Goal: Information Seeking & Learning: Find specific fact

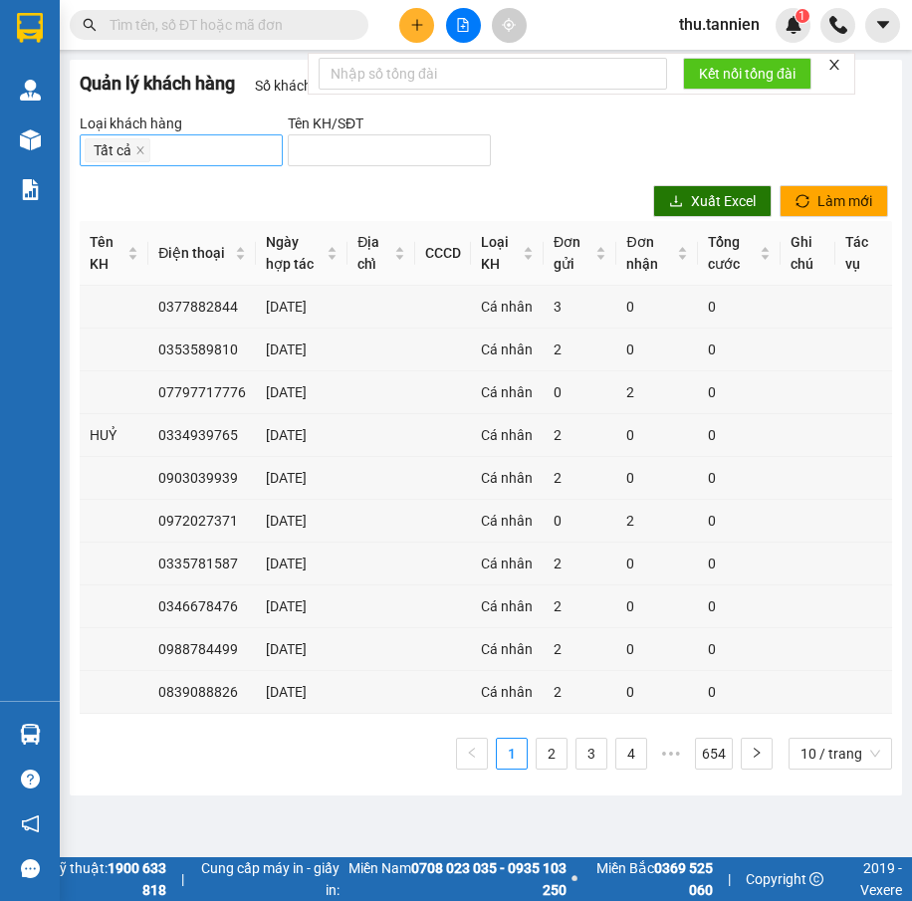
click at [172, 148] on div "Tất cả" at bounding box center [181, 150] width 193 height 28
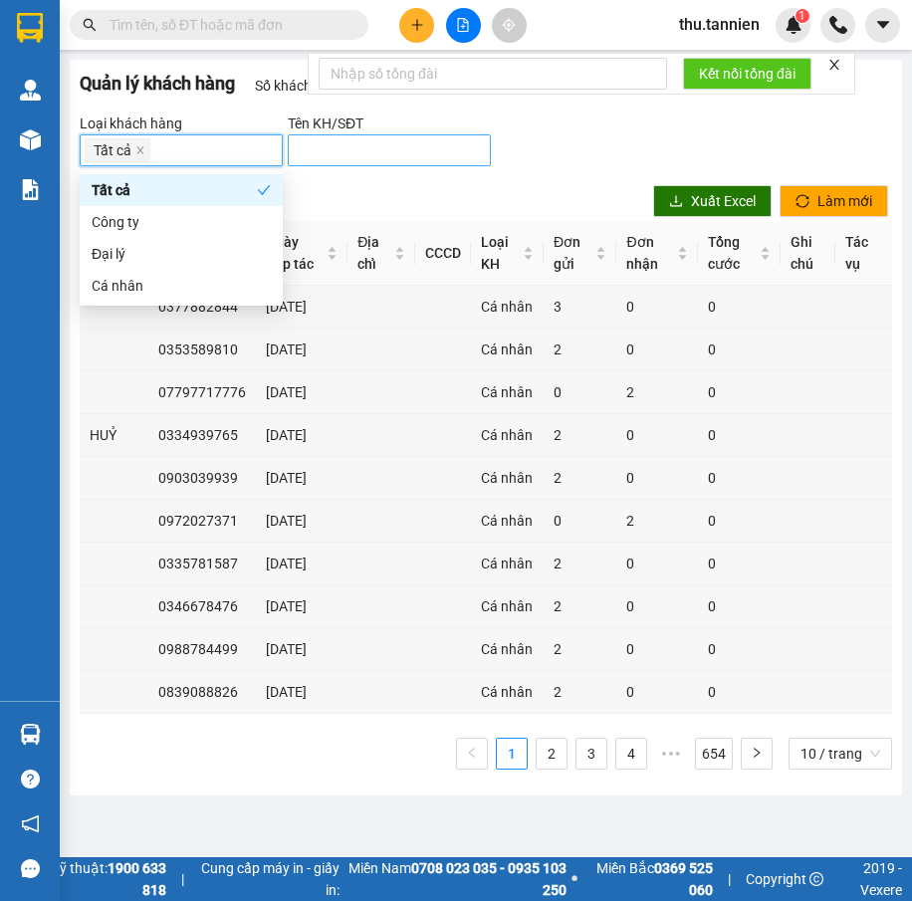
click at [359, 142] on input "search" at bounding box center [381, 150] width 163 height 22
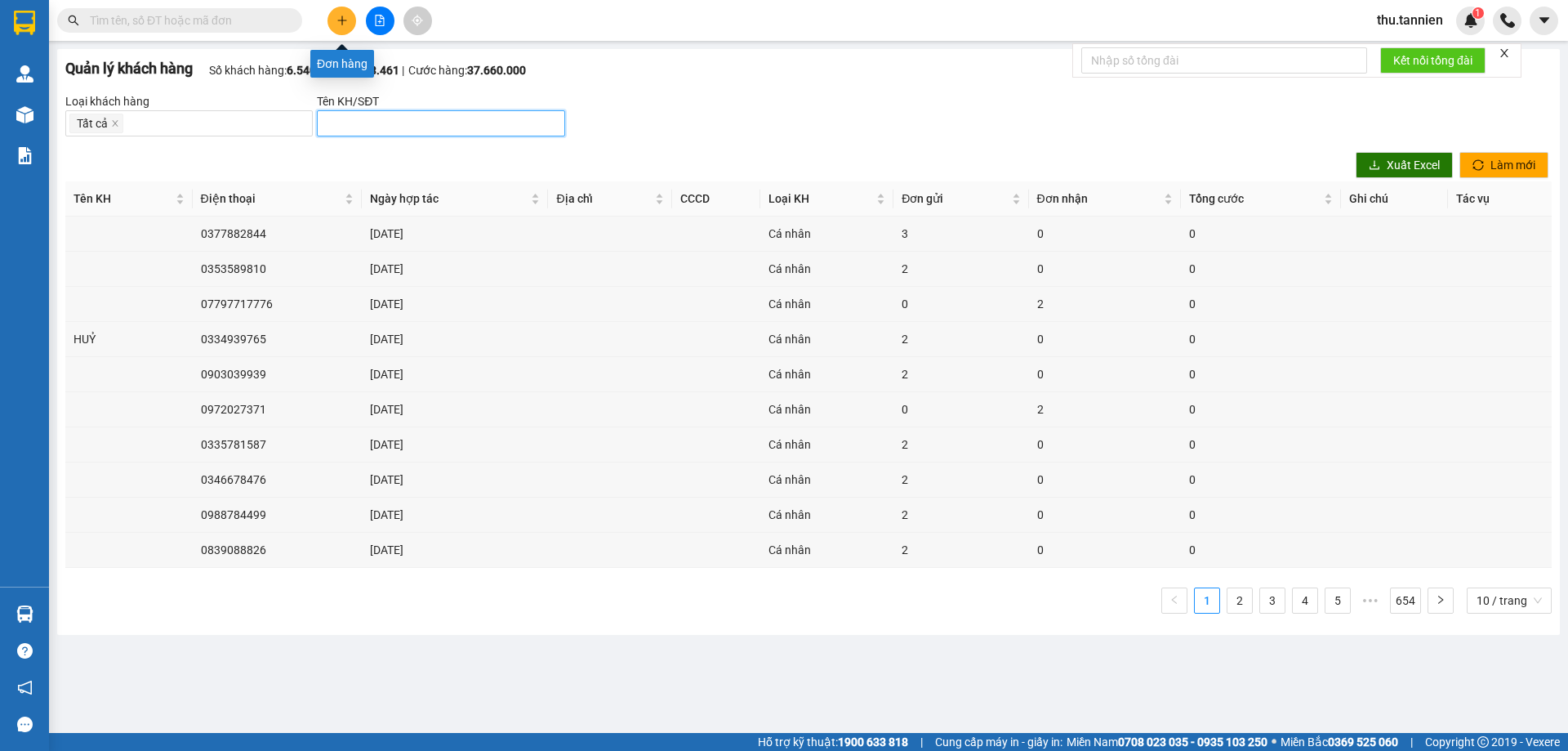
click at [343, 29] on button at bounding box center [341, 21] width 29 height 29
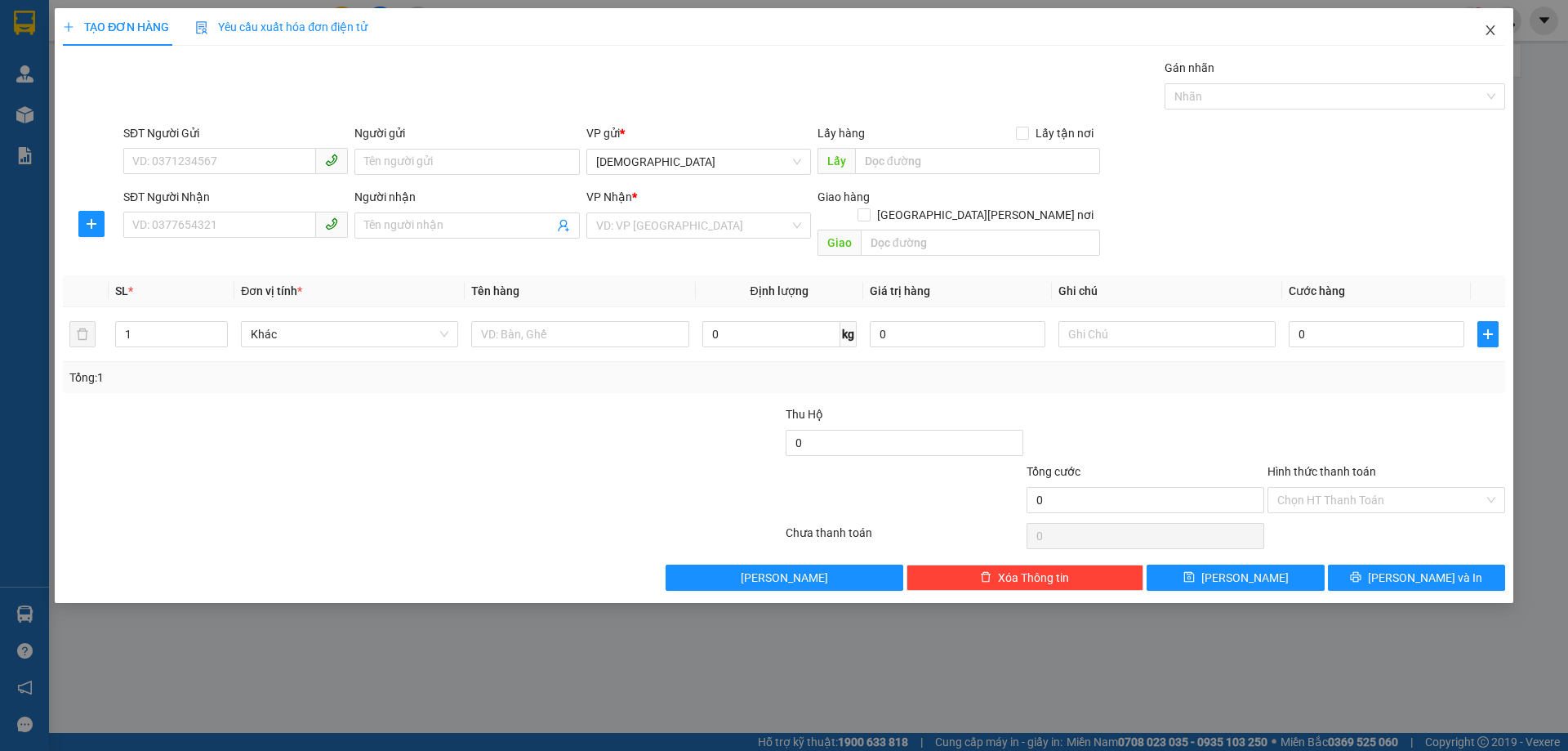
click at [747, 31] on icon "close" at bounding box center [1491, 30] width 13 height 13
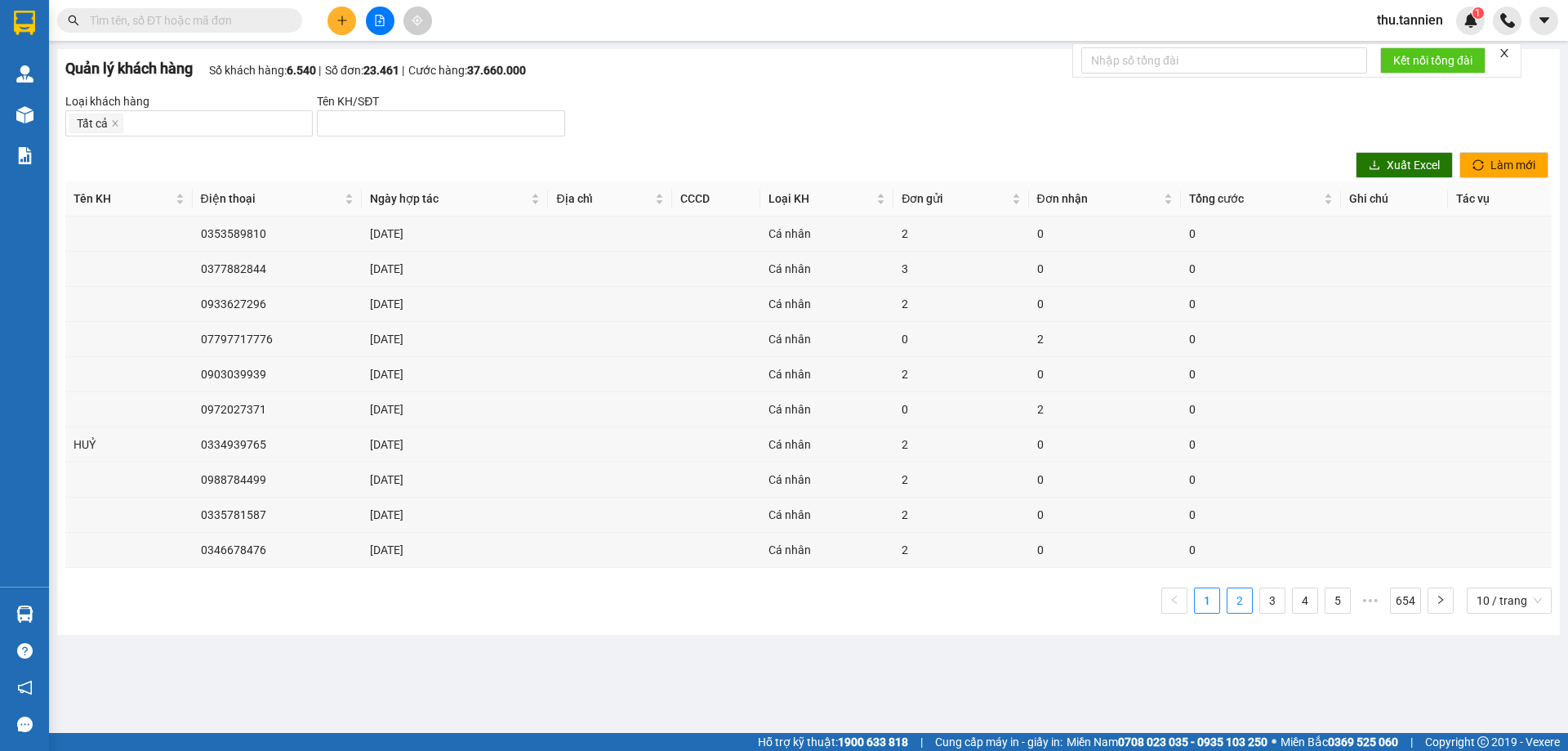
click at [747, 599] on link "2" at bounding box center [1240, 601] width 25 height 25
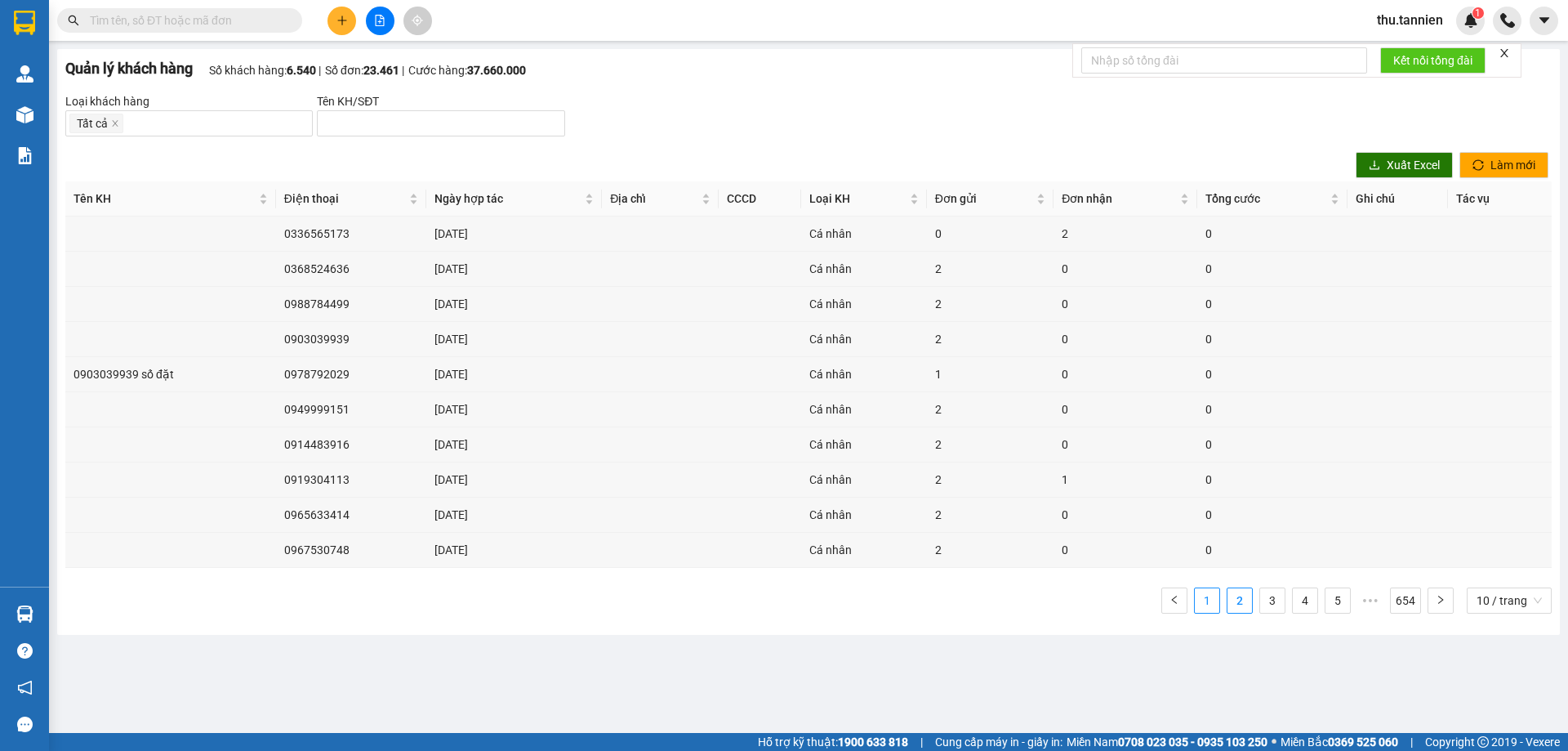
click at [747, 599] on link "1" at bounding box center [1207, 601] width 25 height 25
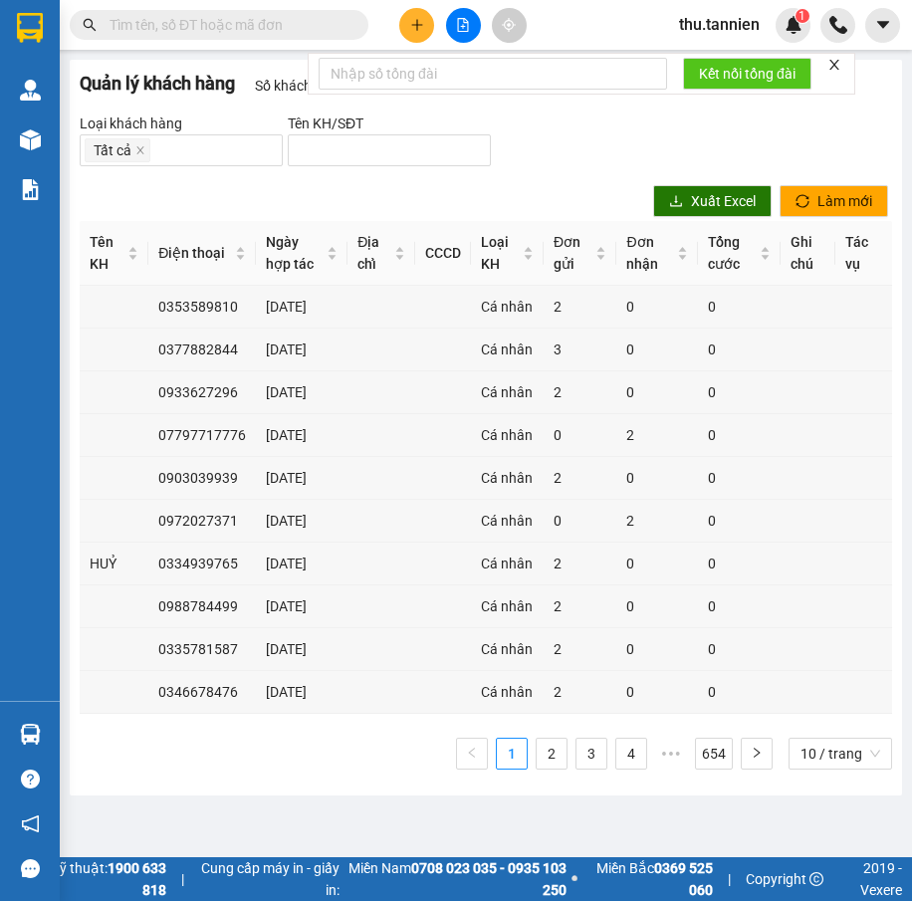
click at [310, 197] on div "Xuất Excel [PERSON_NAME] mới" at bounding box center [486, 201] width 828 height 40
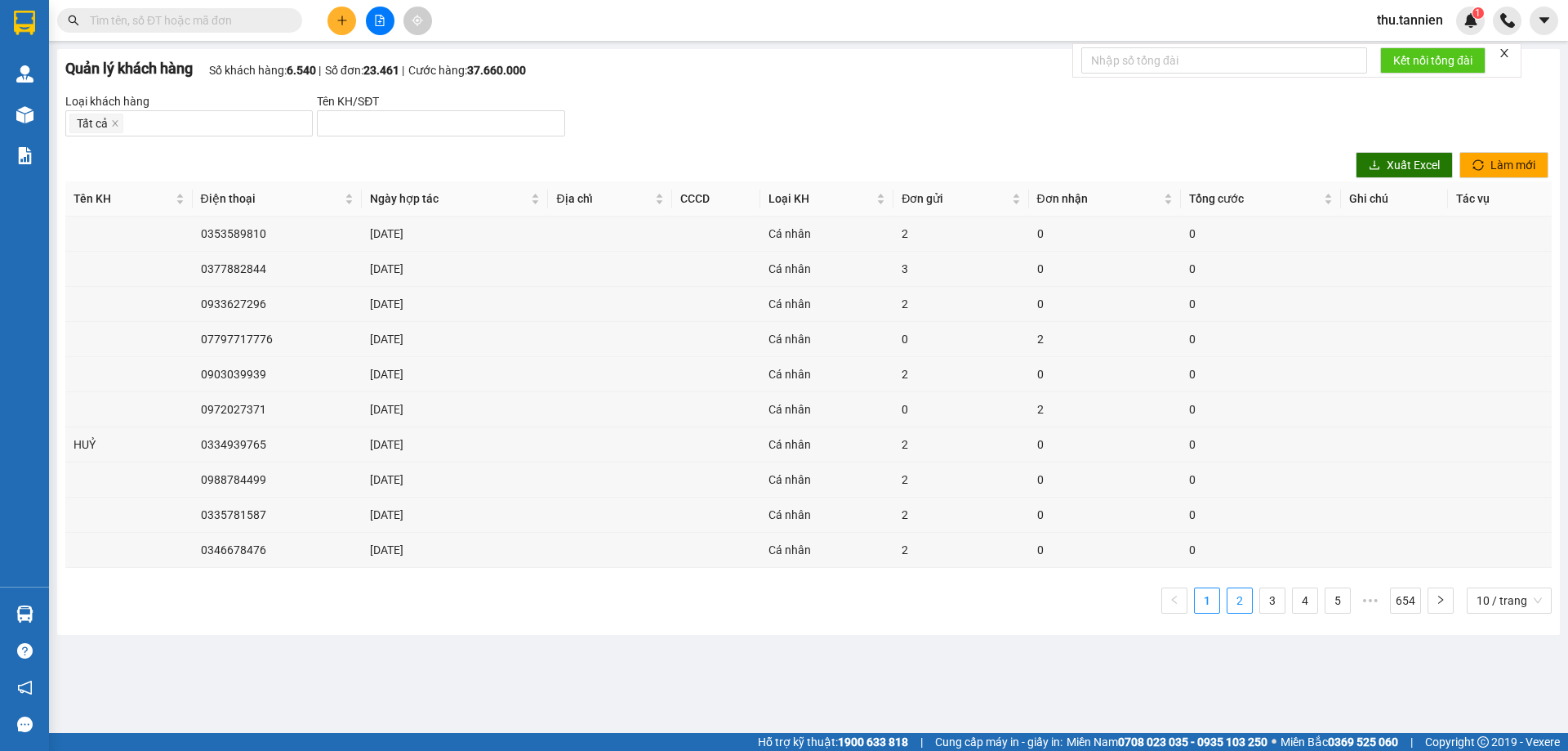
click at [747, 602] on link "2" at bounding box center [1240, 601] width 25 height 25
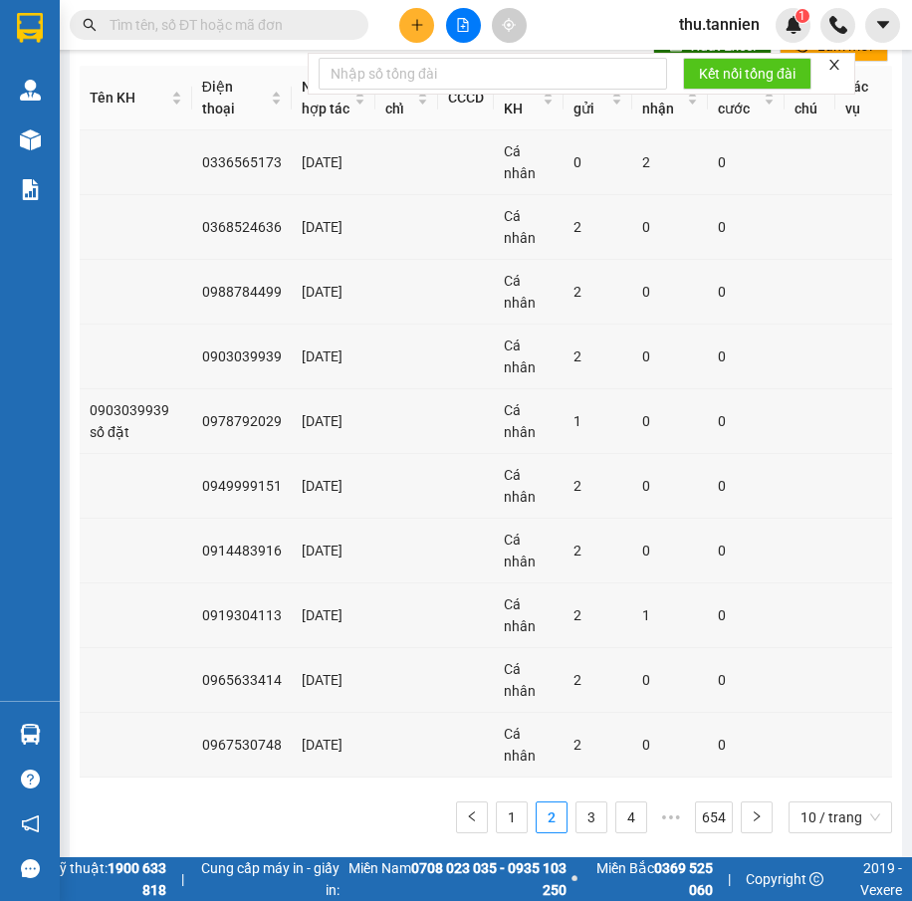
scroll to position [167, 0]
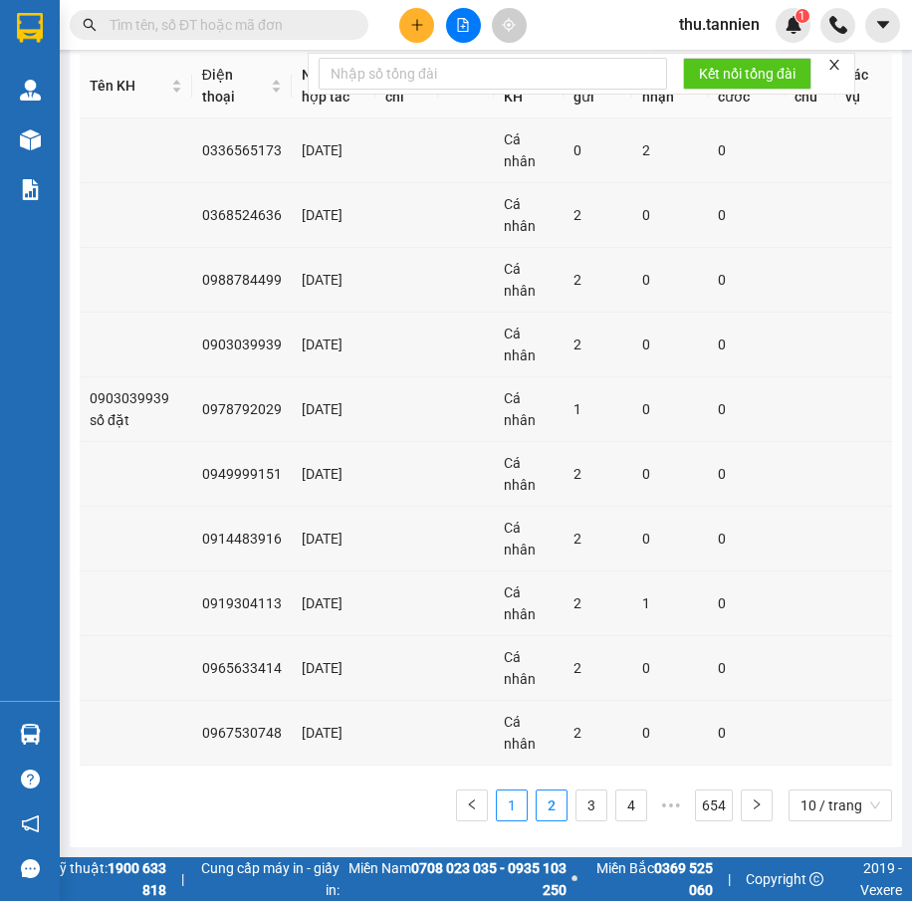
click at [502, 808] on link "1" at bounding box center [512, 805] width 30 height 30
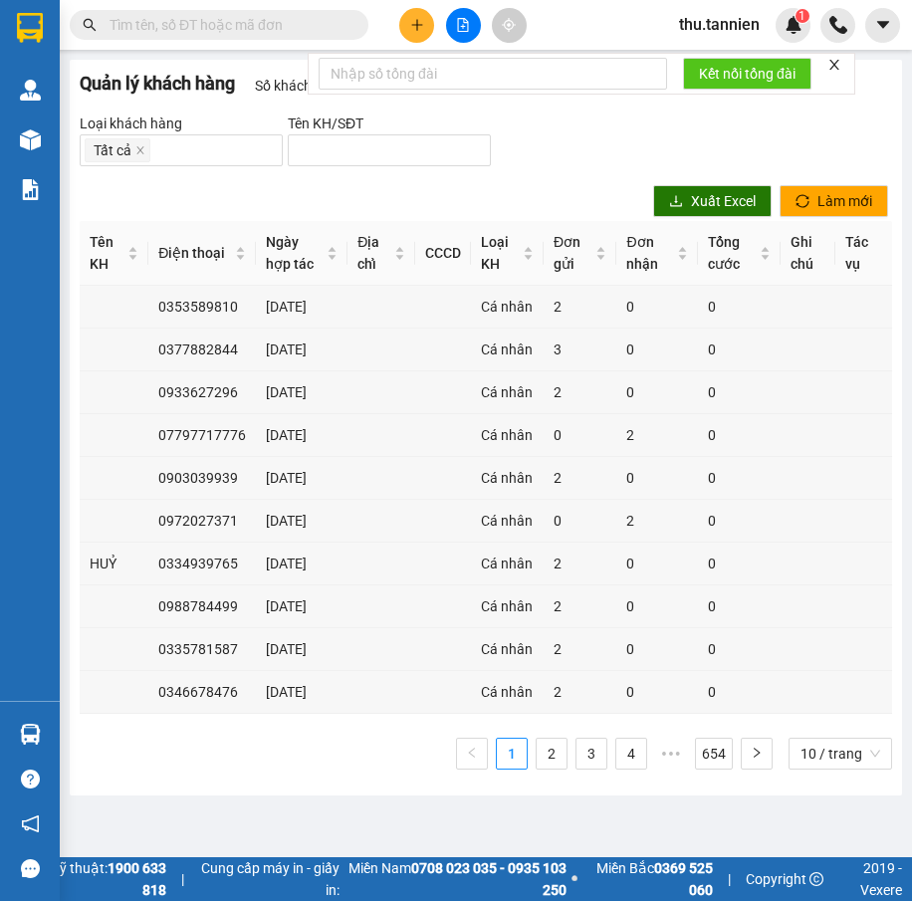
click at [313, 769] on ul "1 2 3 4 5 ••• 654 10 / trang" at bounding box center [486, 754] width 812 height 32
drag, startPoint x: 229, startPoint y: 319, endPoint x: 155, endPoint y: 325, distance: 73.9
click at [155, 325] on td "0353589810" at bounding box center [202, 307] width 108 height 43
copy td "0353589810"
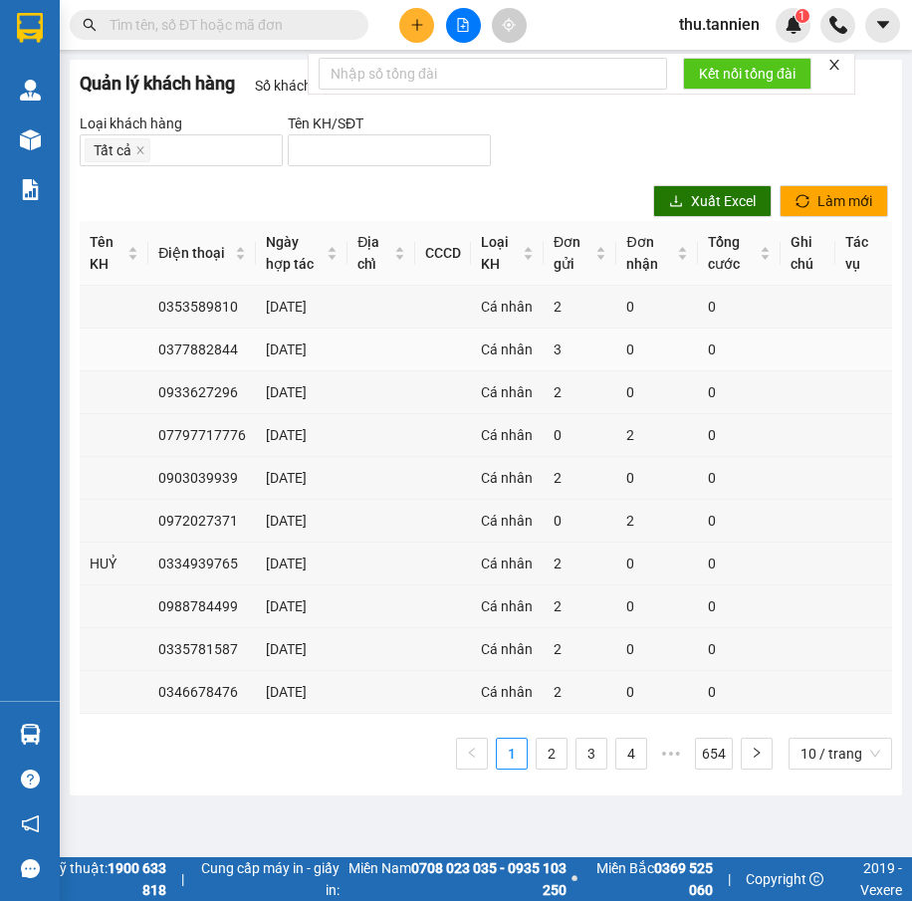
click at [231, 371] on td "0377882844" at bounding box center [202, 349] width 108 height 43
drag, startPoint x: 228, startPoint y: 380, endPoint x: 133, endPoint y: 386, distance: 94.8
click at [133, 371] on tr "0377882844 [DATE] Cá [PERSON_NAME] 3 0 0" at bounding box center [486, 349] width 812 height 43
copy tr "0377882844"
drag, startPoint x: 229, startPoint y: 441, endPoint x: 158, endPoint y: 450, distance: 71.2
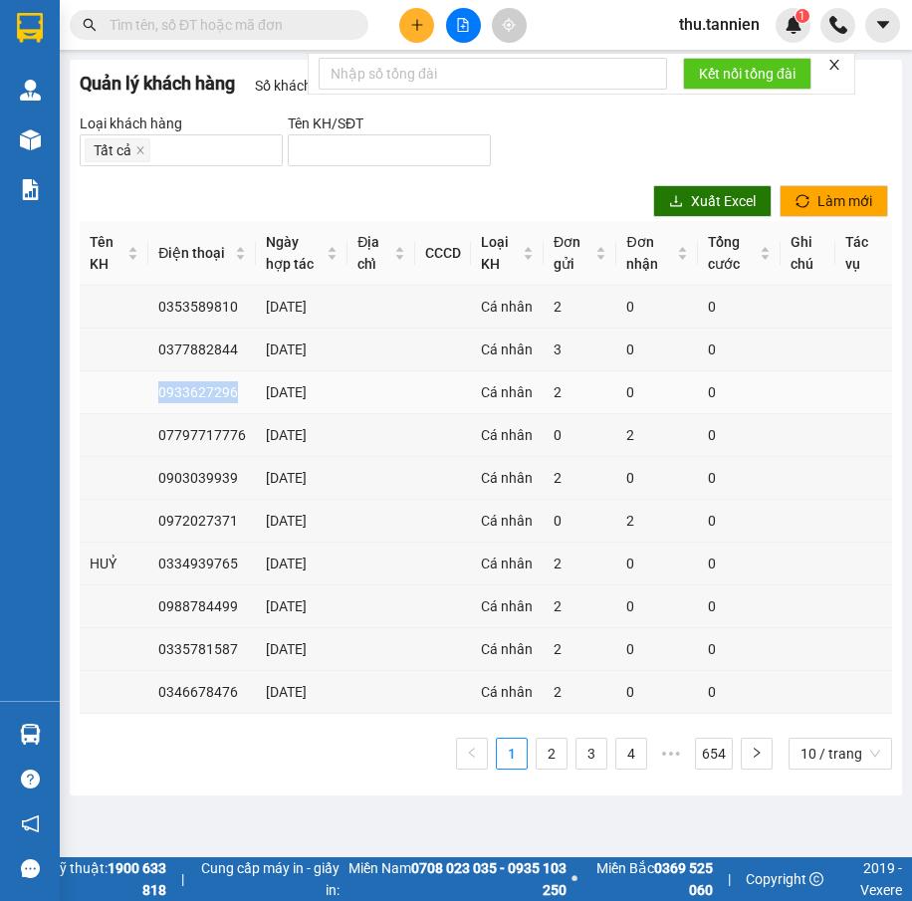
click at [158, 414] on td "0933627296" at bounding box center [202, 392] width 108 height 43
drag, startPoint x: 218, startPoint y: 455, endPoint x: 209, endPoint y: 449, distance: 10.8
copy td "0933627296"
drag, startPoint x: 235, startPoint y: 514, endPoint x: 162, endPoint y: 509, distance: 72.8
click at [162, 457] on td "07797717776" at bounding box center [202, 435] width 108 height 43
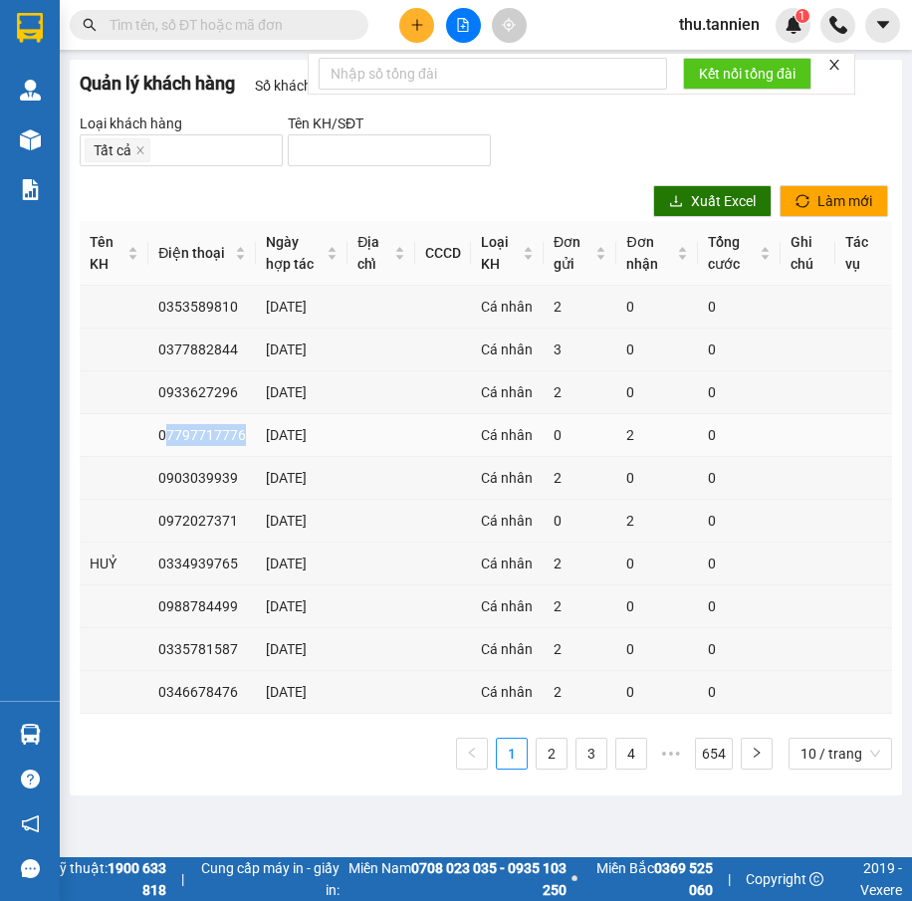
click at [167, 457] on td "07797717776" at bounding box center [202, 435] width 108 height 43
drag, startPoint x: 236, startPoint y: 510, endPoint x: 124, endPoint y: 524, distance: 112.4
click at [124, 457] on tr "07797717776 12/09/2025 Cá nhân 0 2 0" at bounding box center [486, 435] width 812 height 43
copy tr "07797717776"
click at [200, 500] on td "0903039939" at bounding box center [202, 478] width 108 height 43
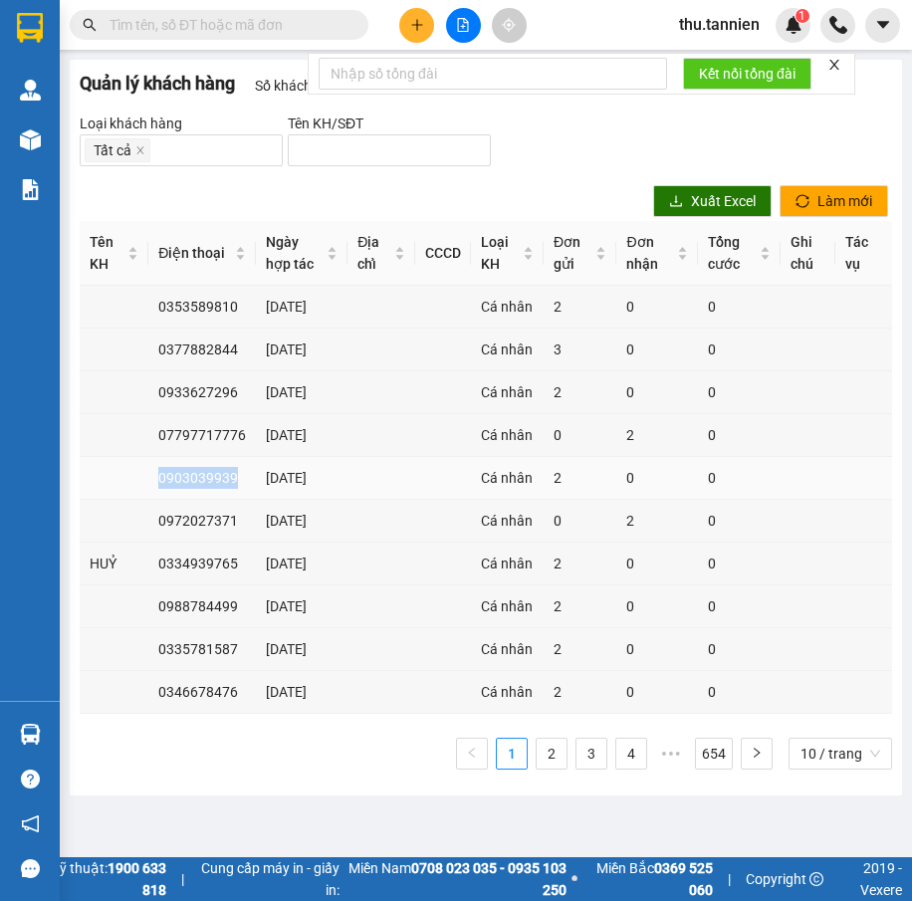
click at [200, 500] on td "0903039939" at bounding box center [202, 478] width 108 height 43
copy td "0903039939"
click at [199, 500] on td "0972027371" at bounding box center [202, 521] width 108 height 43
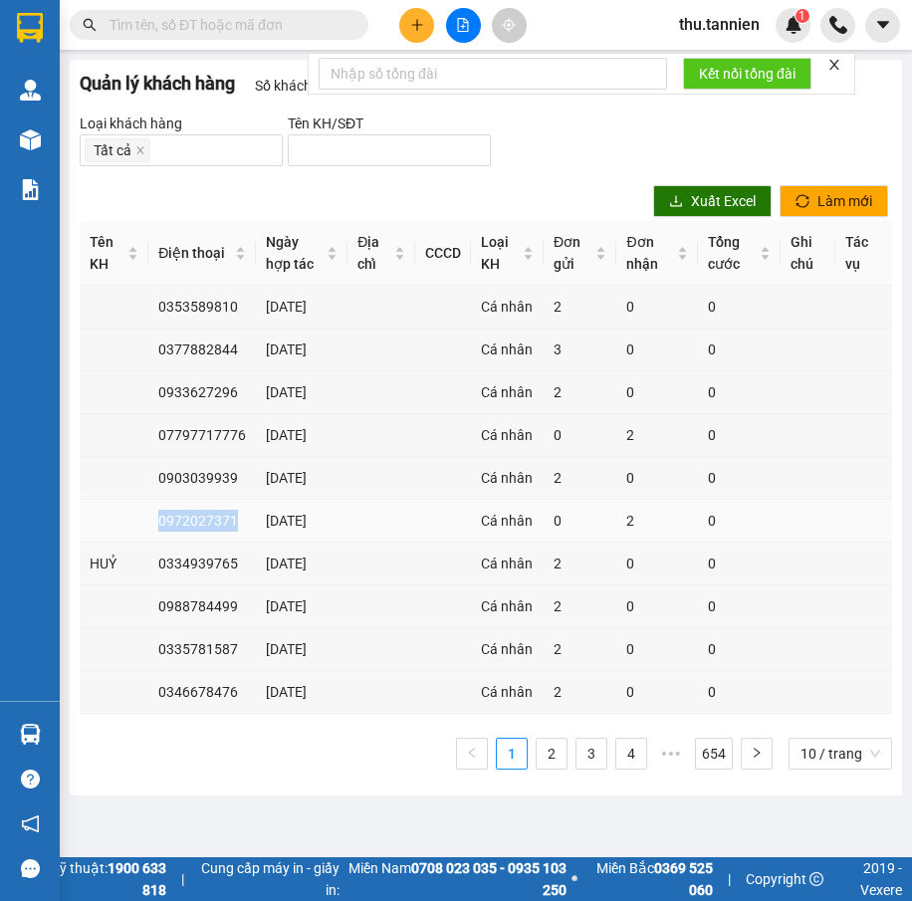
copy td "0972027371"
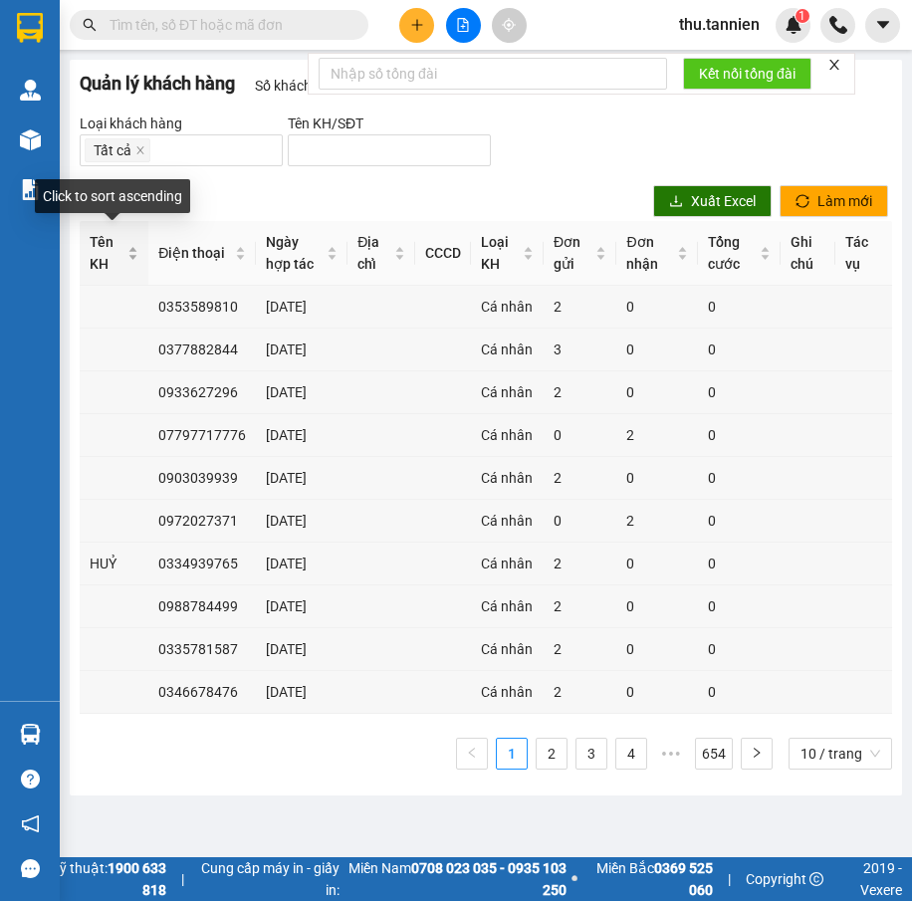
click at [125, 255] on div "Tên KH" at bounding box center [114, 253] width 49 height 44
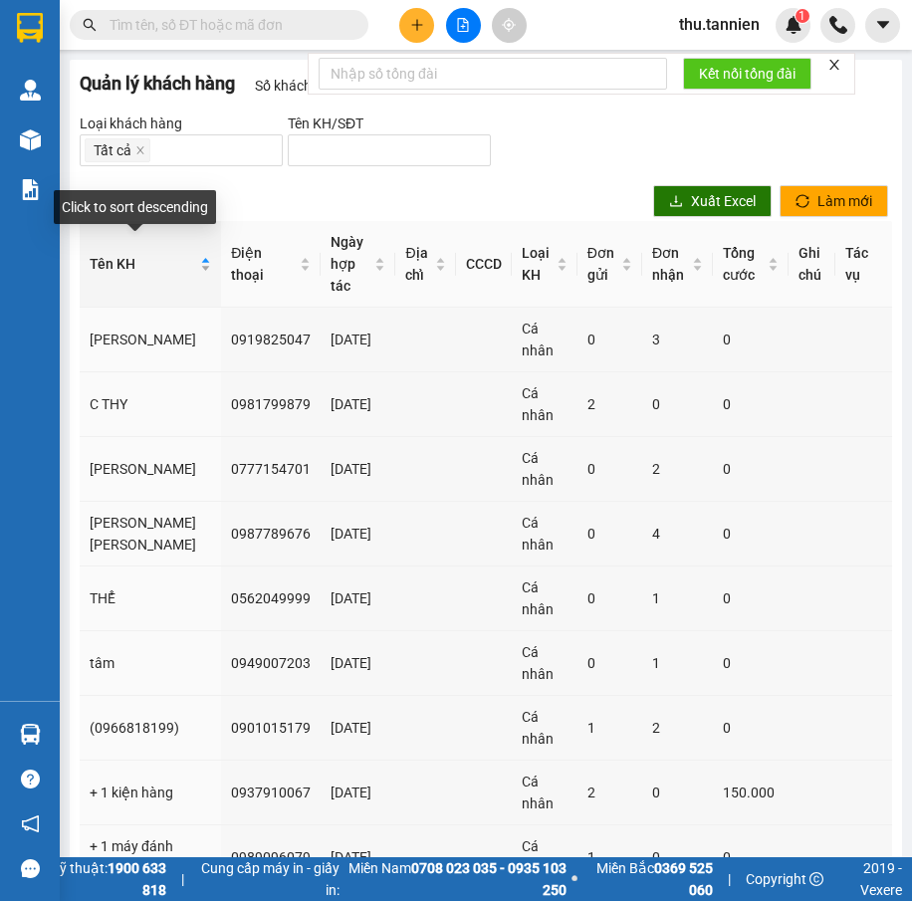
click at [176, 259] on div "Tên KH" at bounding box center [150, 264] width 121 height 22
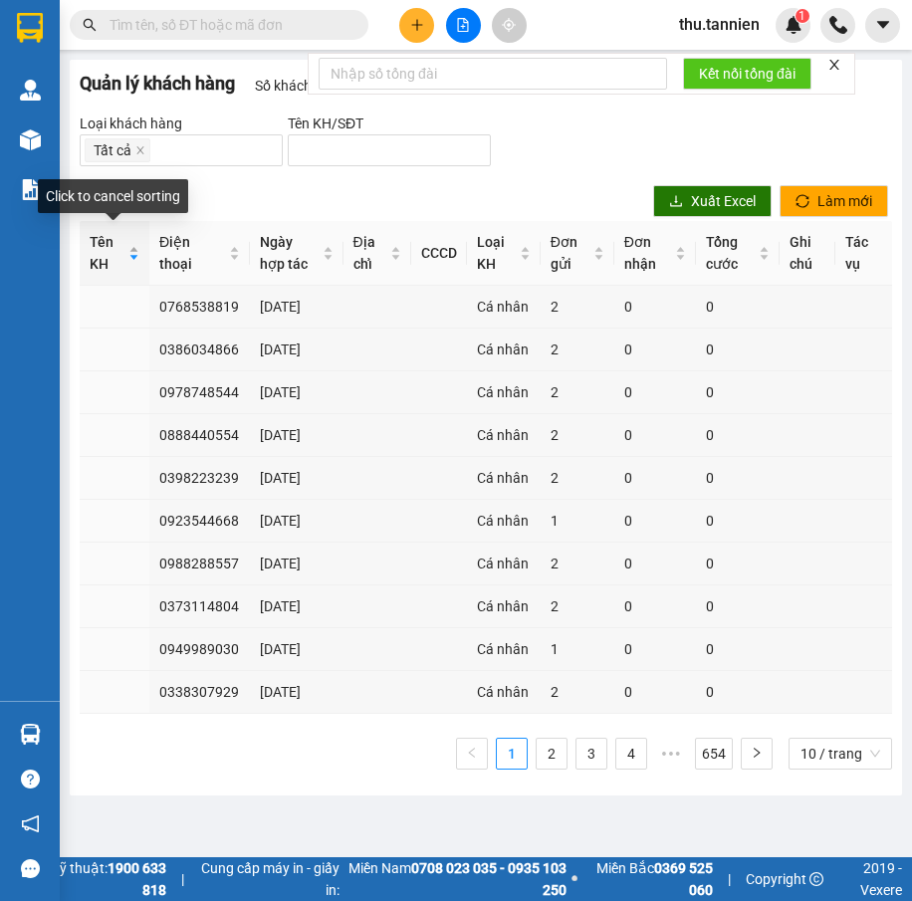
click at [128, 248] on div "Tên KH" at bounding box center [115, 253] width 50 height 44
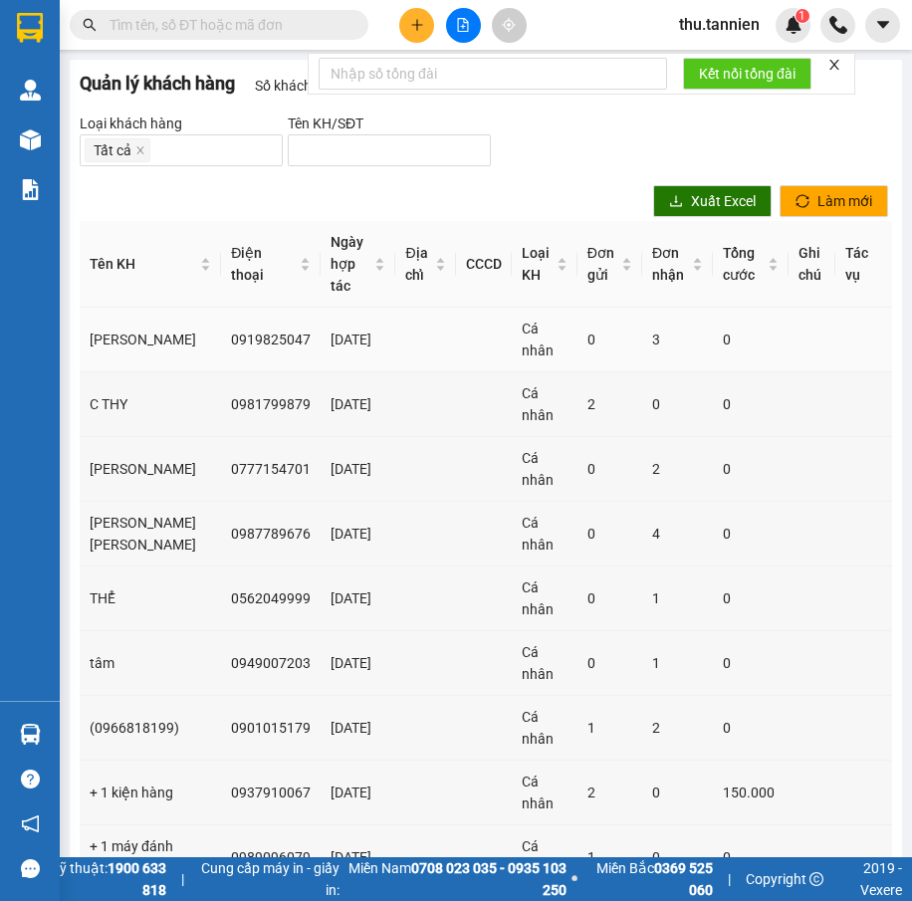
drag, startPoint x: 245, startPoint y: 318, endPoint x: 235, endPoint y: 312, distance: 11.6
click at [235, 312] on td "0919825047" at bounding box center [271, 340] width 100 height 65
copy td "0919825047"
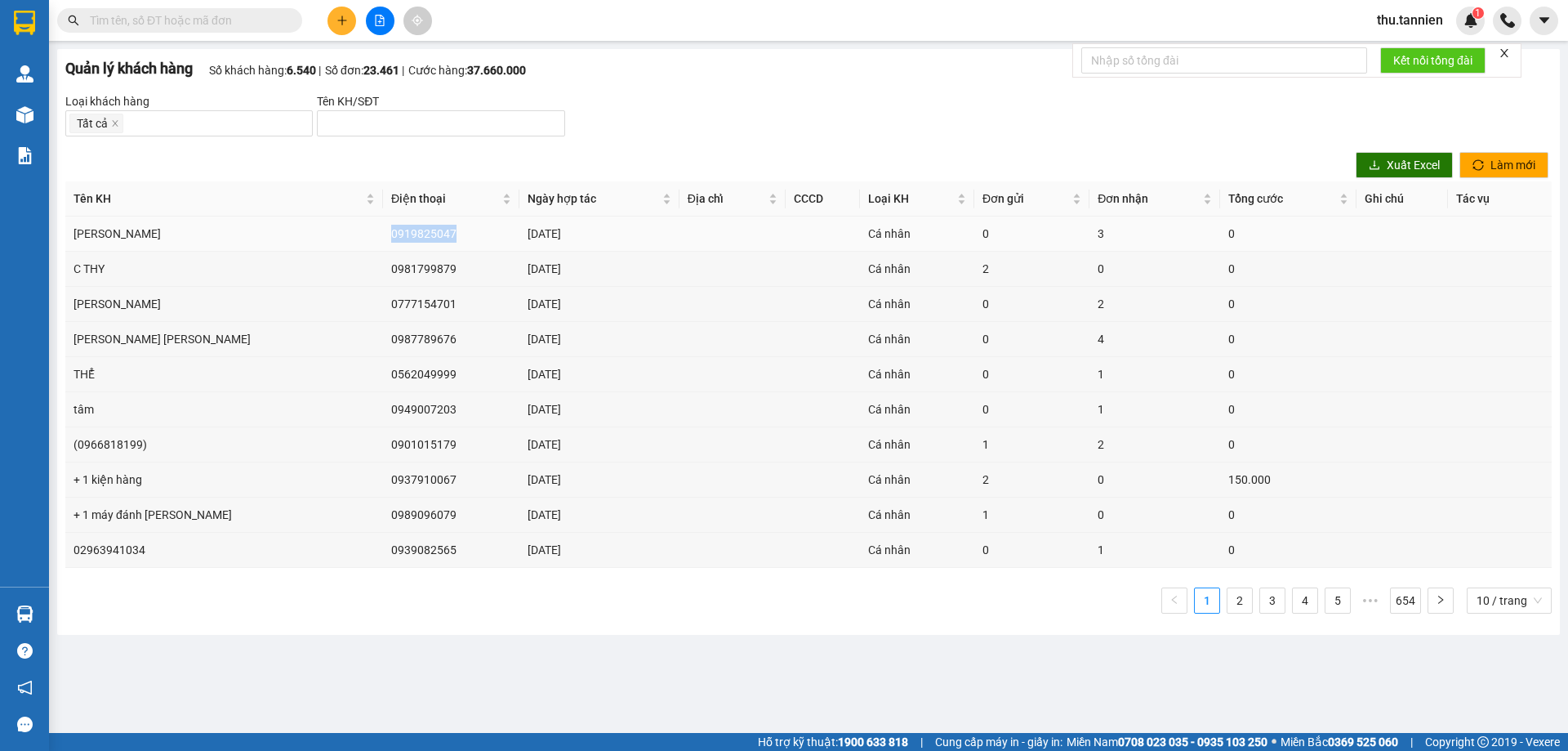
copy td "0919825047"
click at [383, 266] on td "0981799879" at bounding box center [451, 269] width 137 height 35
copy td "0981799879"
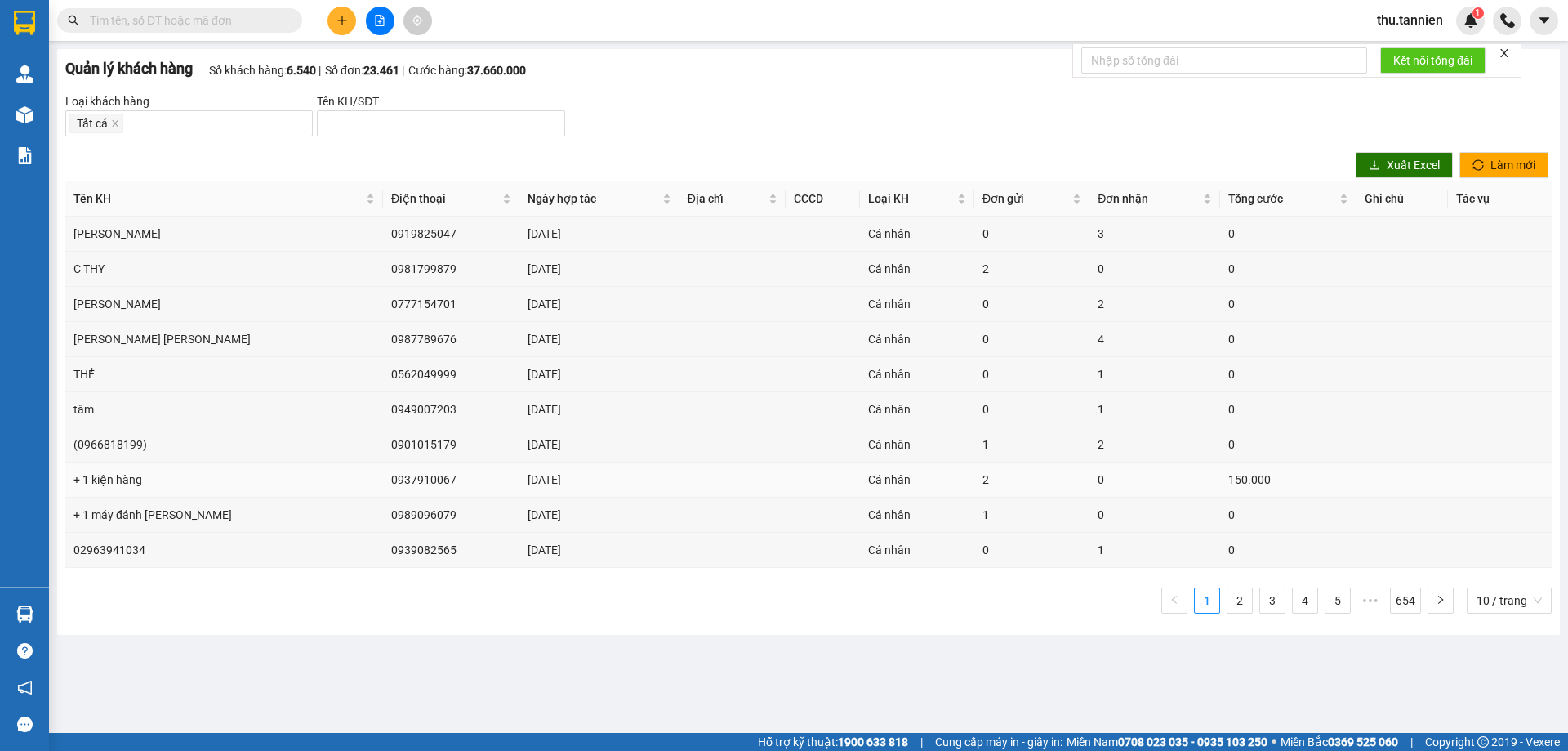
drag, startPoint x: 316, startPoint y: 480, endPoint x: 295, endPoint y: 483, distance: 21.2
click at [383, 483] on td "0937910067" at bounding box center [451, 479] width 137 height 35
drag, startPoint x: 352, startPoint y: 479, endPoint x: 285, endPoint y: 482, distance: 67.1
click at [383, 482] on td "0937910067" at bounding box center [451, 479] width 137 height 35
drag, startPoint x: 350, startPoint y: 269, endPoint x: 285, endPoint y: 271, distance: 65.0
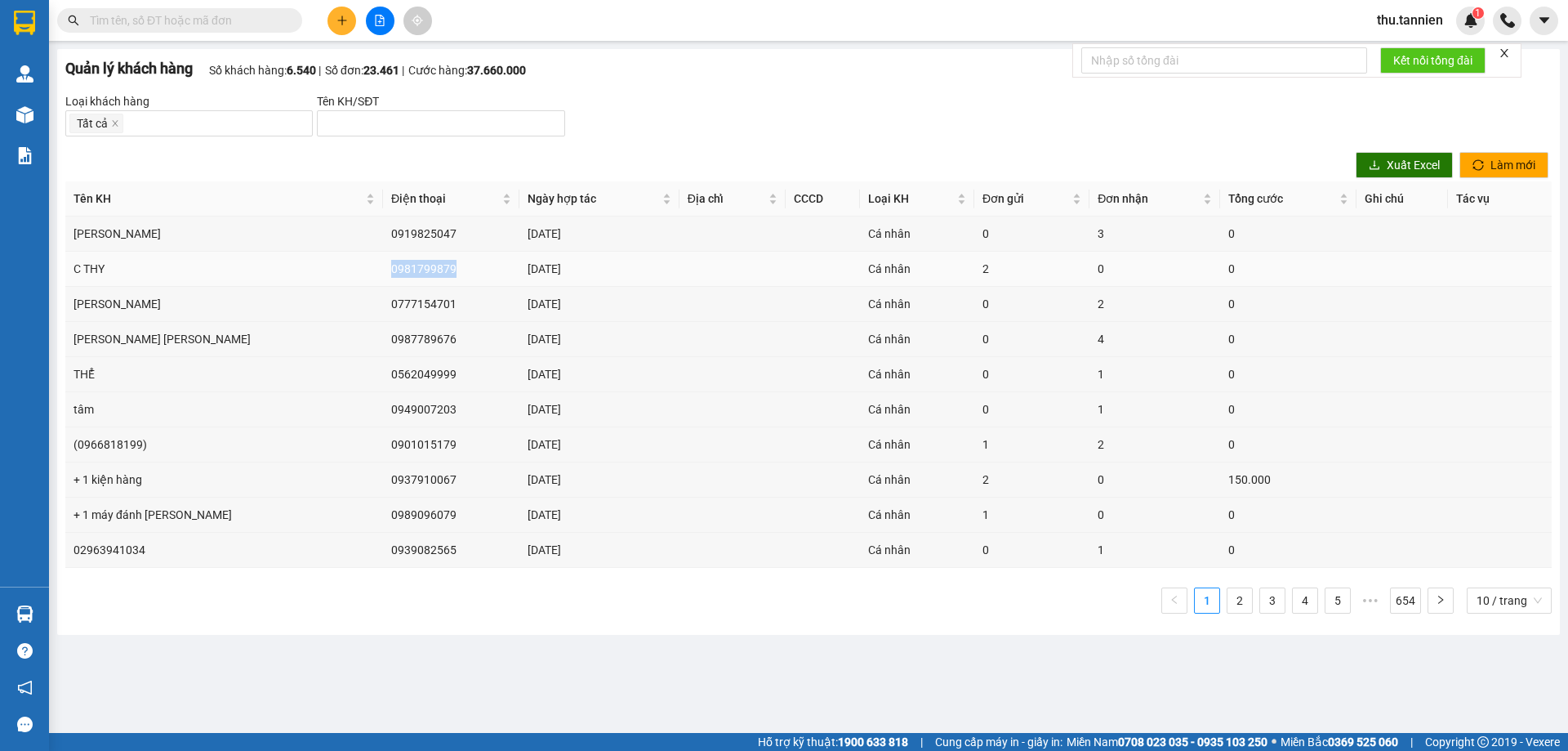
click at [383, 271] on td "0981799879" at bounding box center [451, 269] width 137 height 35
drag, startPoint x: 349, startPoint y: 302, endPoint x: 283, endPoint y: 303, distance: 66.0
click at [383, 303] on td "0777154701" at bounding box center [451, 304] width 137 height 35
drag, startPoint x: 278, startPoint y: 300, endPoint x: 368, endPoint y: 286, distance: 91.1
click at [383, 286] on td "0981799879" at bounding box center [451, 269] width 137 height 35
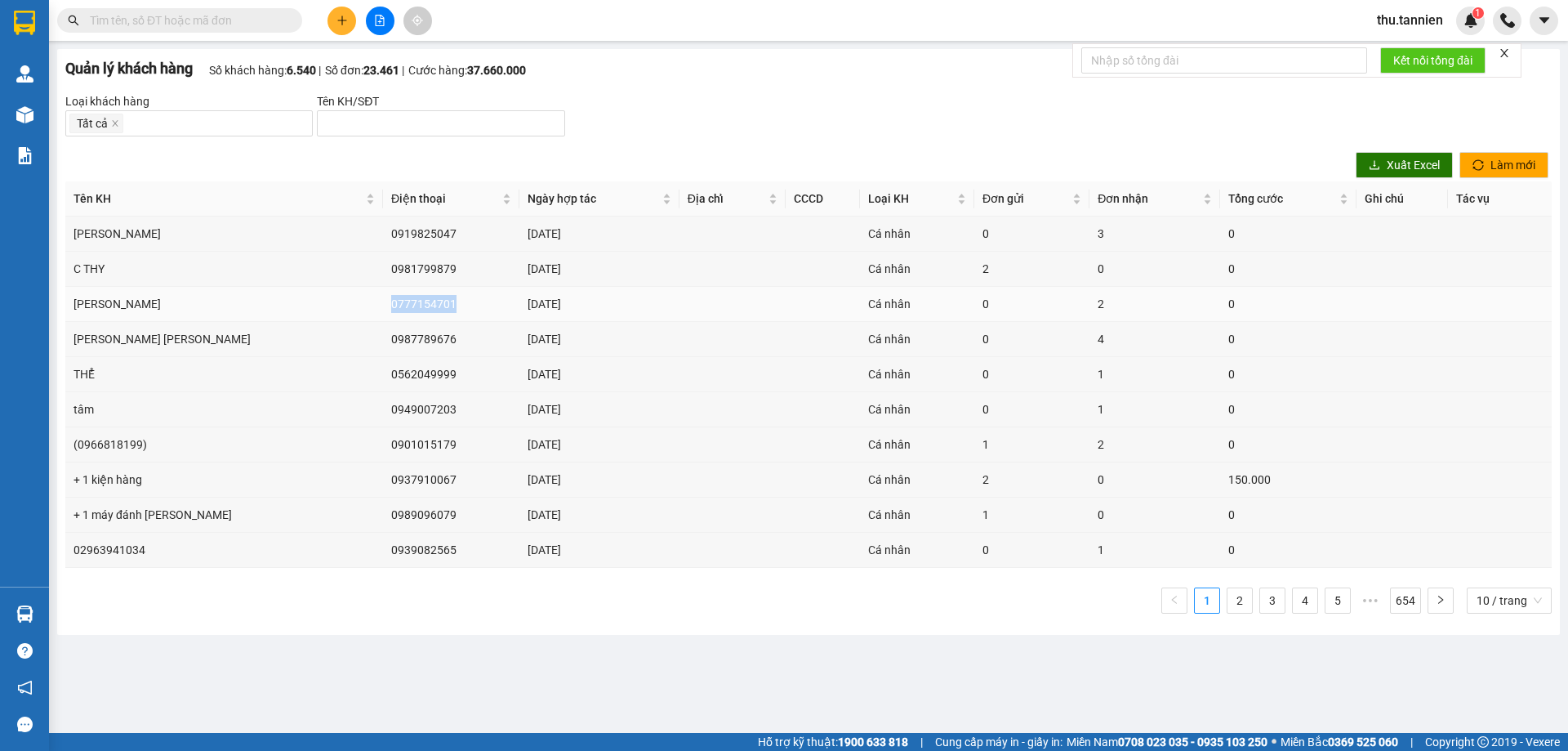
drag, startPoint x: 350, startPoint y: 303, endPoint x: 282, endPoint y: 305, distance: 68.0
click at [383, 305] on td "0777154701" at bounding box center [451, 304] width 137 height 35
drag, startPoint x: 350, startPoint y: 339, endPoint x: 290, endPoint y: 344, distance: 60.2
click at [383, 344] on td "0987789676" at bounding box center [451, 339] width 137 height 35
click at [383, 373] on td "0562049999" at bounding box center [451, 374] width 137 height 35
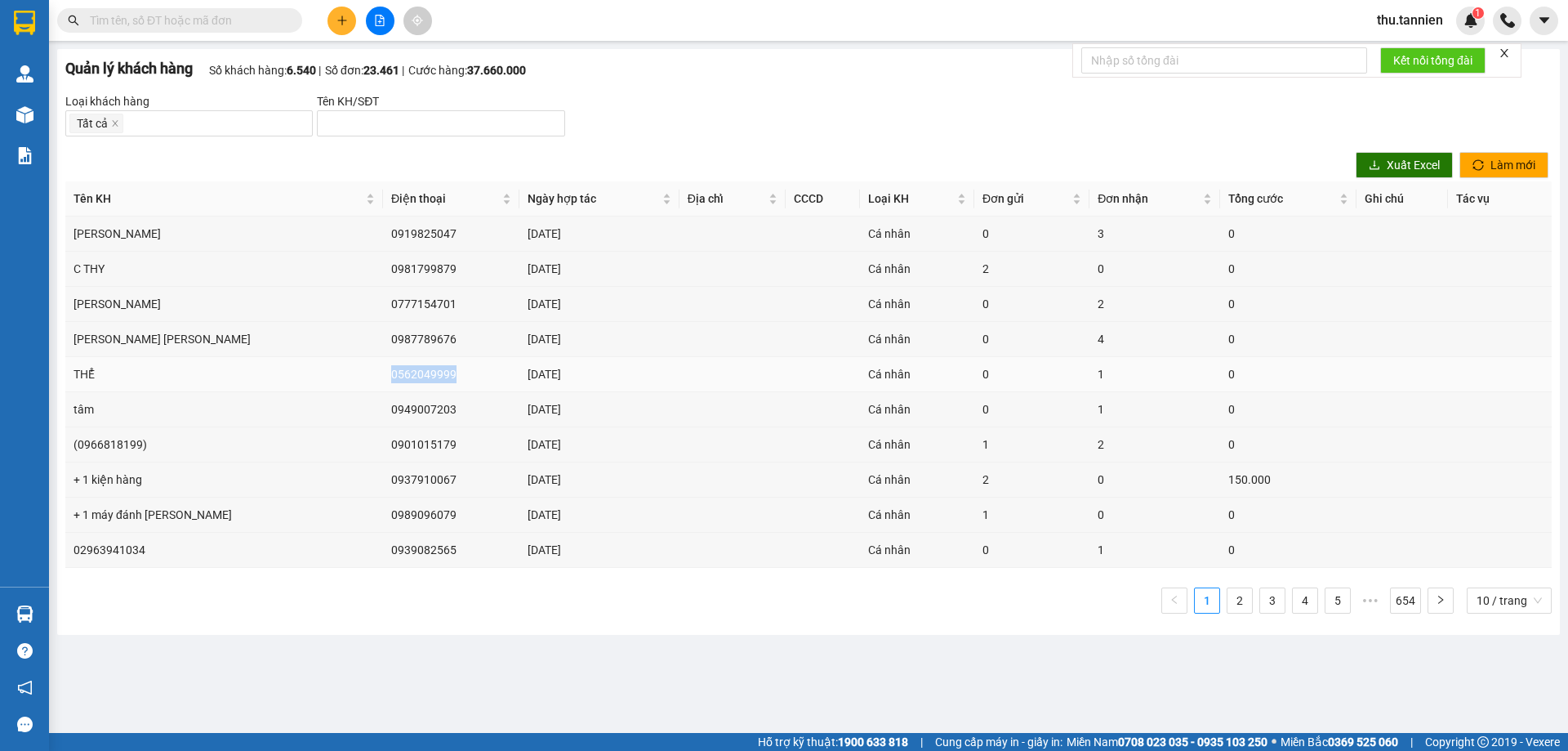
click at [383, 373] on td "0562049999" at bounding box center [451, 374] width 137 height 35
click at [383, 414] on td "0949007203" at bounding box center [451, 410] width 137 height 35
drag, startPoint x: 330, startPoint y: 414, endPoint x: 321, endPoint y: 405, distance: 12.7
click at [383, 405] on td "0949007203" at bounding box center [451, 410] width 137 height 35
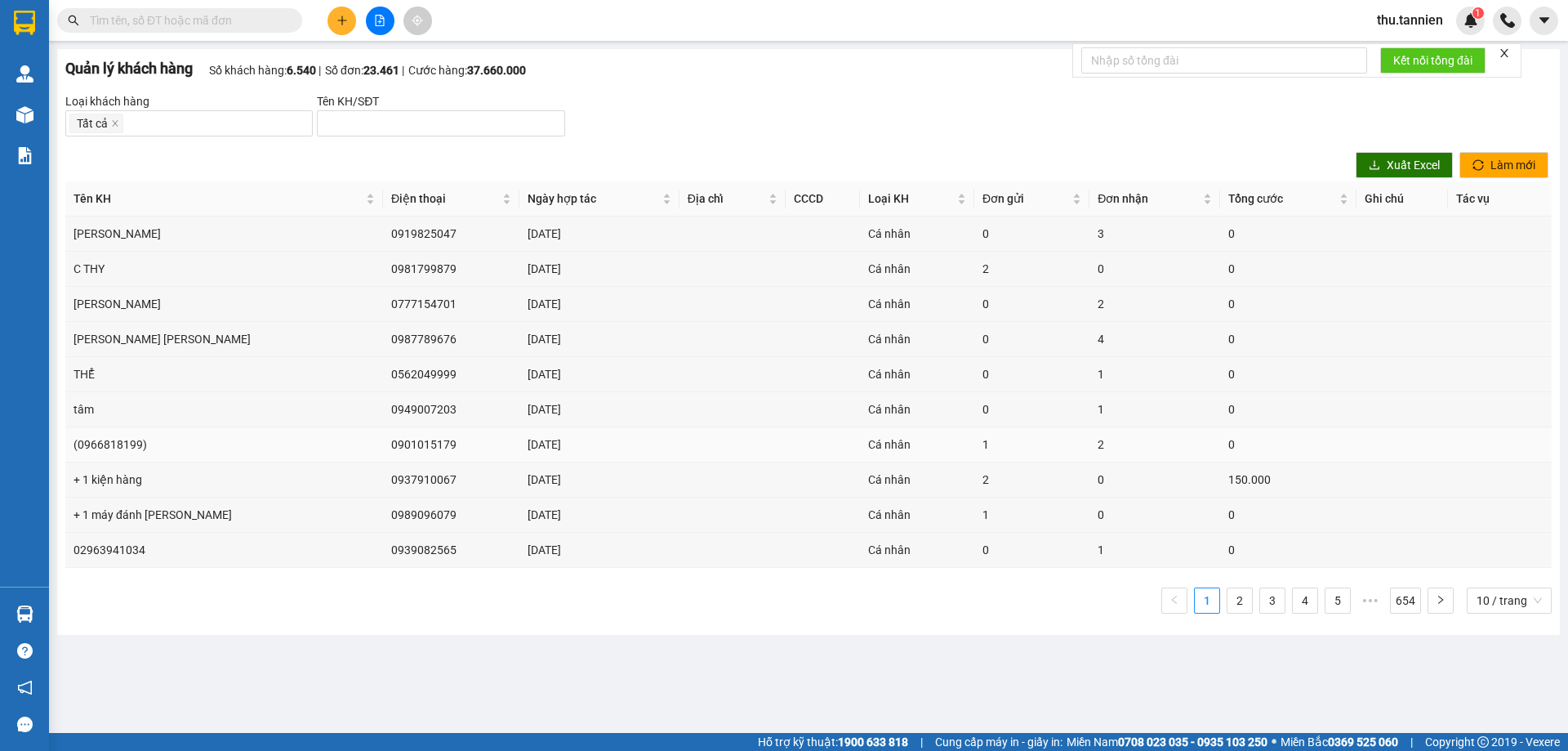
click at [383, 443] on td "0901015179" at bounding box center [451, 445] width 137 height 35
click at [111, 439] on td "(0966818199)" at bounding box center [224, 445] width 318 height 35
click at [383, 446] on td "0901015179" at bounding box center [451, 445] width 137 height 35
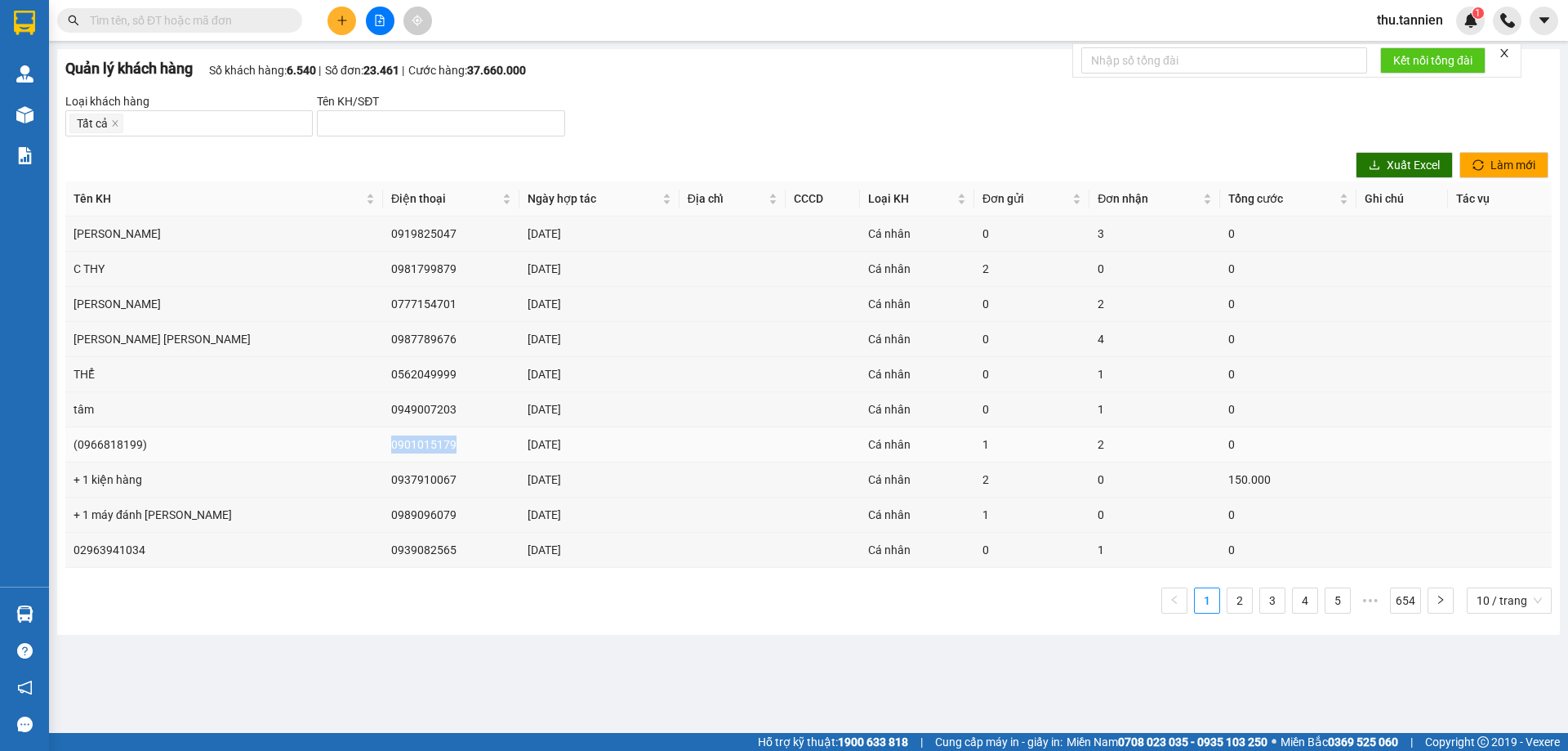
click at [383, 446] on td "0901015179" at bounding box center [451, 445] width 137 height 35
drag, startPoint x: 335, startPoint y: 446, endPoint x: 289, endPoint y: 475, distance: 54.4
click at [383, 475] on td "0937910067" at bounding box center [451, 479] width 137 height 35
click at [383, 478] on td "0937910067" at bounding box center [451, 479] width 137 height 35
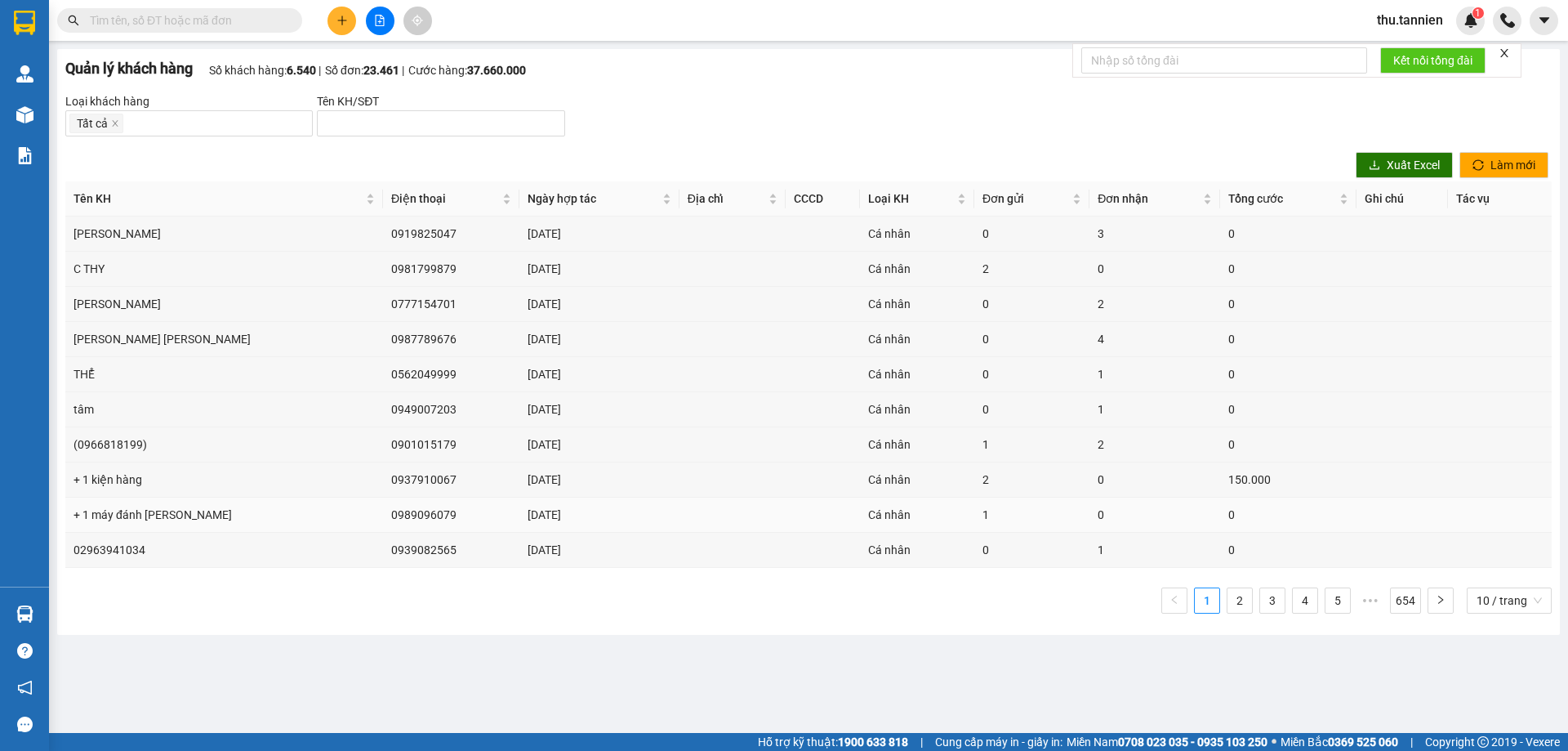
click at [383, 508] on td "0989096079" at bounding box center [451, 515] width 137 height 35
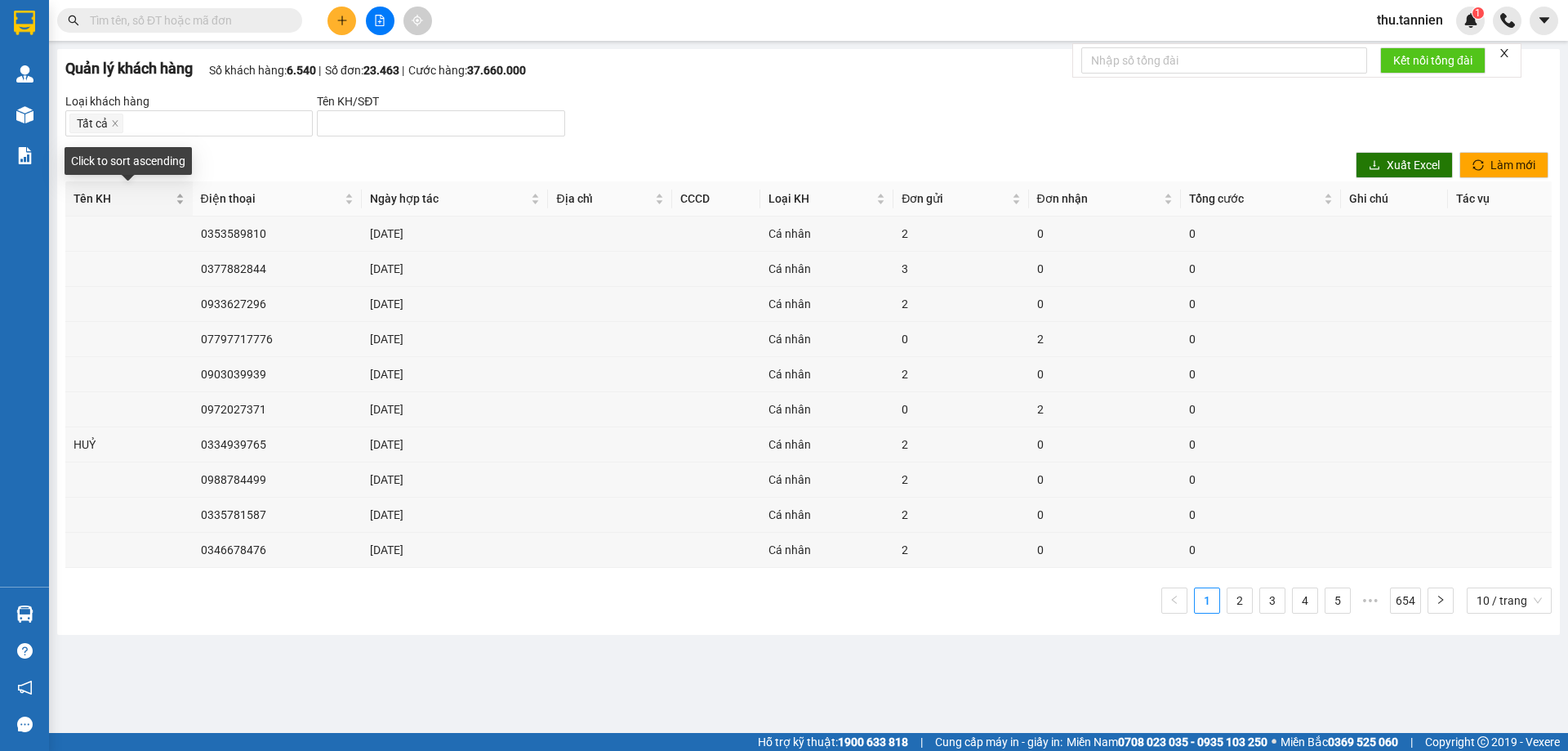
click at [178, 202] on div "Tên KH" at bounding box center [129, 199] width 111 height 18
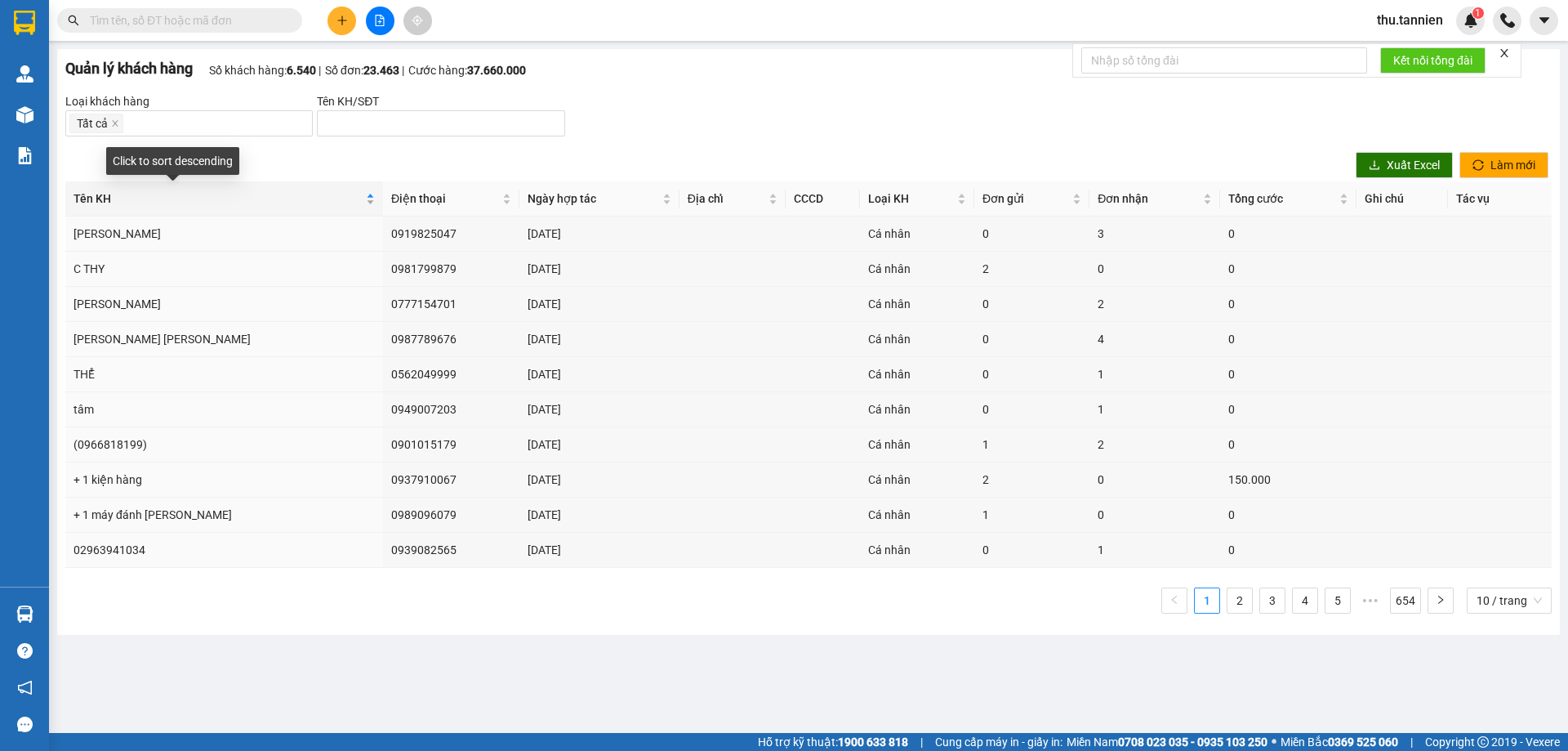
click at [264, 201] on div "Tên KH" at bounding box center [224, 199] width 301 height 18
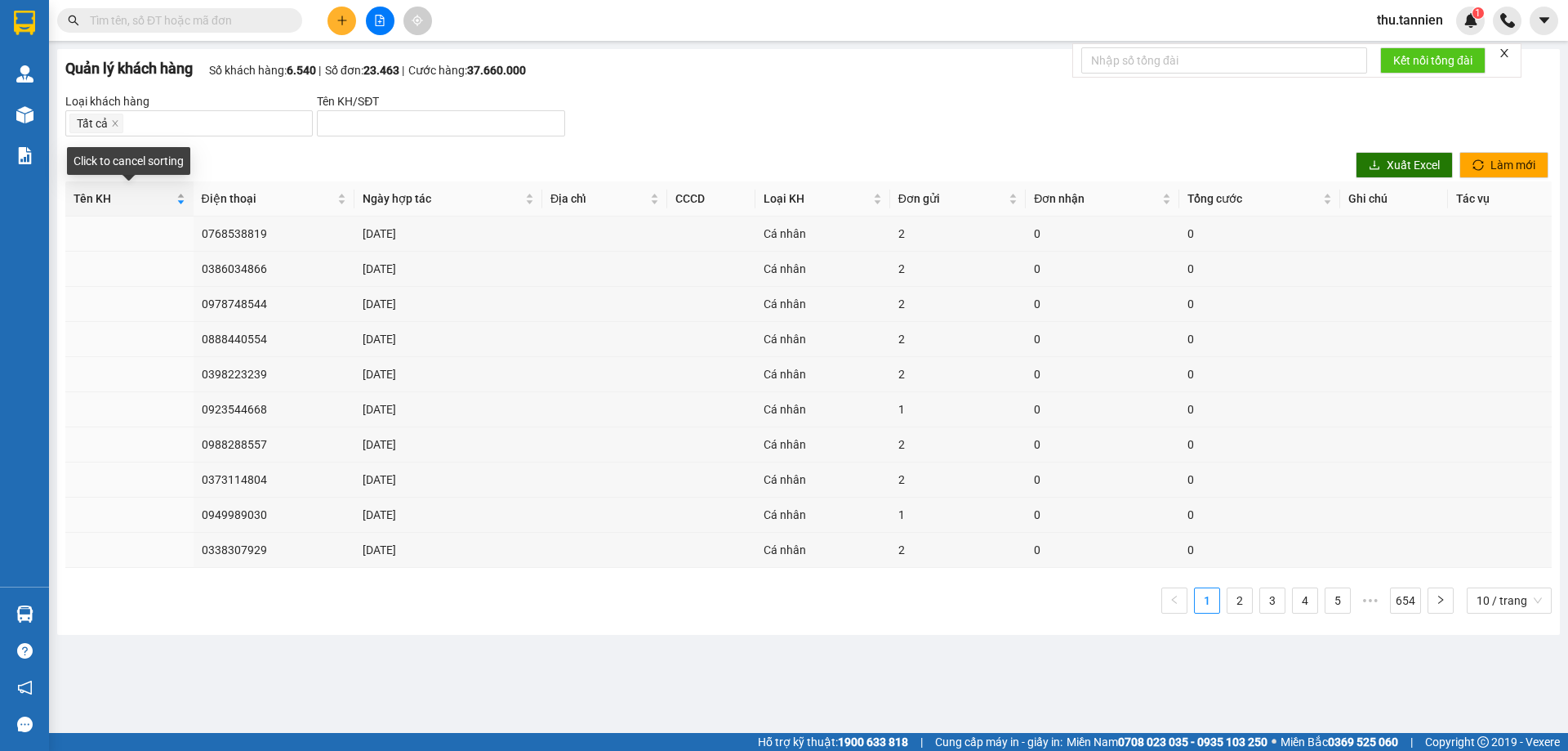
click at [181, 195] on div "Tên KH" at bounding box center [130, 199] width 112 height 18
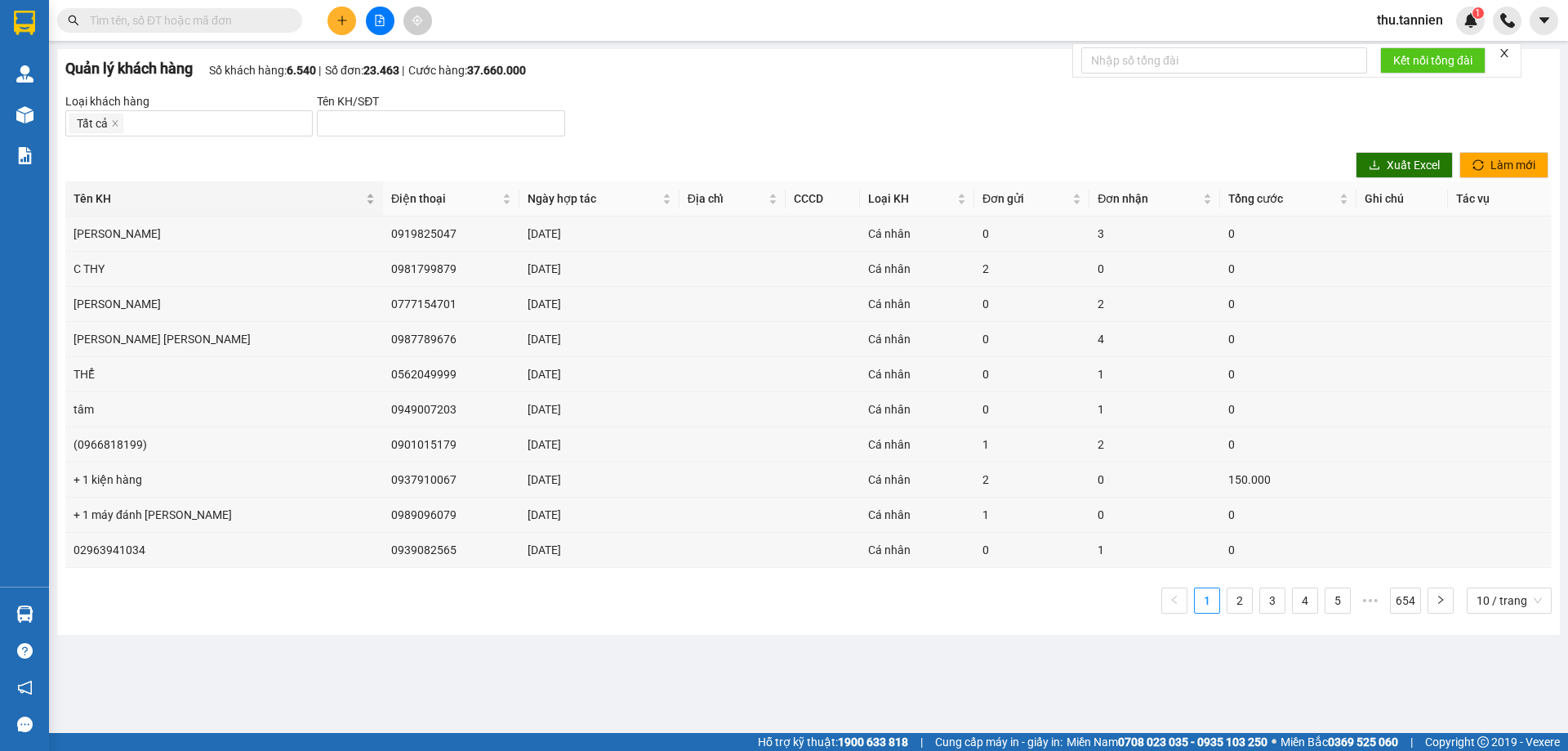
click at [267, 204] on div "Tên KH" at bounding box center [224, 199] width 301 height 18
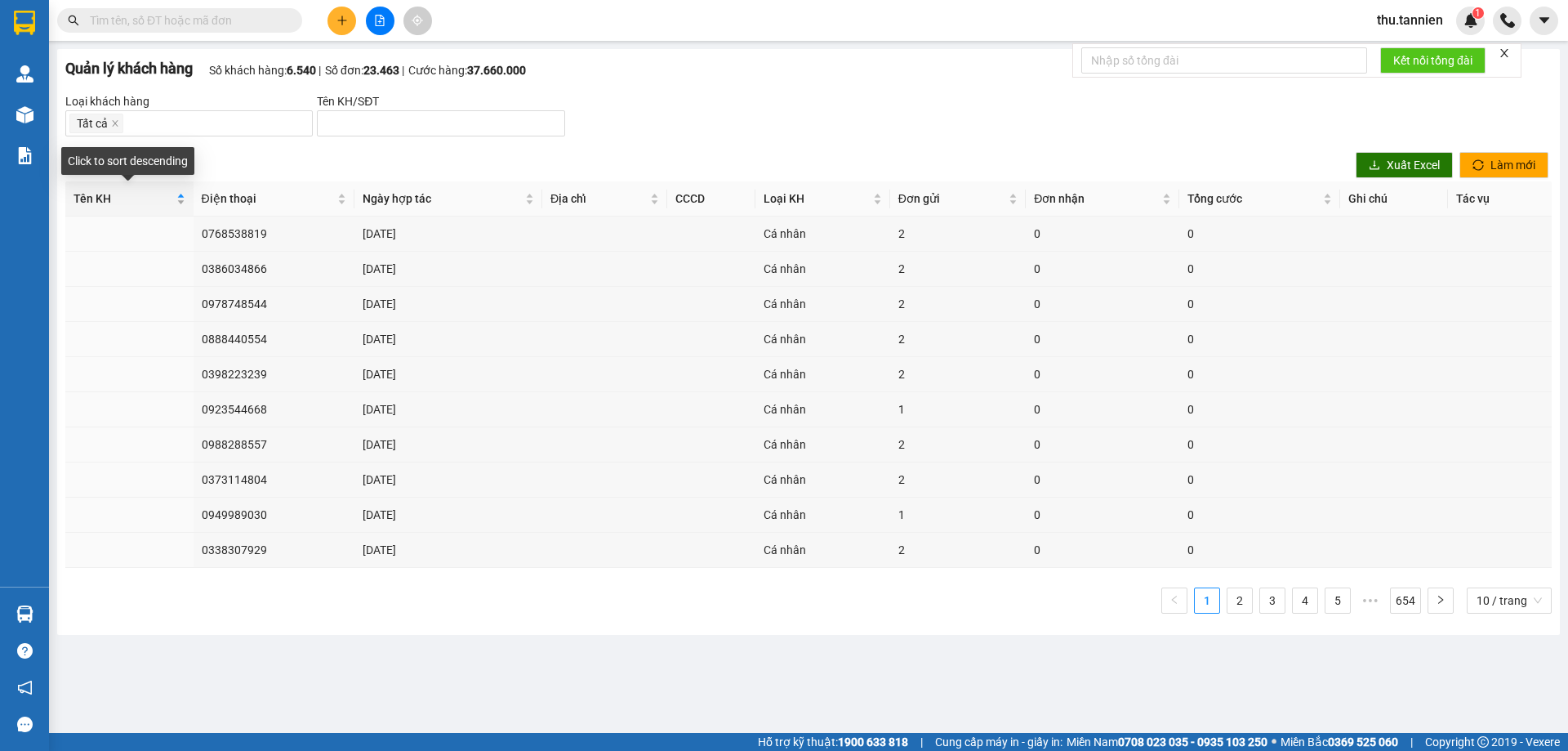
click at [179, 199] on div "Tên KH" at bounding box center [130, 199] width 112 height 18
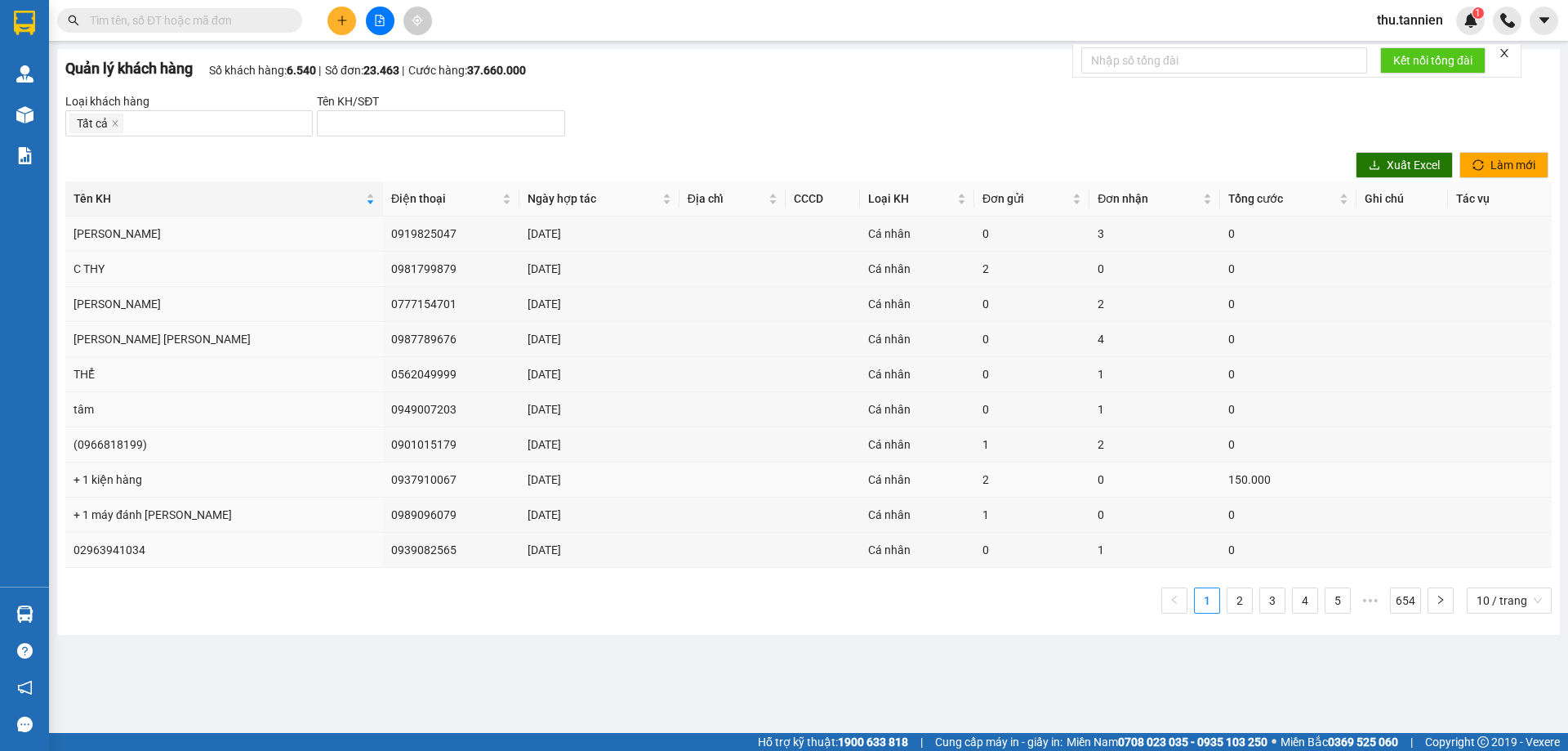
click at [383, 475] on td "0937910067" at bounding box center [451, 479] width 137 height 35
copy td "0937910067"
click at [383, 515] on td "0989096079" at bounding box center [451, 515] width 137 height 35
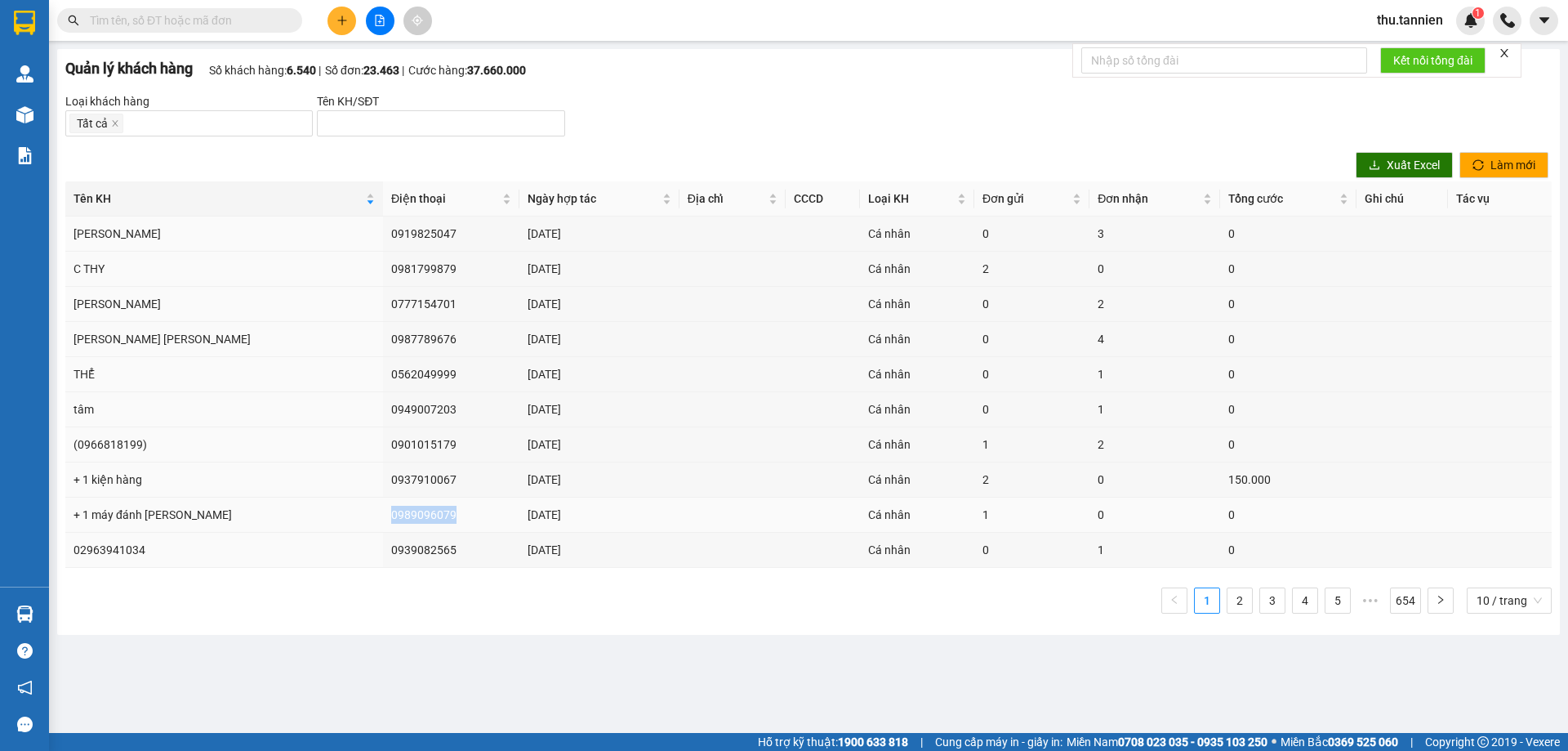
copy td "0989096079"
click at [383, 543] on td "0939082565" at bounding box center [451, 550] width 137 height 35
copy td "0939082565"
click at [269, 199] on div "Tên KH" at bounding box center [224, 199] width 301 height 18
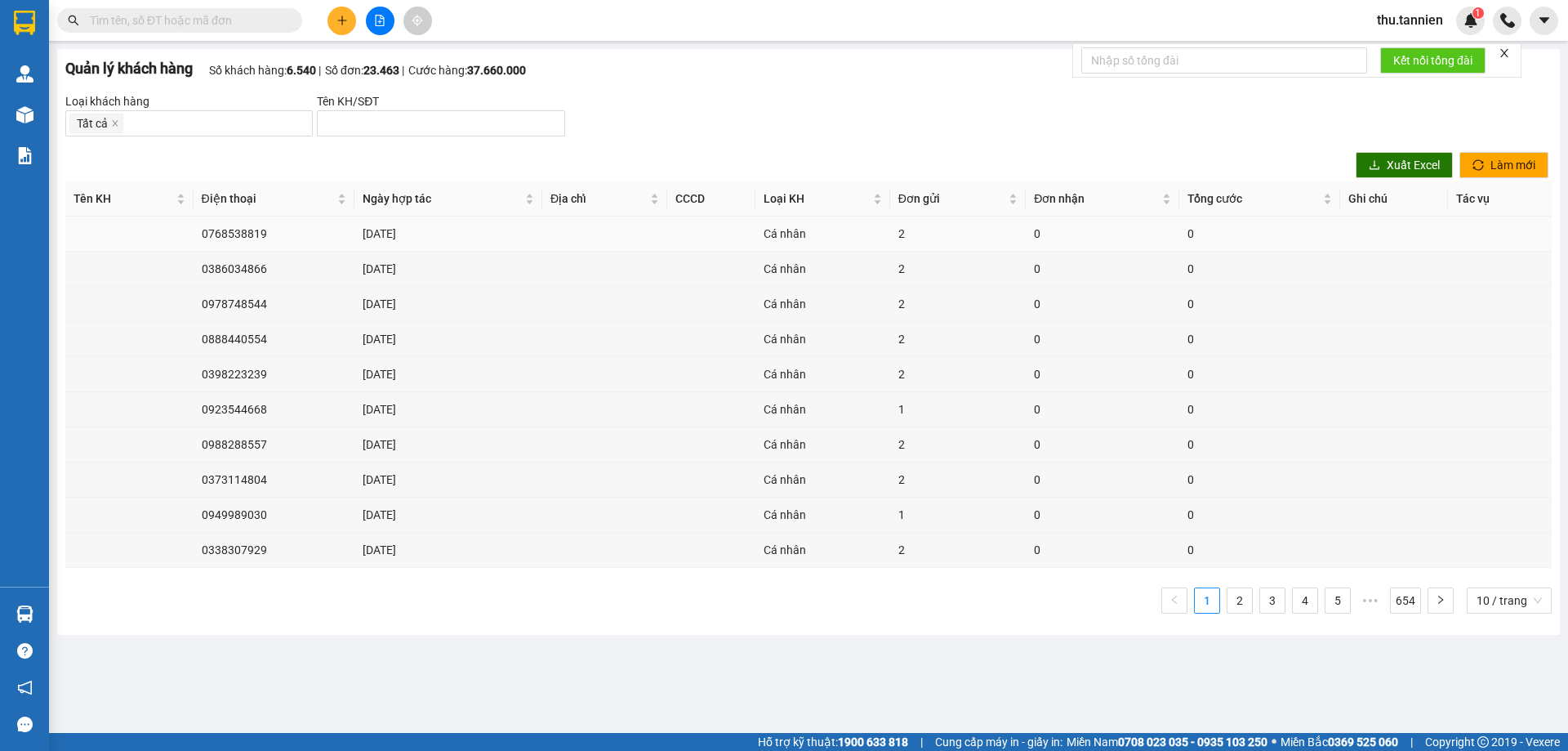
click at [243, 234] on td "0768538819" at bounding box center [274, 234] width 161 height 35
copy td "0768538819"
click at [245, 267] on td "0386034866" at bounding box center [274, 269] width 161 height 35
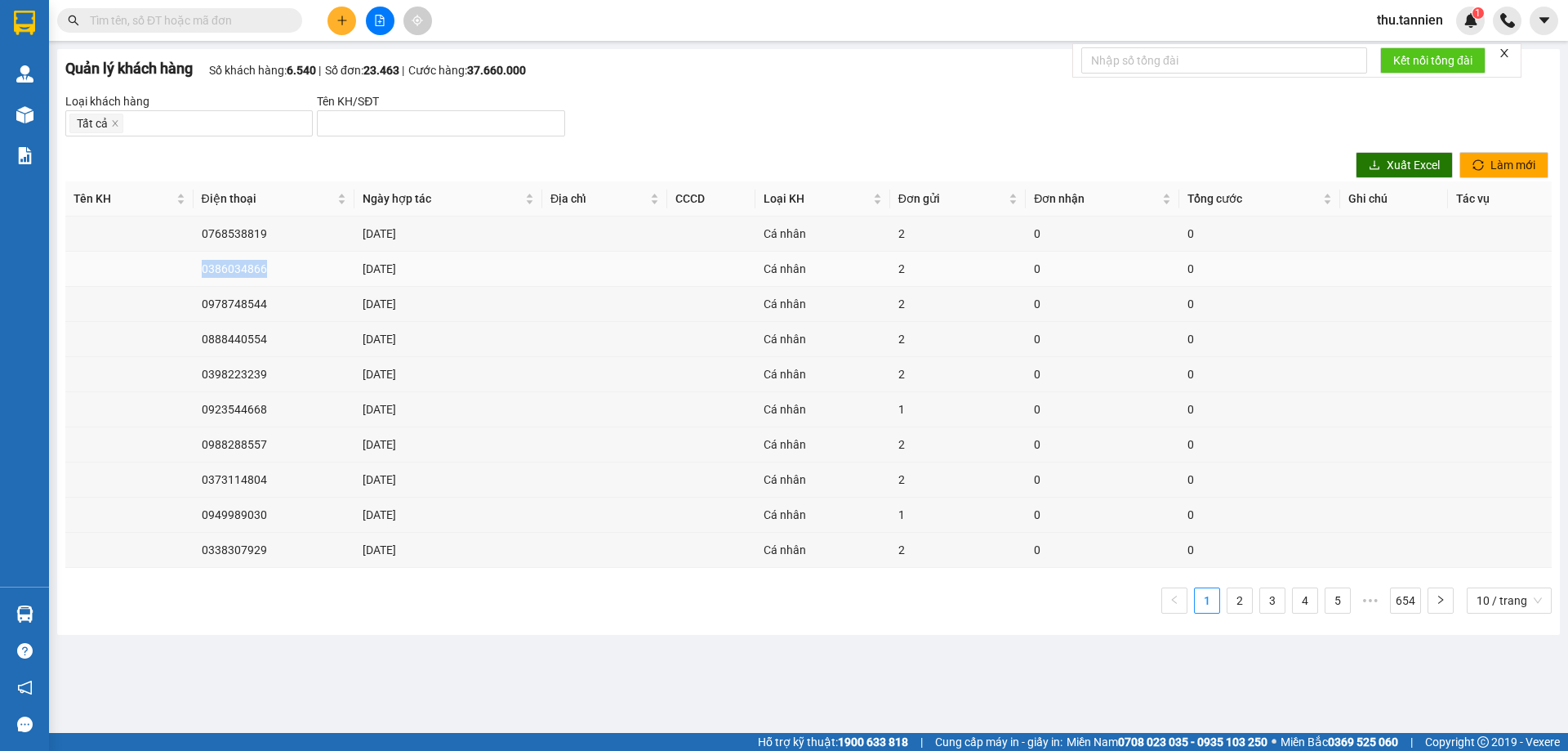
copy td "0386034866"
click at [249, 548] on td "0338307929" at bounding box center [274, 550] width 161 height 35
copy td "0338307929"
click at [236, 512] on td "0949989030" at bounding box center [274, 515] width 161 height 35
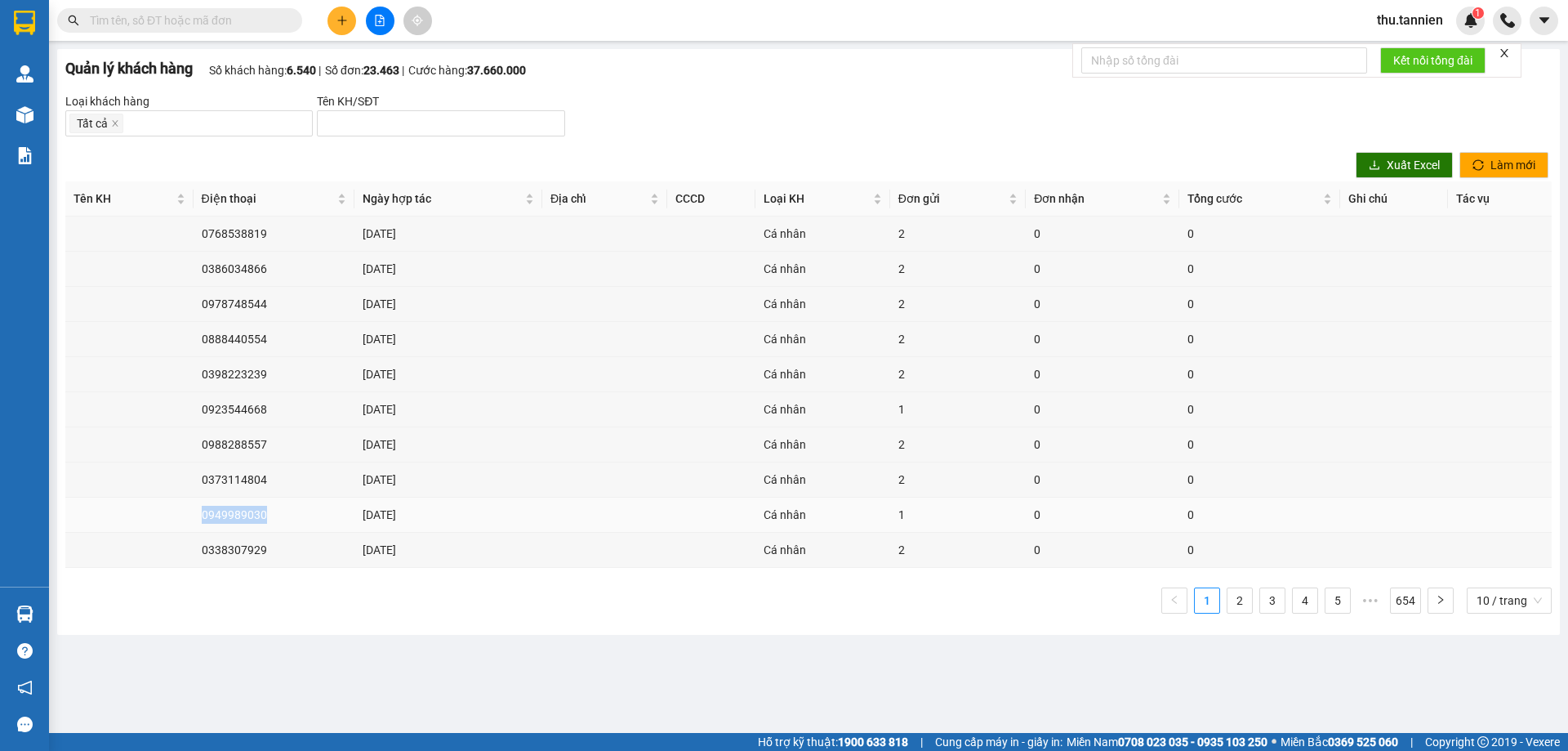
click at [236, 512] on td "0949989030" at bounding box center [274, 515] width 161 height 35
copy td "0949989030"
click at [1244, 597] on link "2" at bounding box center [1240, 601] width 25 height 25
click at [341, 199] on div "Điện thoại" at bounding box center [274, 199] width 144 height 18
click at [244, 479] on td "0123456788" at bounding box center [277, 479] width 169 height 35
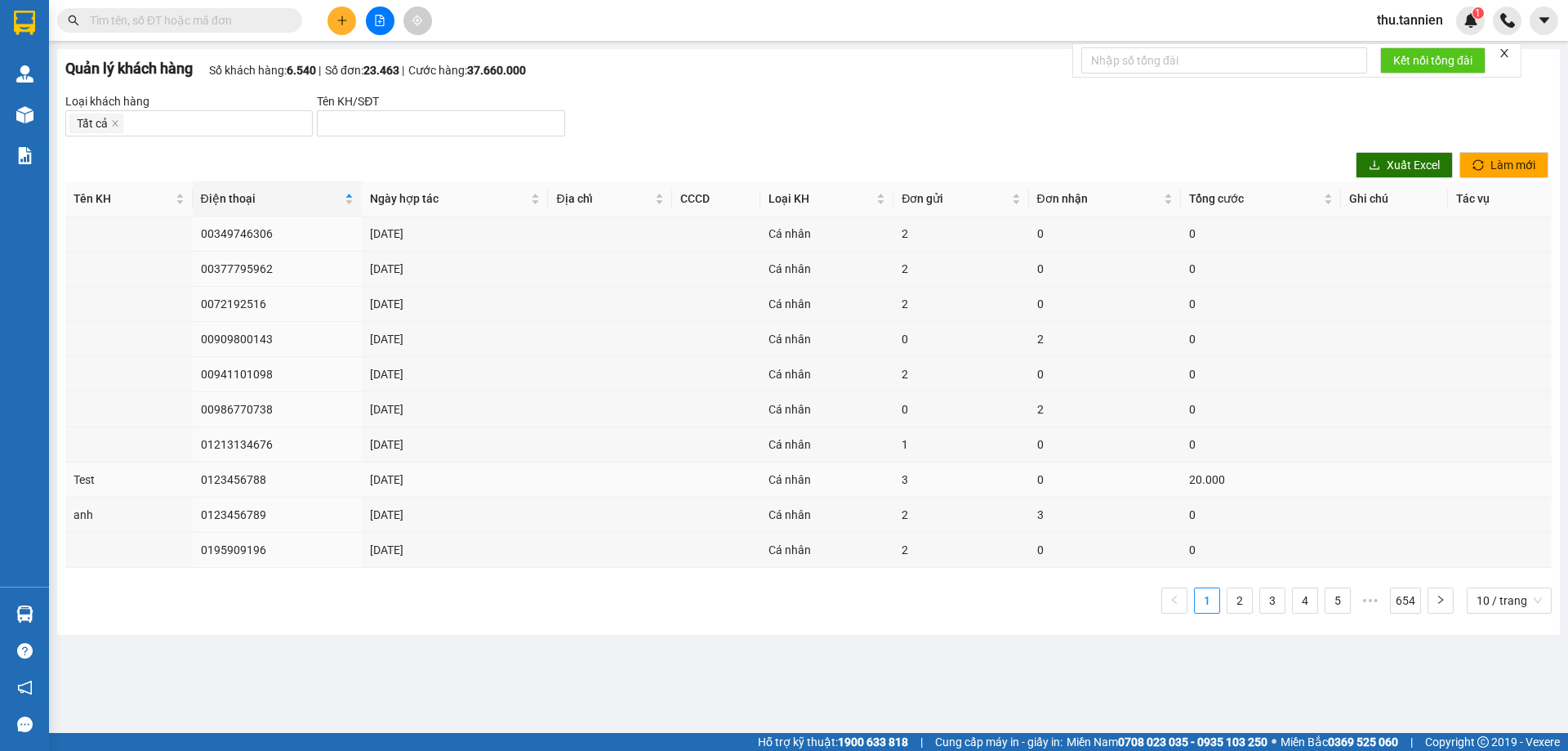
click at [244, 479] on td "0123456788" at bounding box center [277, 479] width 169 height 35
copy td "0123456788"
click at [231, 517] on td "0123456789" at bounding box center [277, 515] width 169 height 35
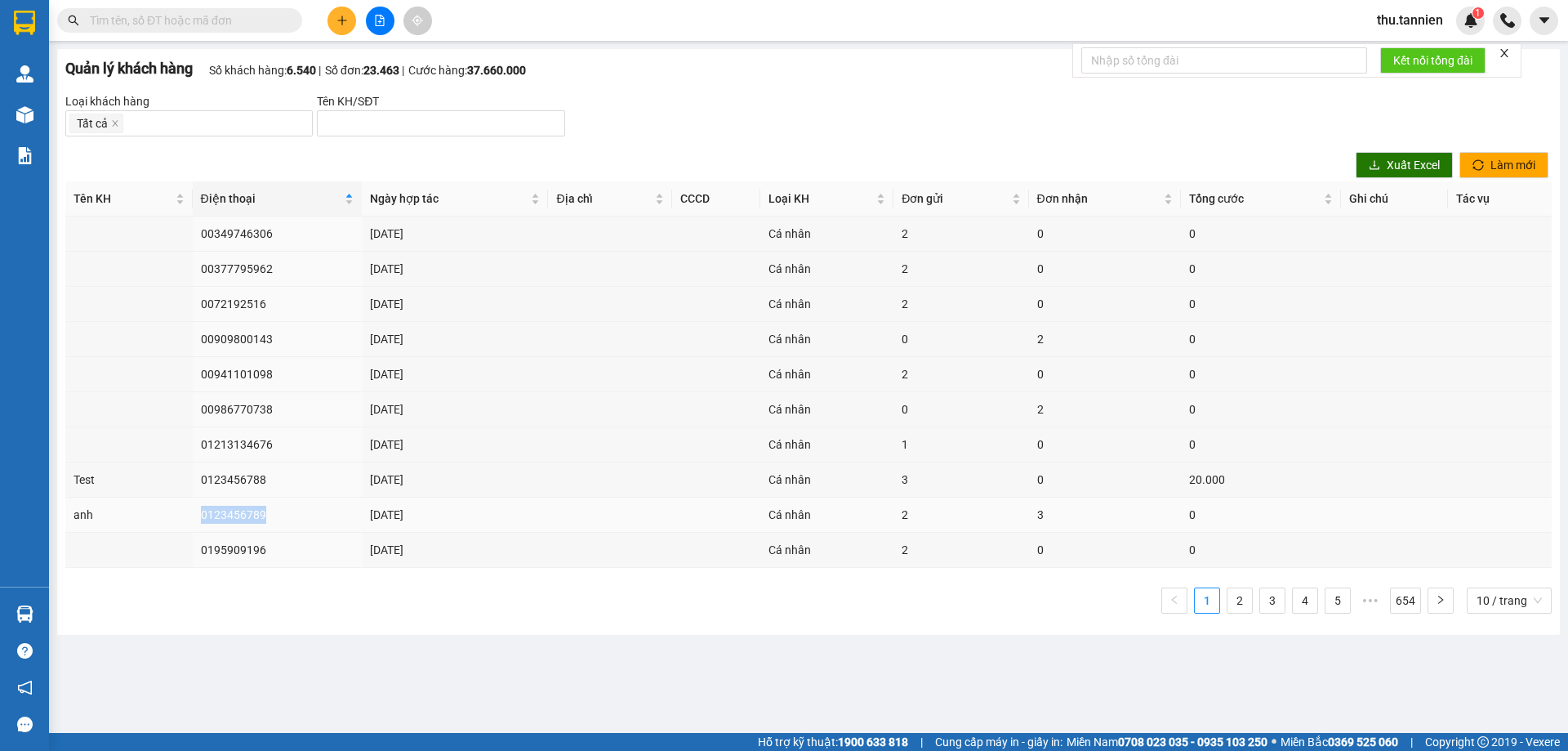
copy td "0123456789"
click at [240, 546] on td "0195909196" at bounding box center [277, 550] width 169 height 35
copy td "0195909196"
click at [229, 442] on td "01213134676" at bounding box center [277, 445] width 169 height 35
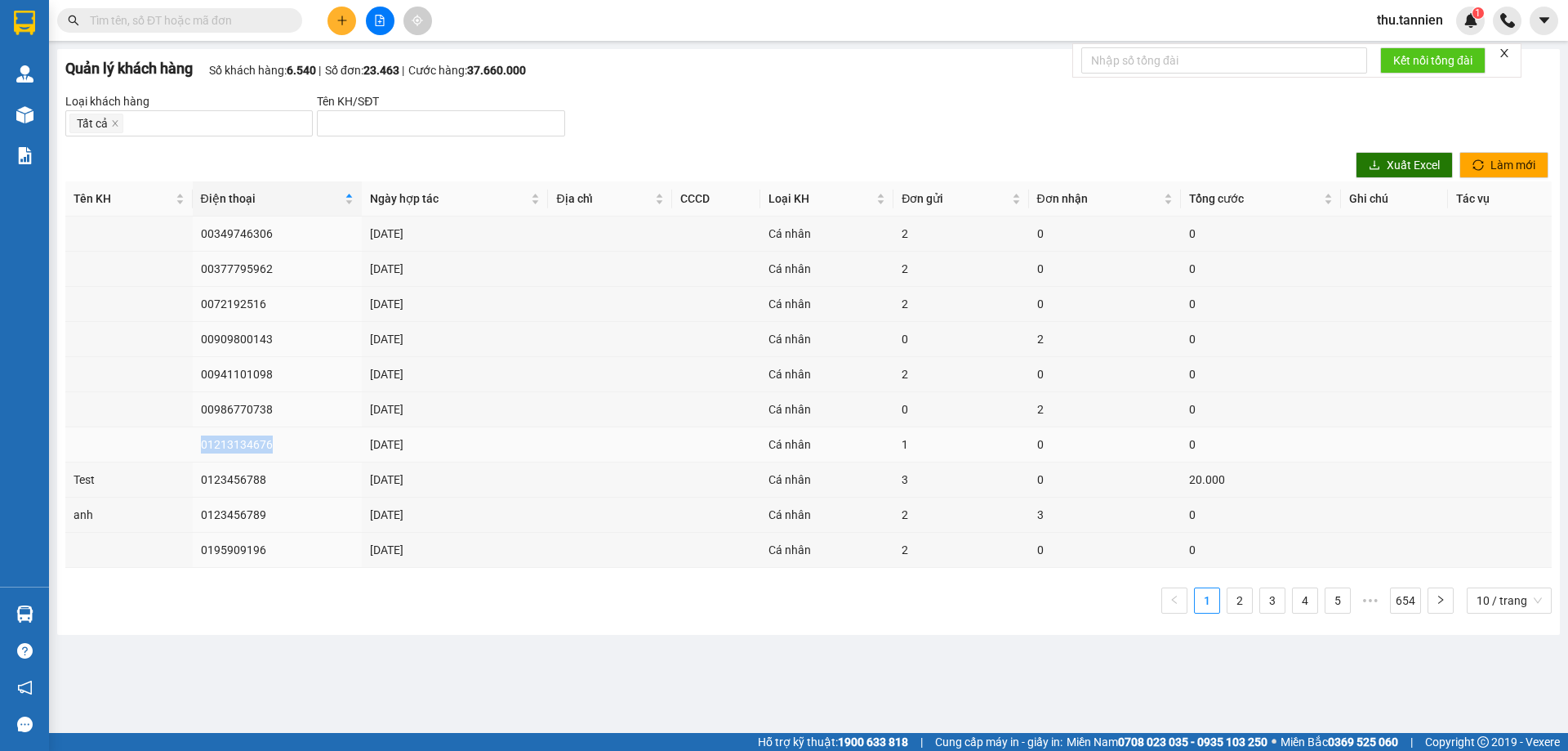
click at [229, 442] on td "01213134676" at bounding box center [277, 445] width 169 height 35
click at [222, 405] on td "00986770738" at bounding box center [277, 410] width 169 height 35
click at [240, 370] on td "00941101098" at bounding box center [277, 374] width 169 height 35
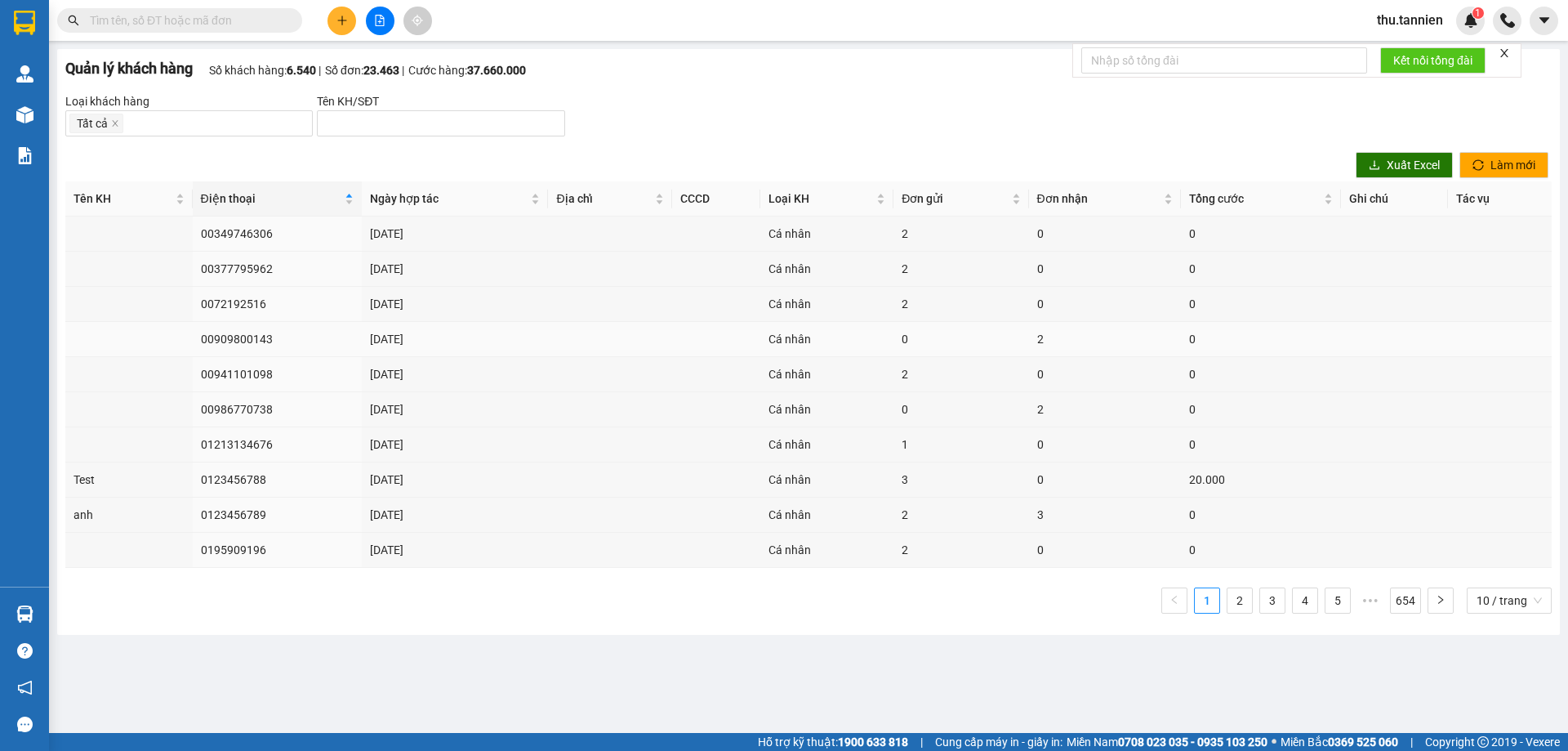
click at [229, 341] on td "00909800143" at bounding box center [277, 339] width 169 height 35
drag, startPoint x: 245, startPoint y: 296, endPoint x: 188, endPoint y: 293, distance: 57.1
click at [245, 296] on td "0072192516" at bounding box center [277, 304] width 169 height 35
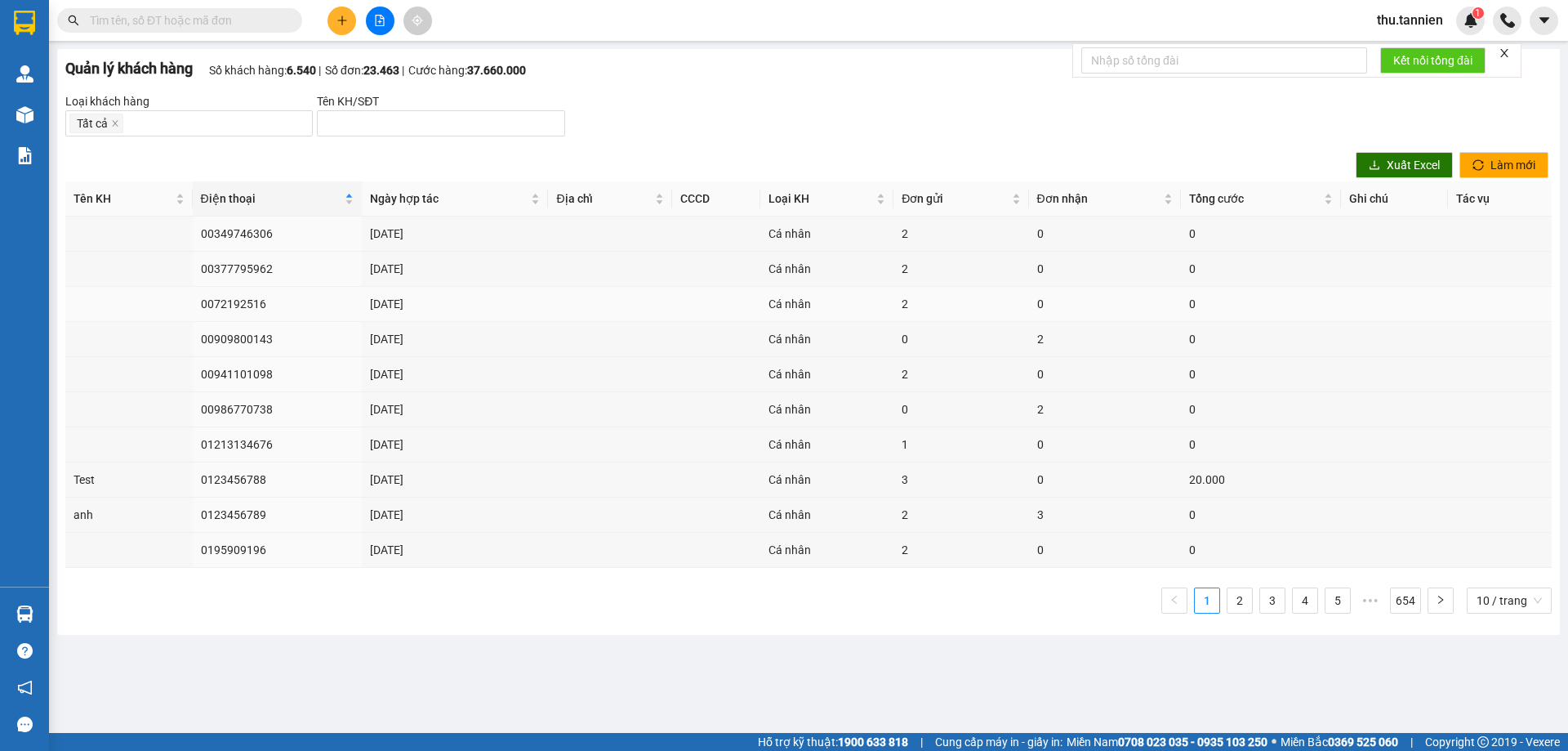
click at [229, 302] on td "0072192516" at bounding box center [277, 304] width 169 height 35
click at [229, 298] on td "0072192516" at bounding box center [277, 304] width 169 height 35
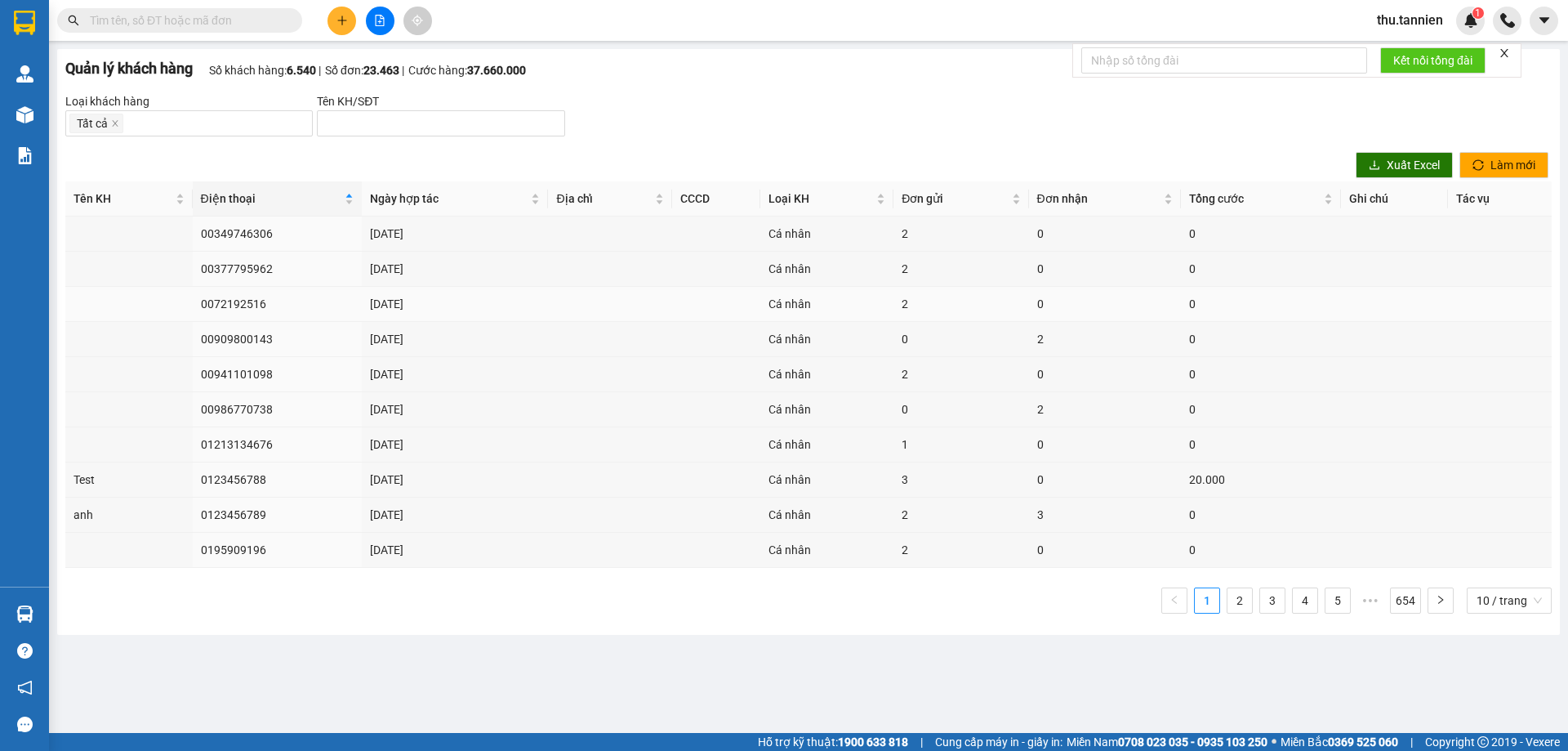
click at [229, 298] on td "0072192516" at bounding box center [277, 304] width 169 height 35
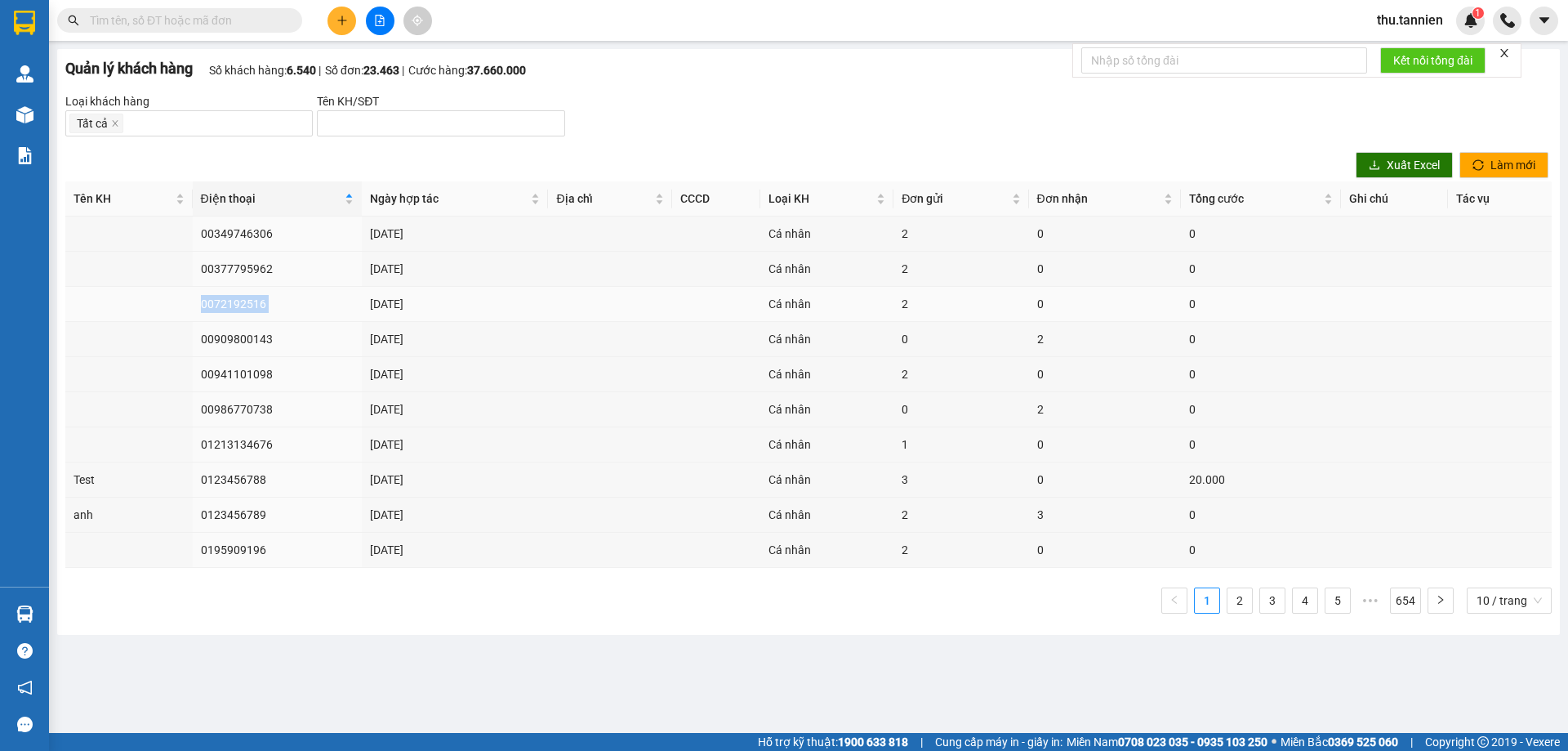
click at [229, 298] on td "0072192516" at bounding box center [277, 304] width 169 height 35
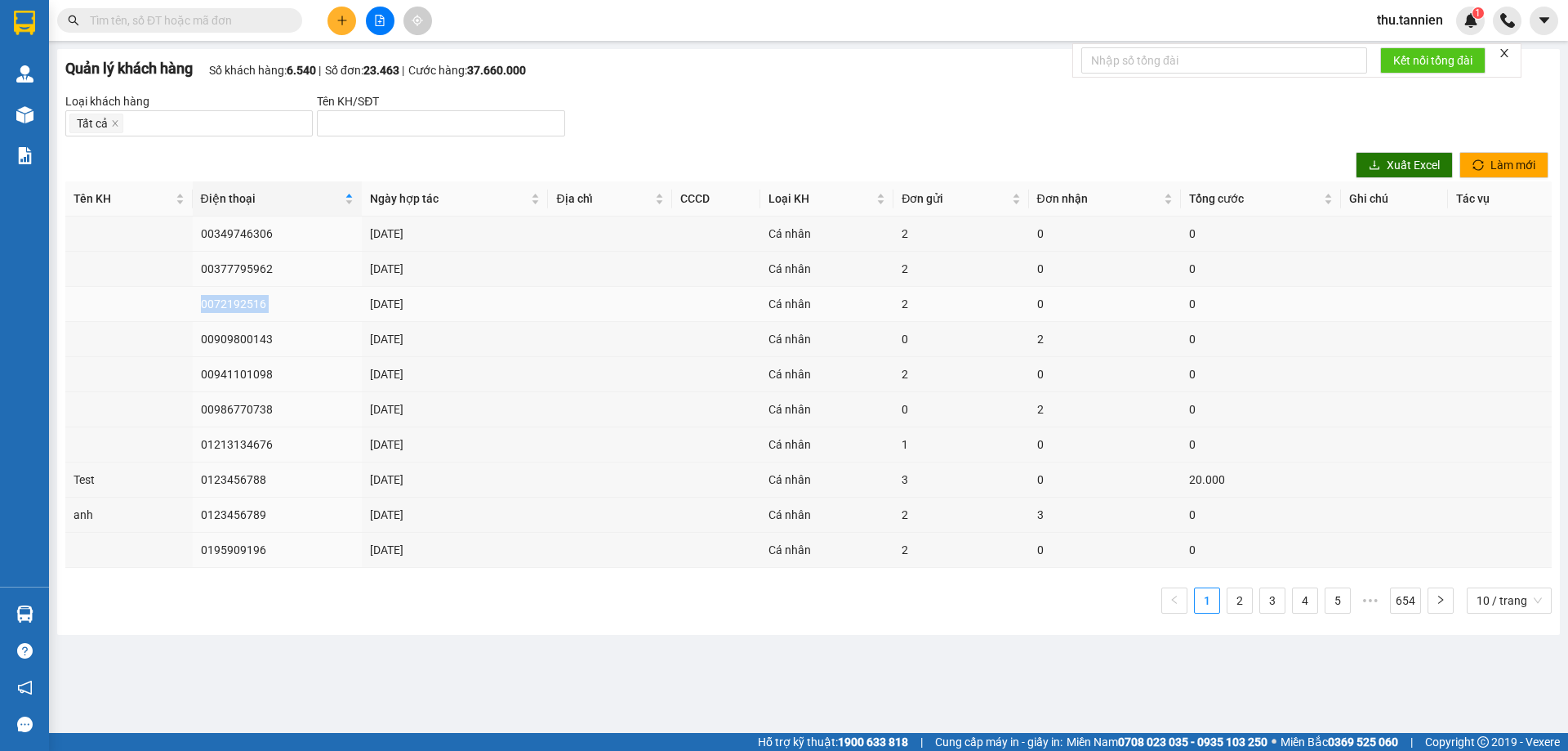
click at [229, 298] on td "0072192516" at bounding box center [277, 304] width 169 height 35
click at [231, 268] on td "00377795962" at bounding box center [277, 269] width 169 height 35
click at [231, 236] on td "00349746306" at bounding box center [277, 234] width 169 height 35
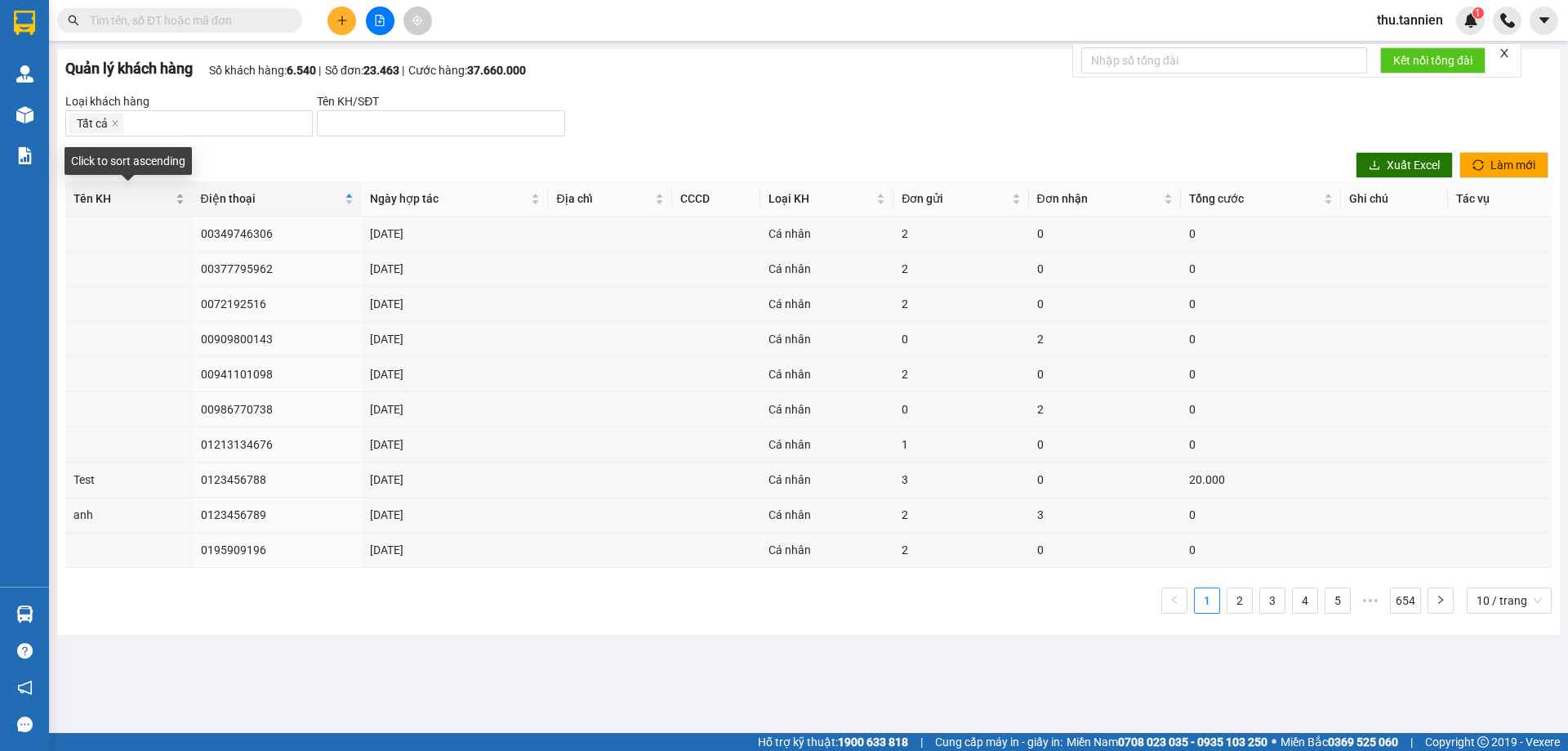
click at [178, 199] on div "Tên KH" at bounding box center [129, 199] width 111 height 18
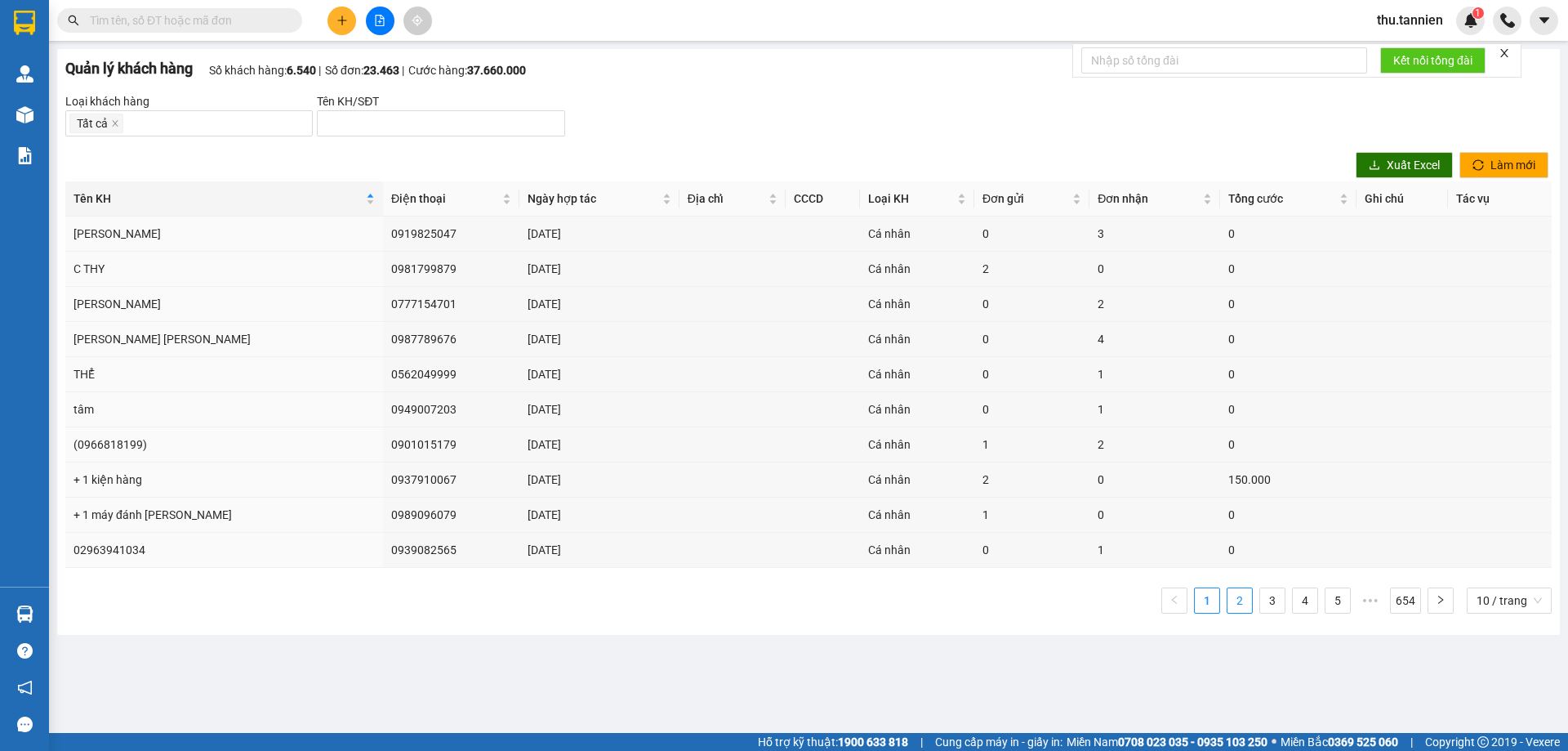
click at [1235, 597] on link "2" at bounding box center [1240, 601] width 25 height 25
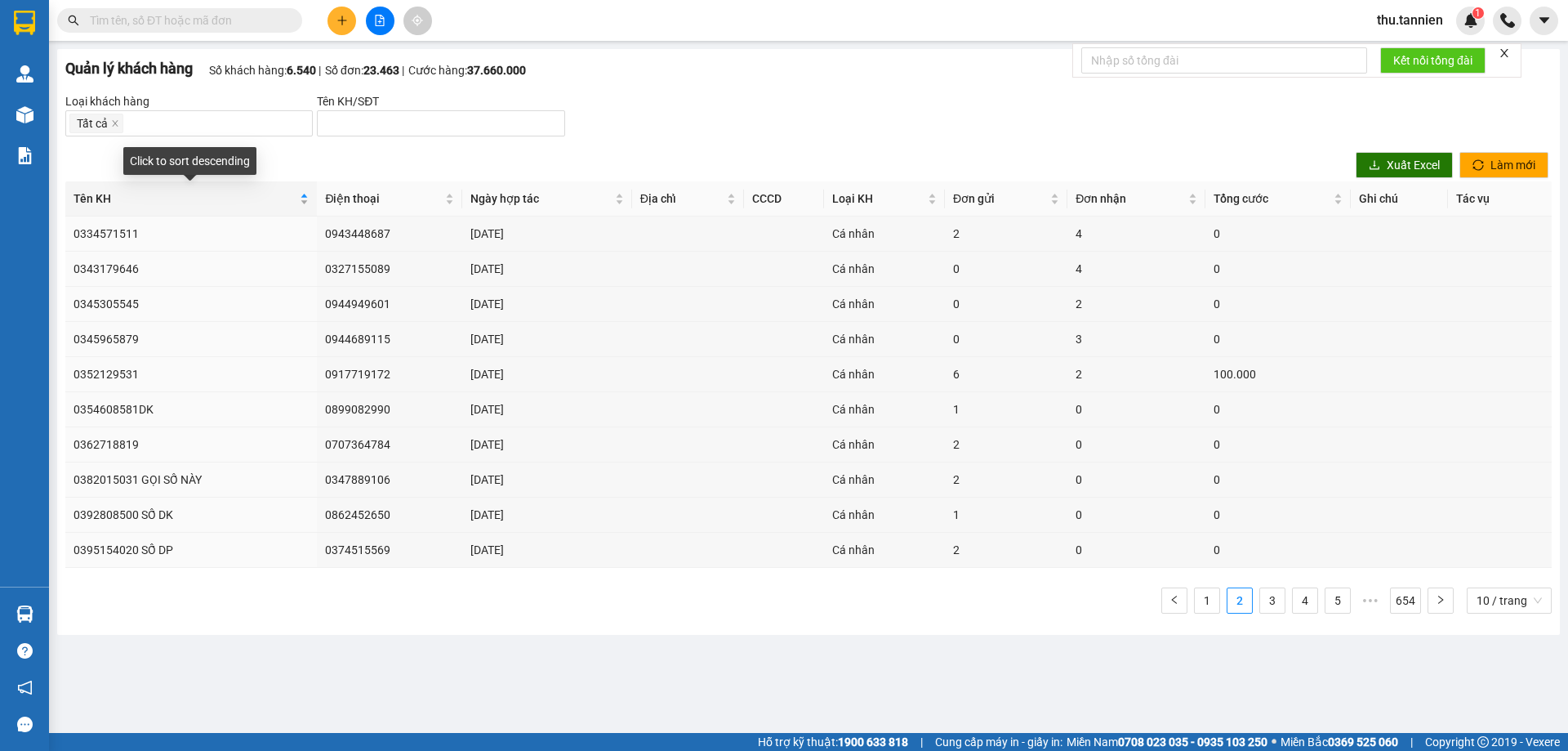
click at [305, 199] on div "Tên KH" at bounding box center [191, 199] width 235 height 18
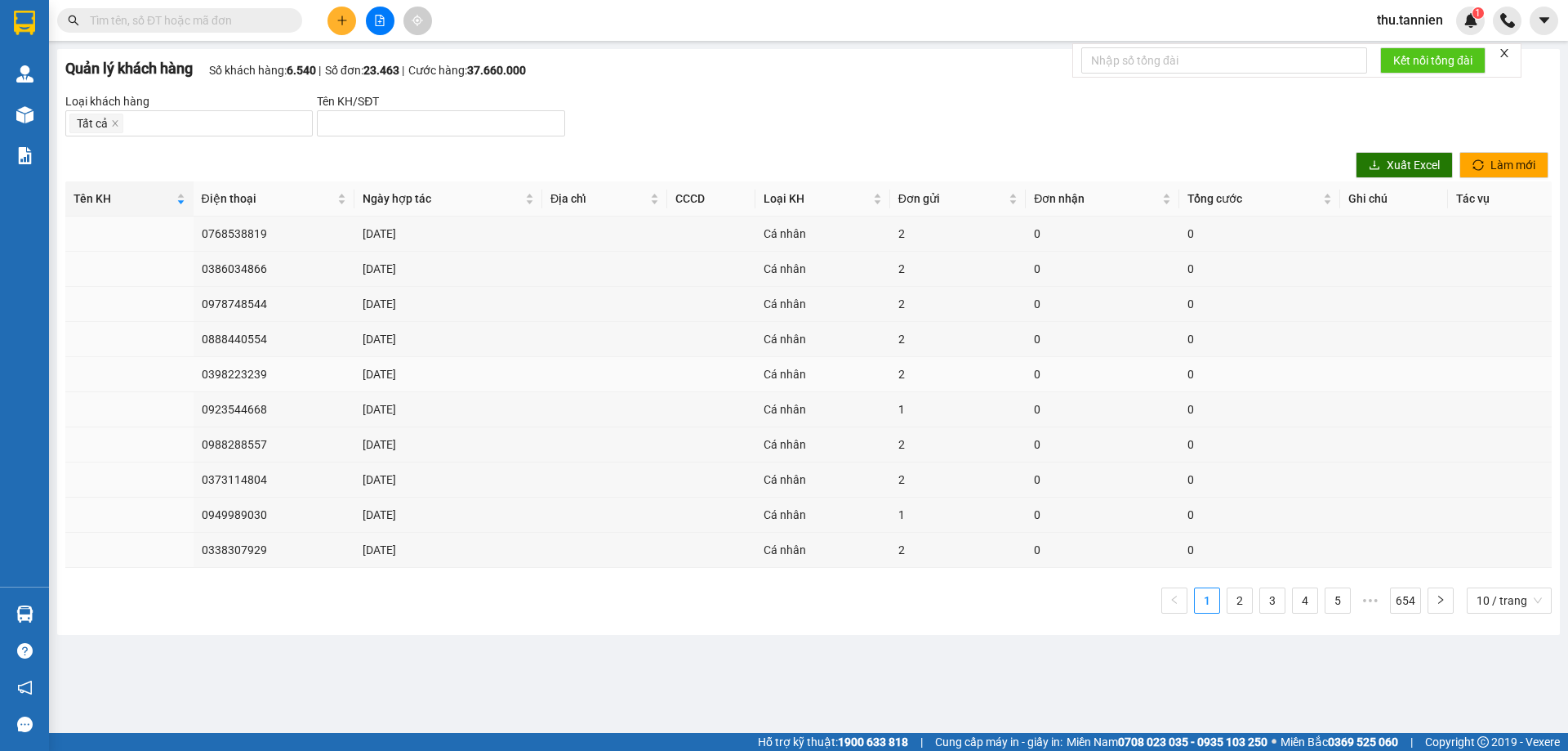
click at [229, 378] on td "0398223239" at bounding box center [274, 374] width 161 height 35
click at [1266, 607] on link "3" at bounding box center [1273, 601] width 25 height 25
click at [242, 232] on td "0919350378" at bounding box center [274, 234] width 161 height 35
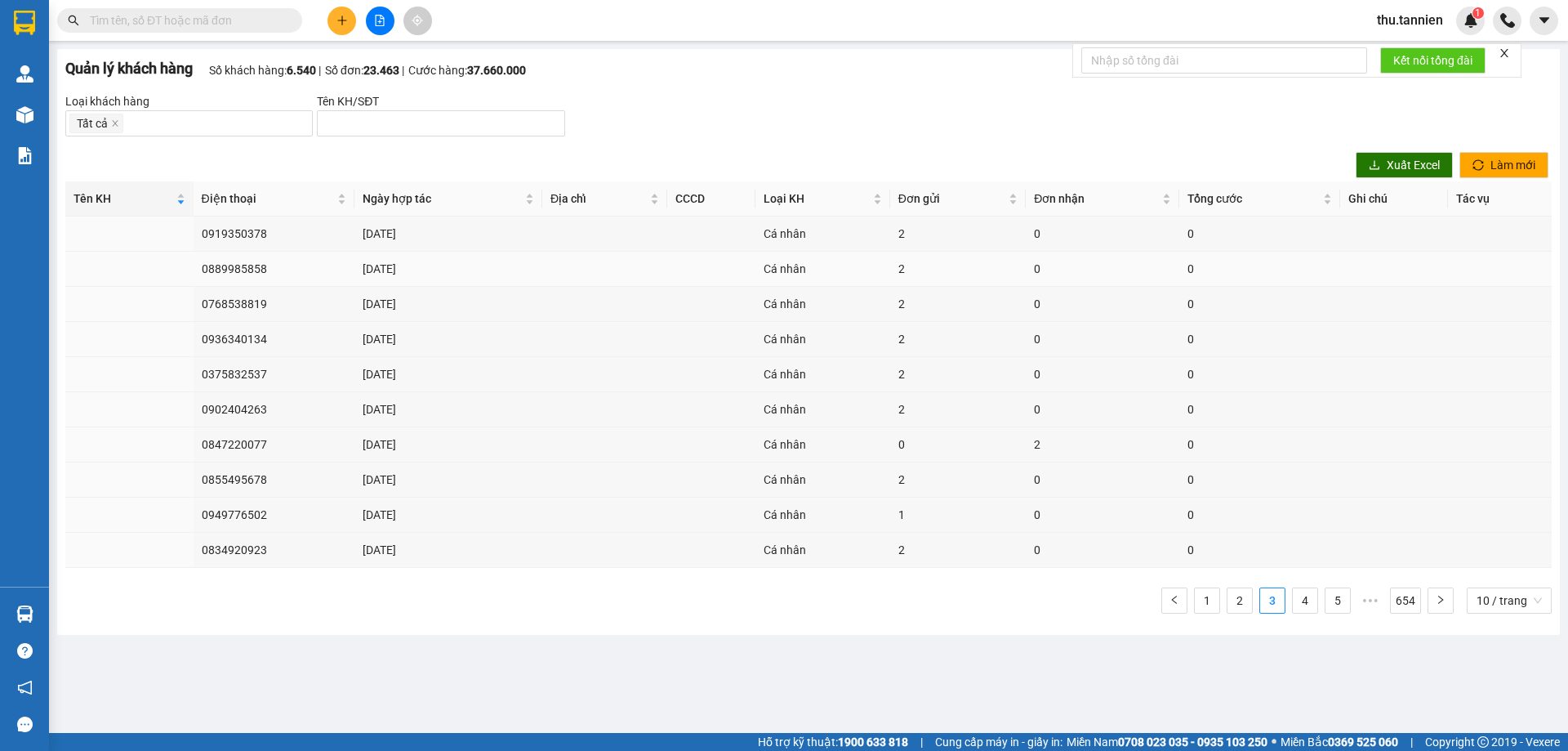
click at [223, 268] on td "0889985858" at bounding box center [274, 269] width 161 height 35
click at [236, 305] on td "0768538819" at bounding box center [274, 304] width 161 height 35
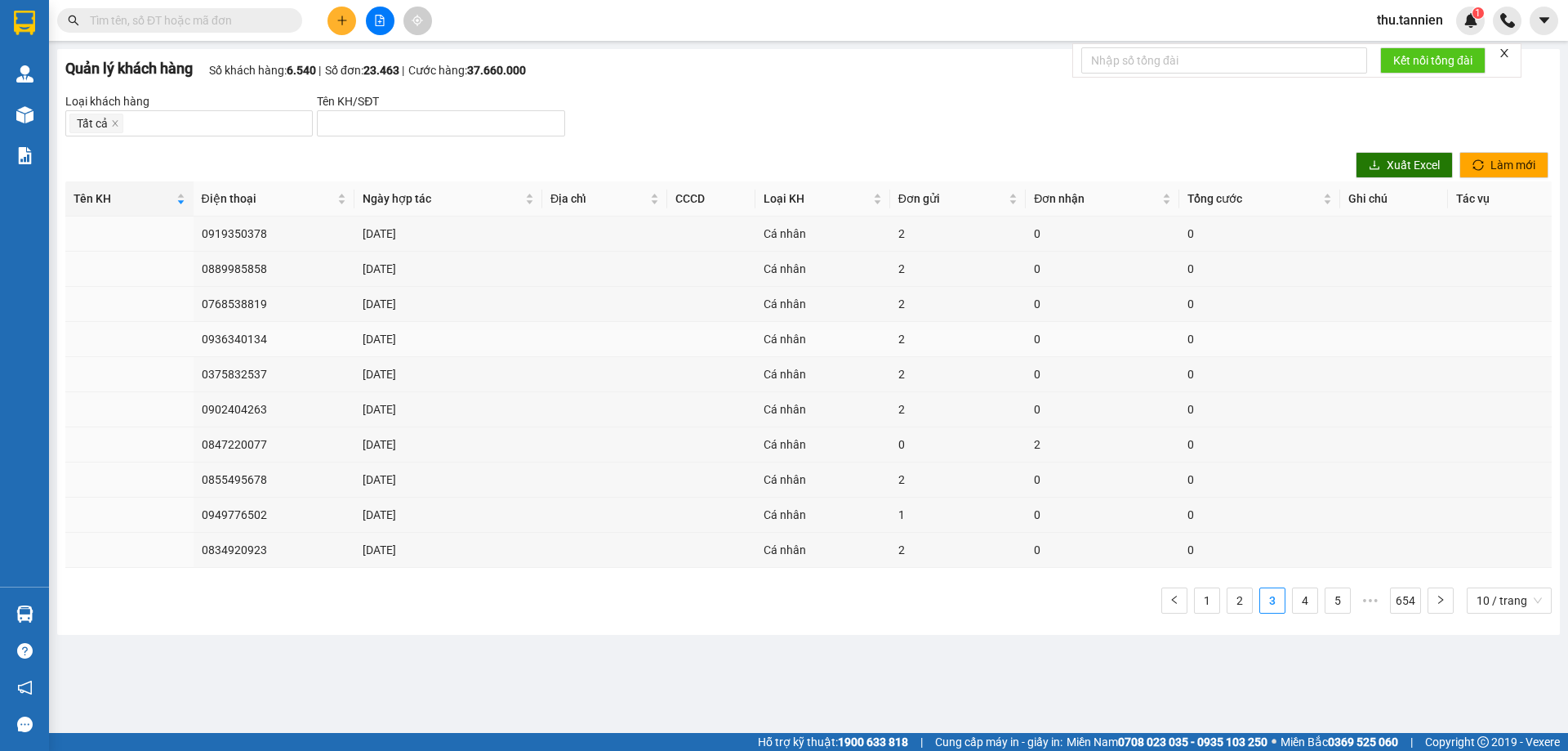
click at [229, 333] on td "0936340134" at bounding box center [274, 339] width 161 height 35
click at [231, 378] on td "0375832537" at bounding box center [274, 374] width 161 height 35
click at [232, 407] on td "0902404263" at bounding box center [274, 410] width 161 height 35
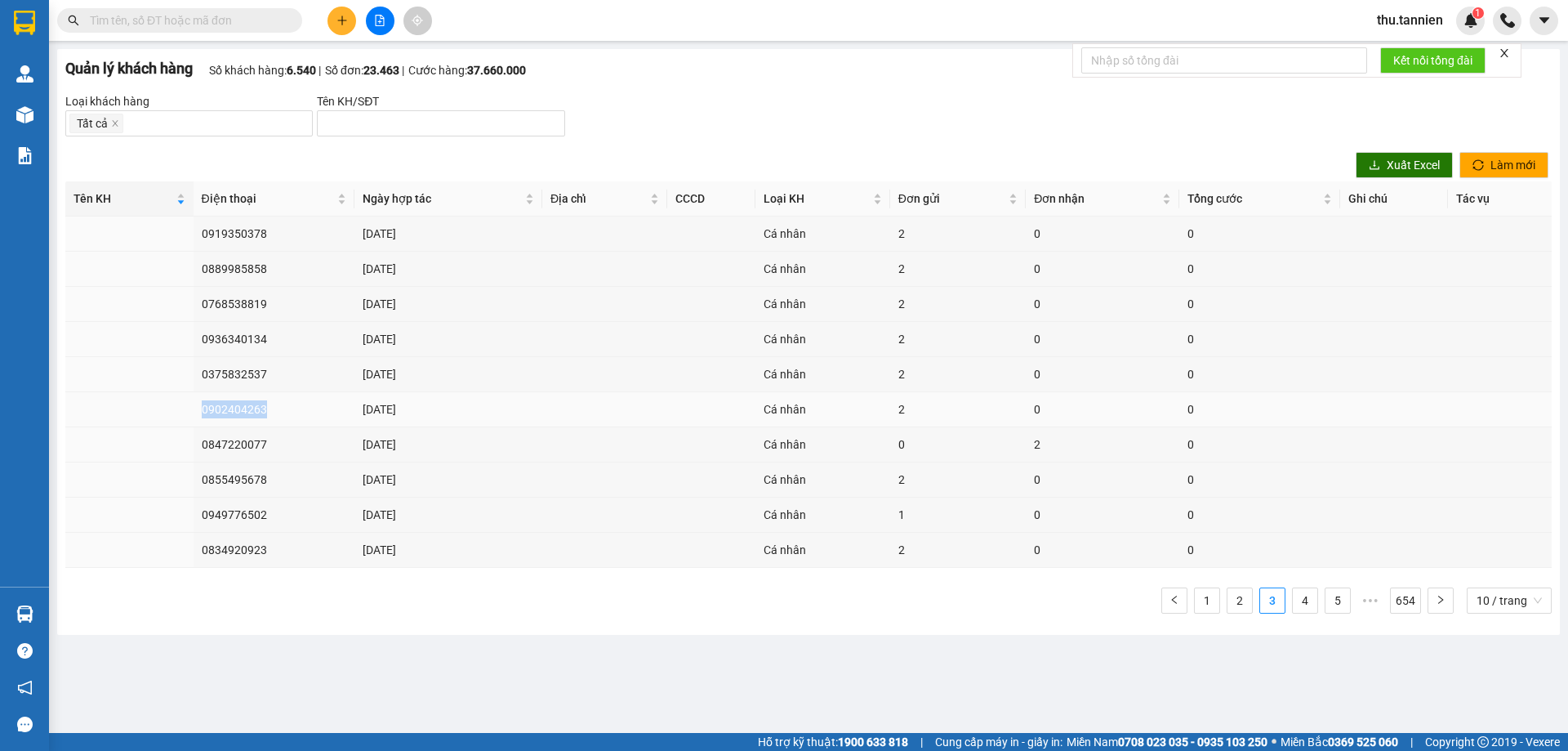
click at [232, 407] on td "0902404263" at bounding box center [274, 410] width 161 height 35
click at [244, 437] on td "0847220077" at bounding box center [274, 445] width 161 height 35
click at [244, 232] on td "0919350378" at bounding box center [274, 234] width 161 height 35
click at [244, 234] on td "0919350378" at bounding box center [274, 234] width 161 height 35
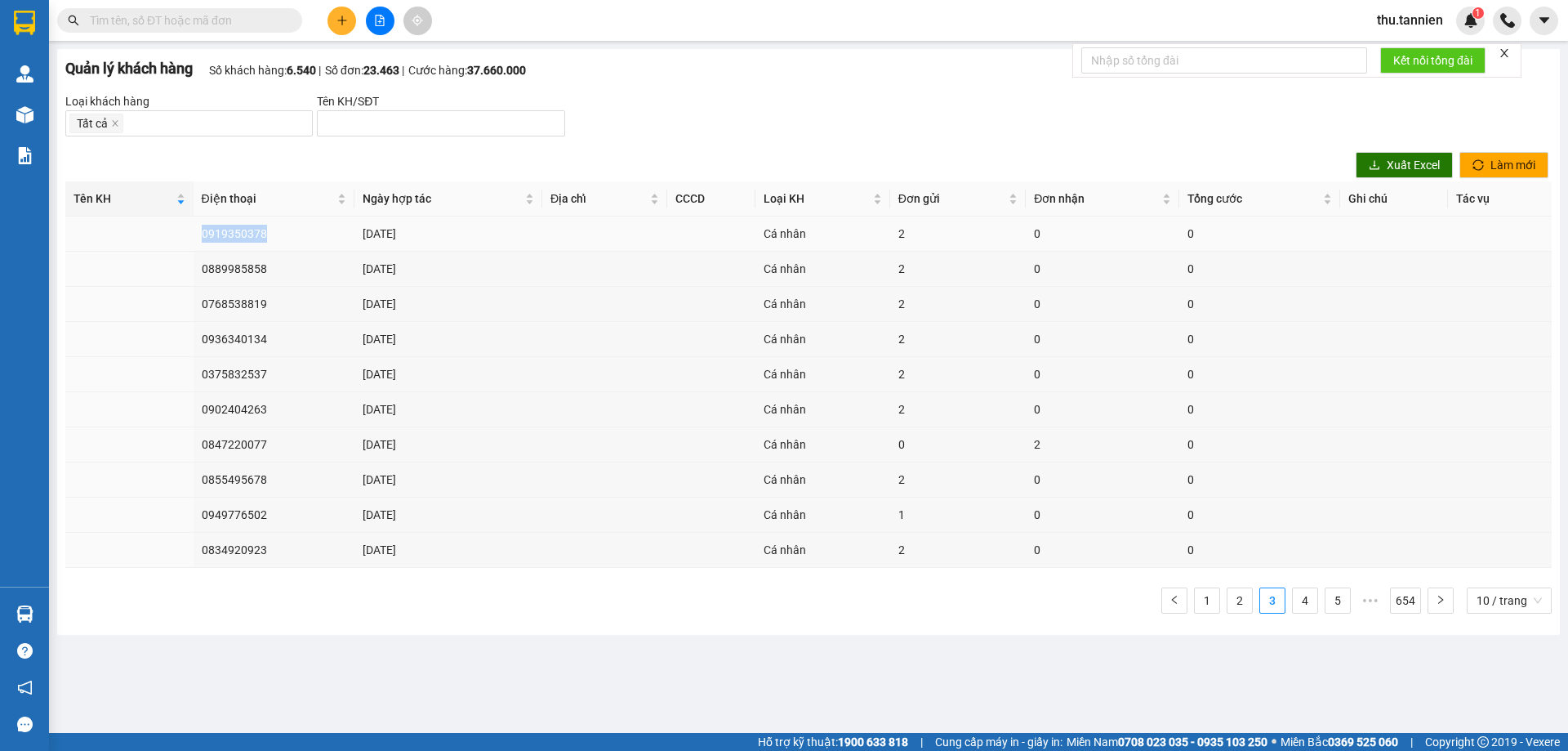
click at [244, 234] on td "0919350378" at bounding box center [274, 234] width 161 height 35
click at [249, 260] on td "0889985858" at bounding box center [274, 269] width 161 height 35
click at [179, 192] on div "Tên KH" at bounding box center [130, 199] width 112 height 18
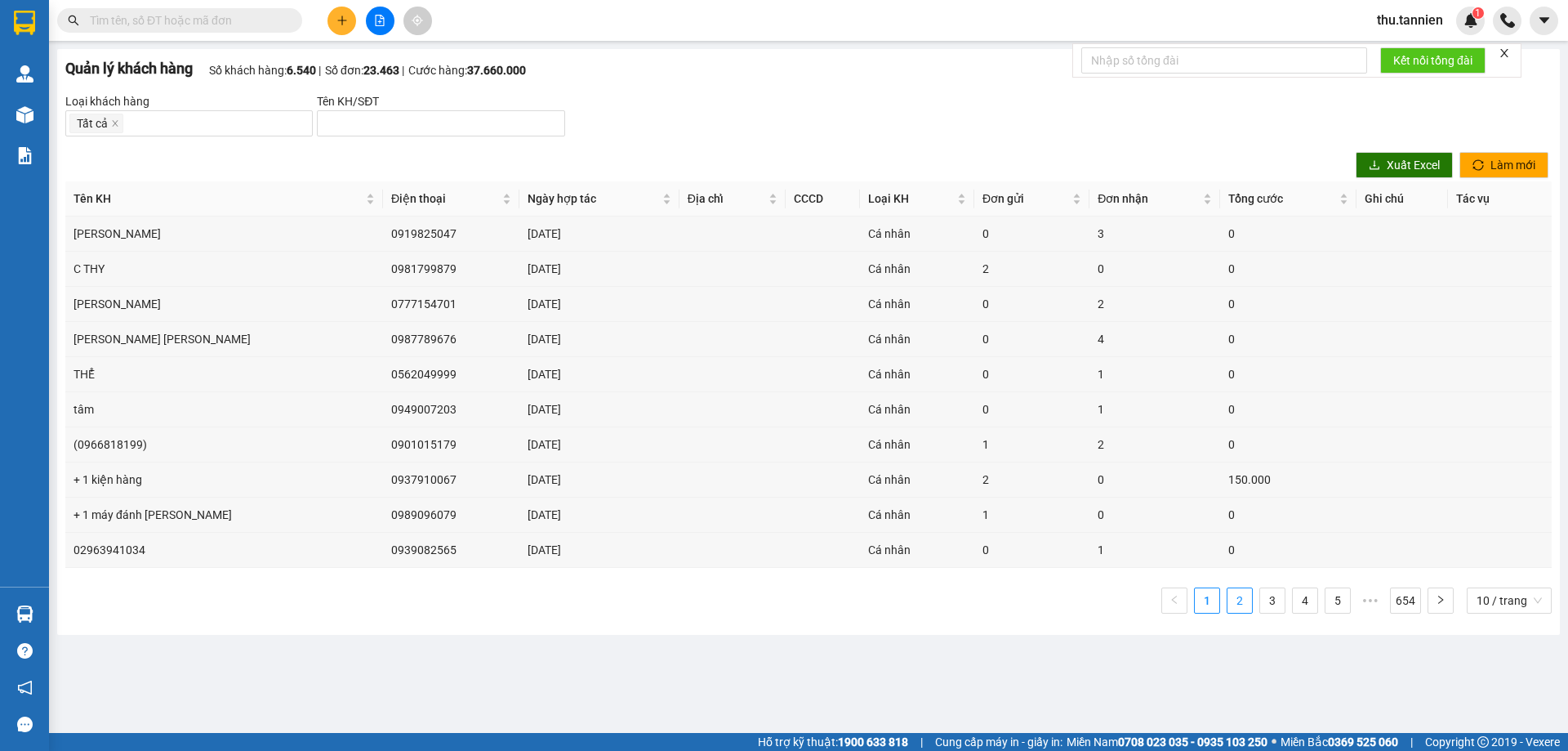
click at [1240, 598] on link "2" at bounding box center [1240, 601] width 25 height 25
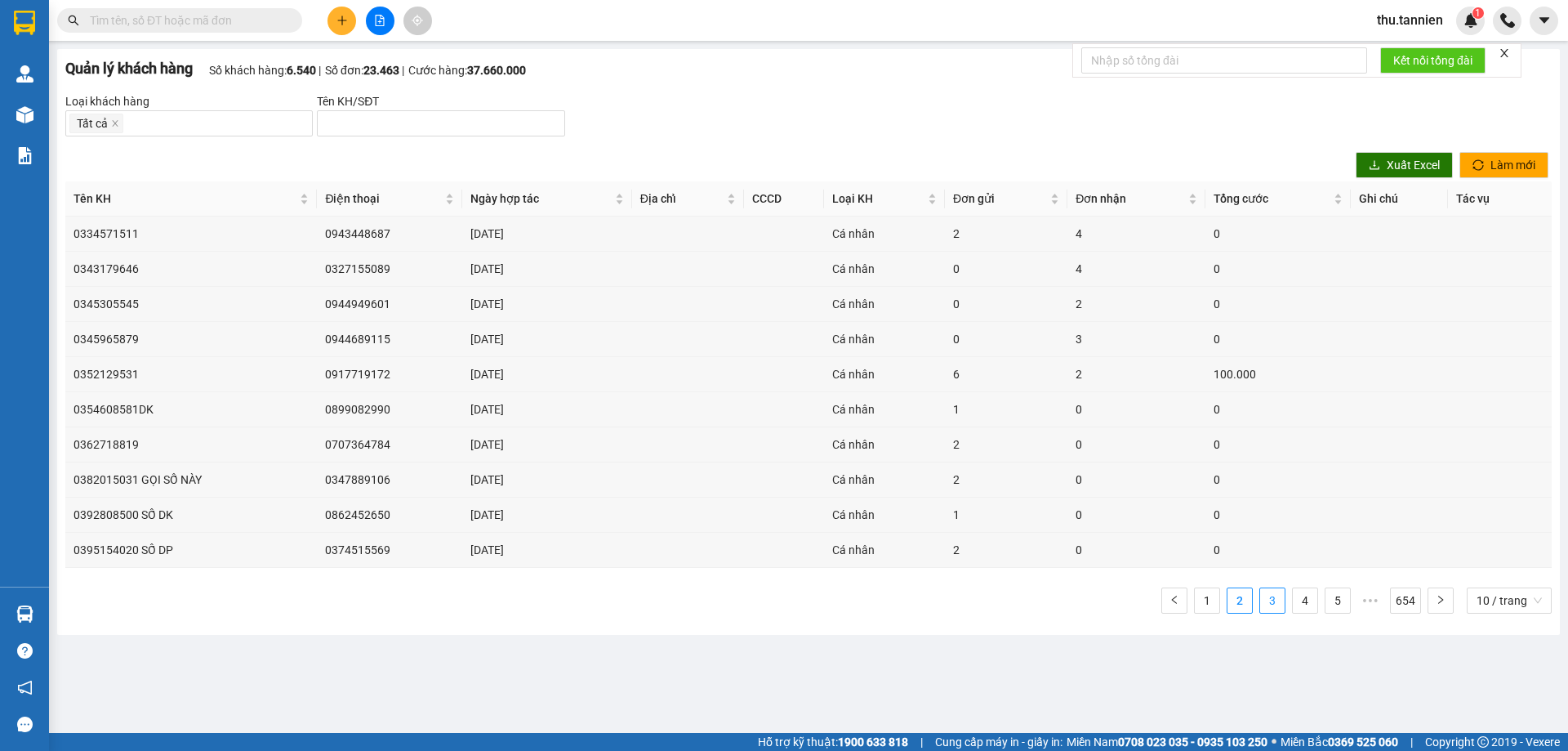
click at [1267, 605] on link "3" at bounding box center [1273, 601] width 25 height 25
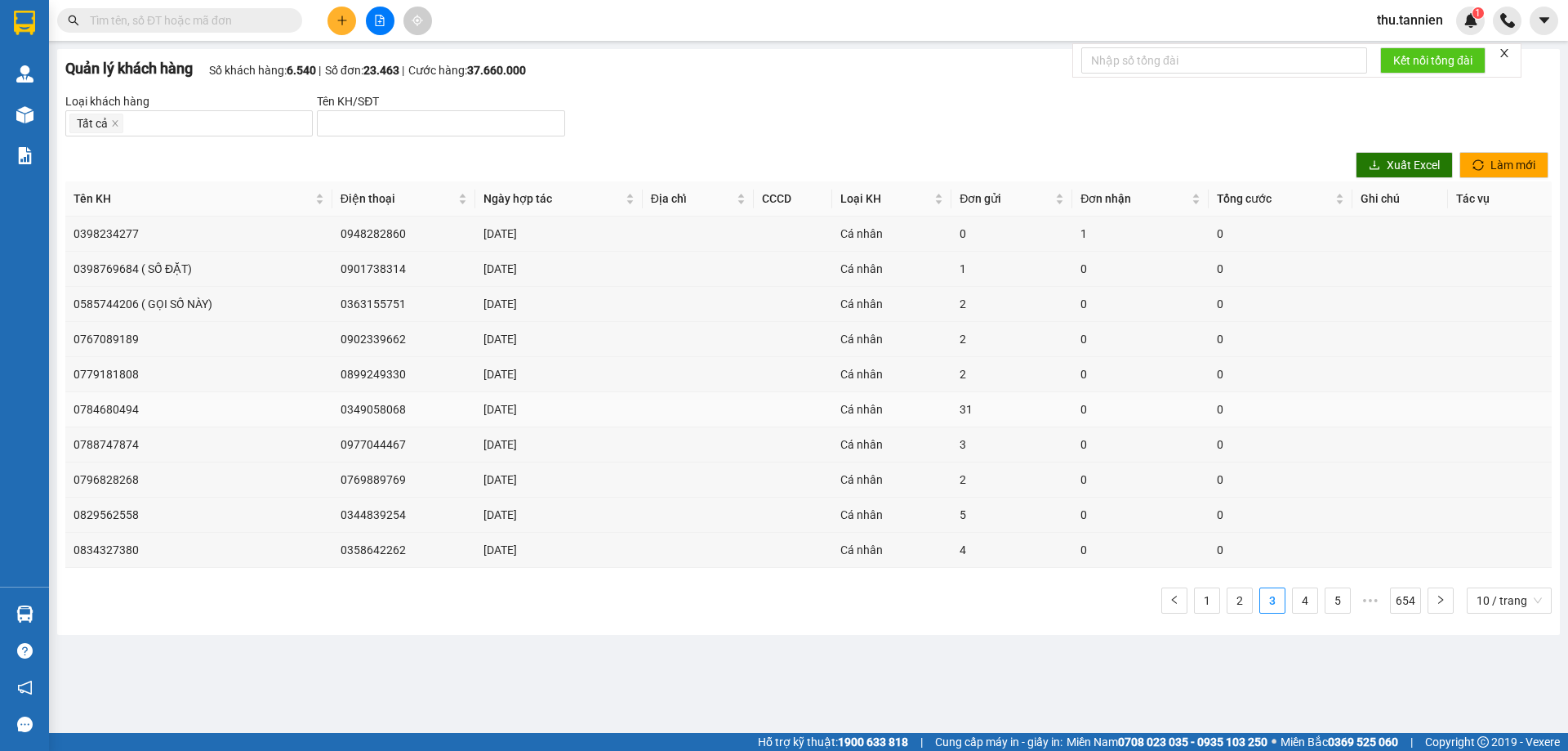
click at [373, 409] on td "0349058068" at bounding box center [404, 410] width 144 height 35
click at [1304, 600] on link "4" at bounding box center [1305, 601] width 25 height 25
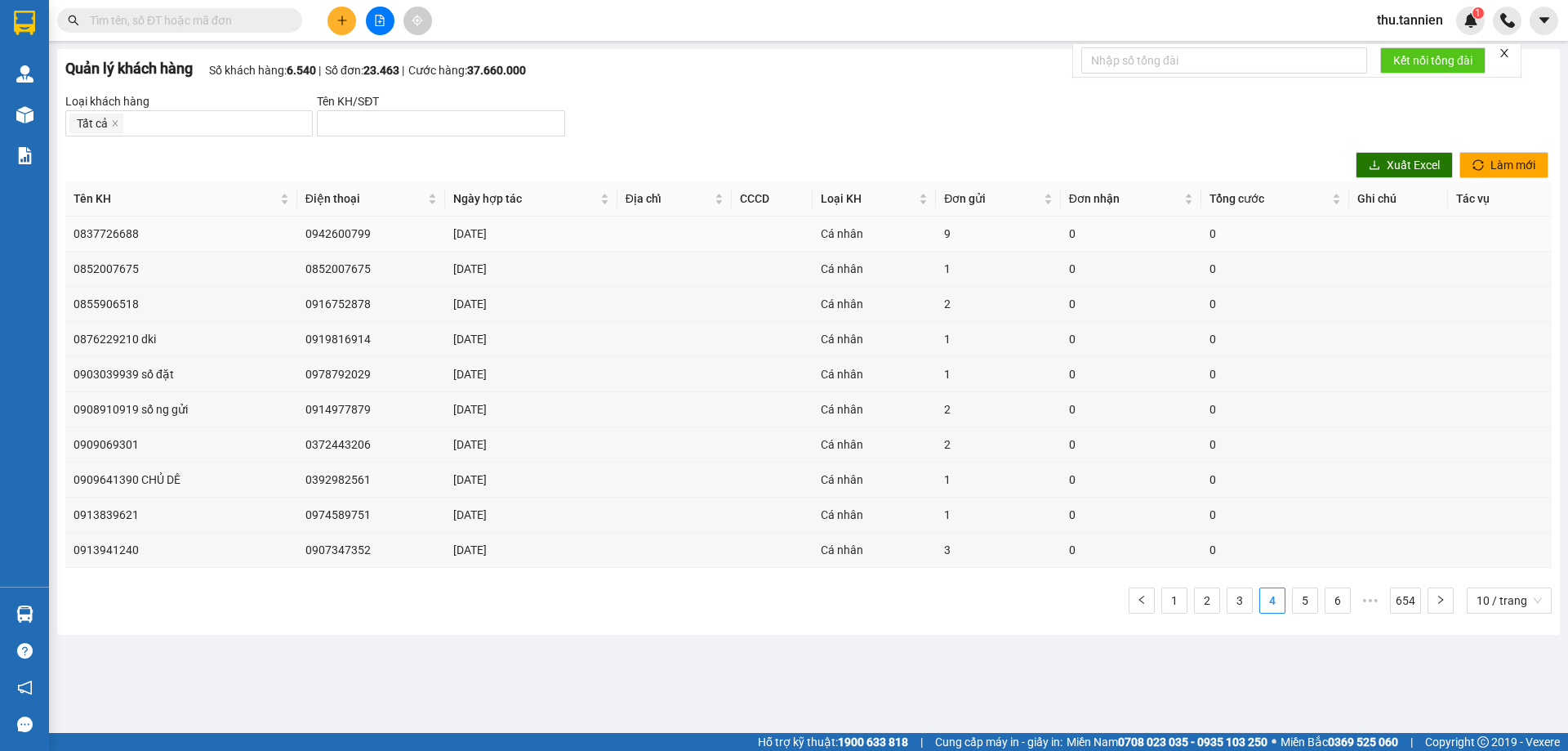
click at [111, 232] on td "0837726688" at bounding box center [181, 234] width 232 height 35
click at [108, 269] on td "0852007675" at bounding box center [181, 269] width 232 height 35
click at [115, 305] on td "0855906518" at bounding box center [181, 304] width 232 height 35
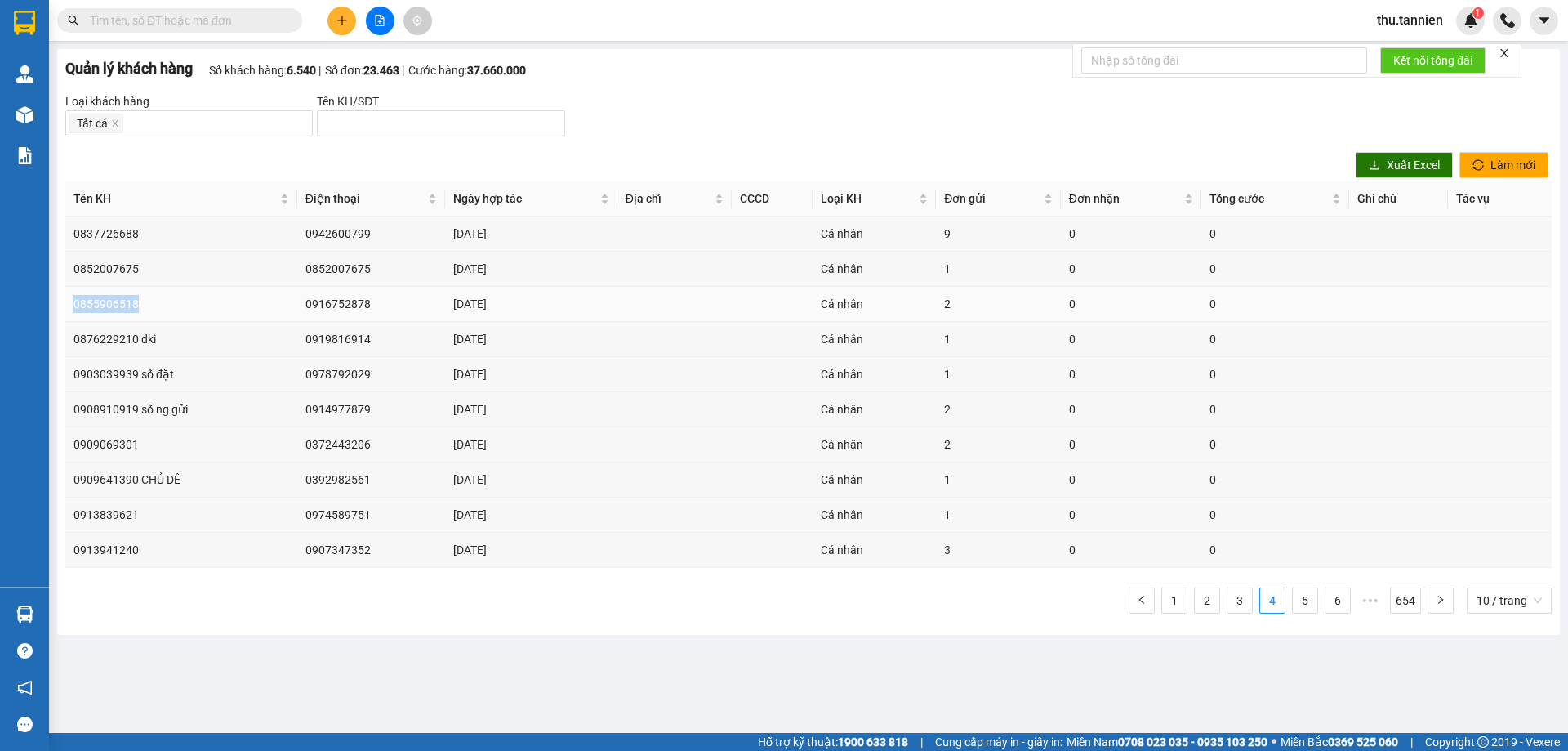
click at [115, 305] on td "0855906518" at bounding box center [181, 304] width 232 height 35
drag, startPoint x: 115, startPoint y: 305, endPoint x: 335, endPoint y: 291, distance: 220.4
click at [335, 291] on td "0916752878" at bounding box center [371, 304] width 148 height 35
click at [334, 302] on td "0916752878" at bounding box center [371, 304] width 148 height 35
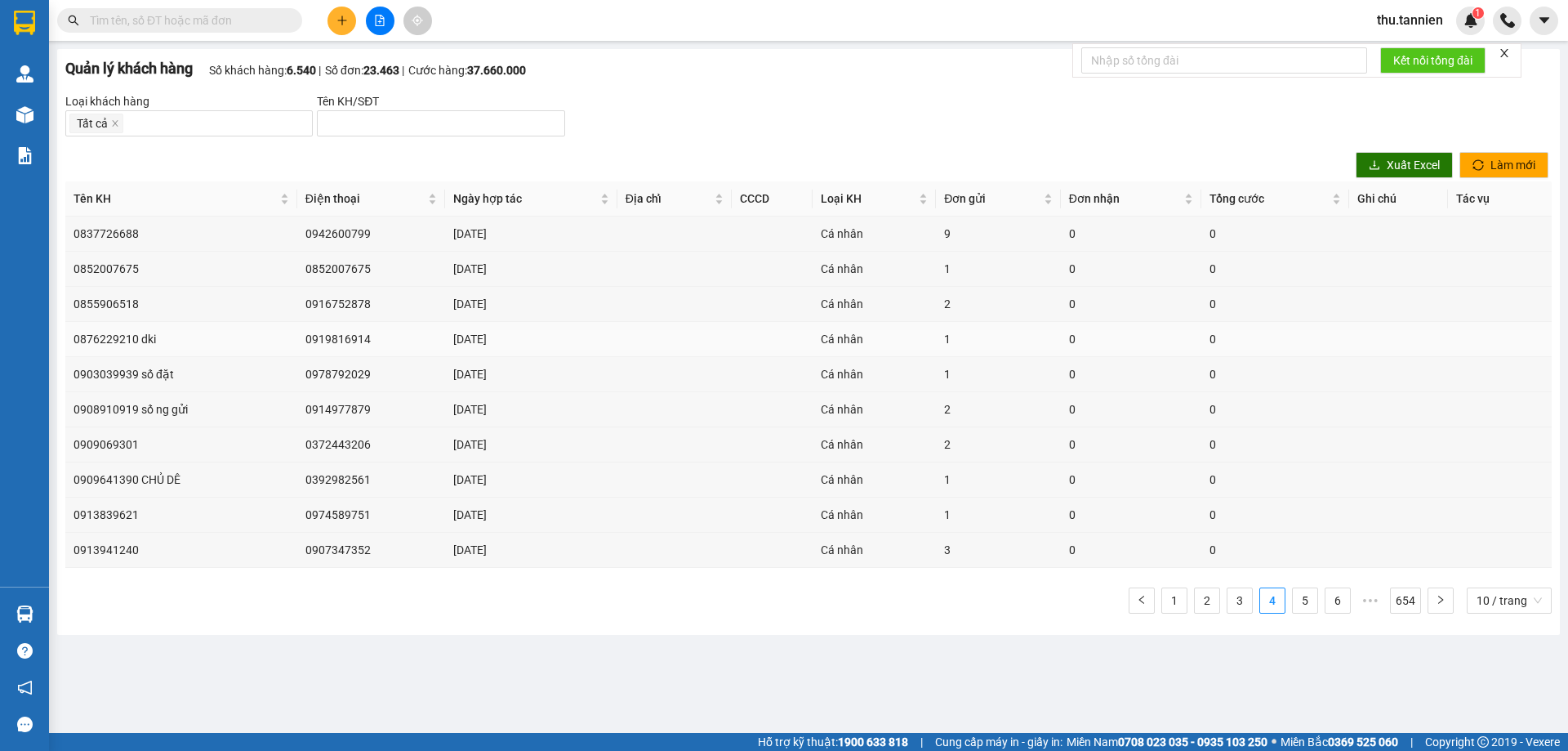
click at [325, 337] on td "0919816914" at bounding box center [371, 339] width 148 height 35
click at [327, 373] on td "0978792029" at bounding box center [371, 374] width 148 height 35
click at [107, 375] on td "0903039939 số đặt" at bounding box center [181, 374] width 232 height 35
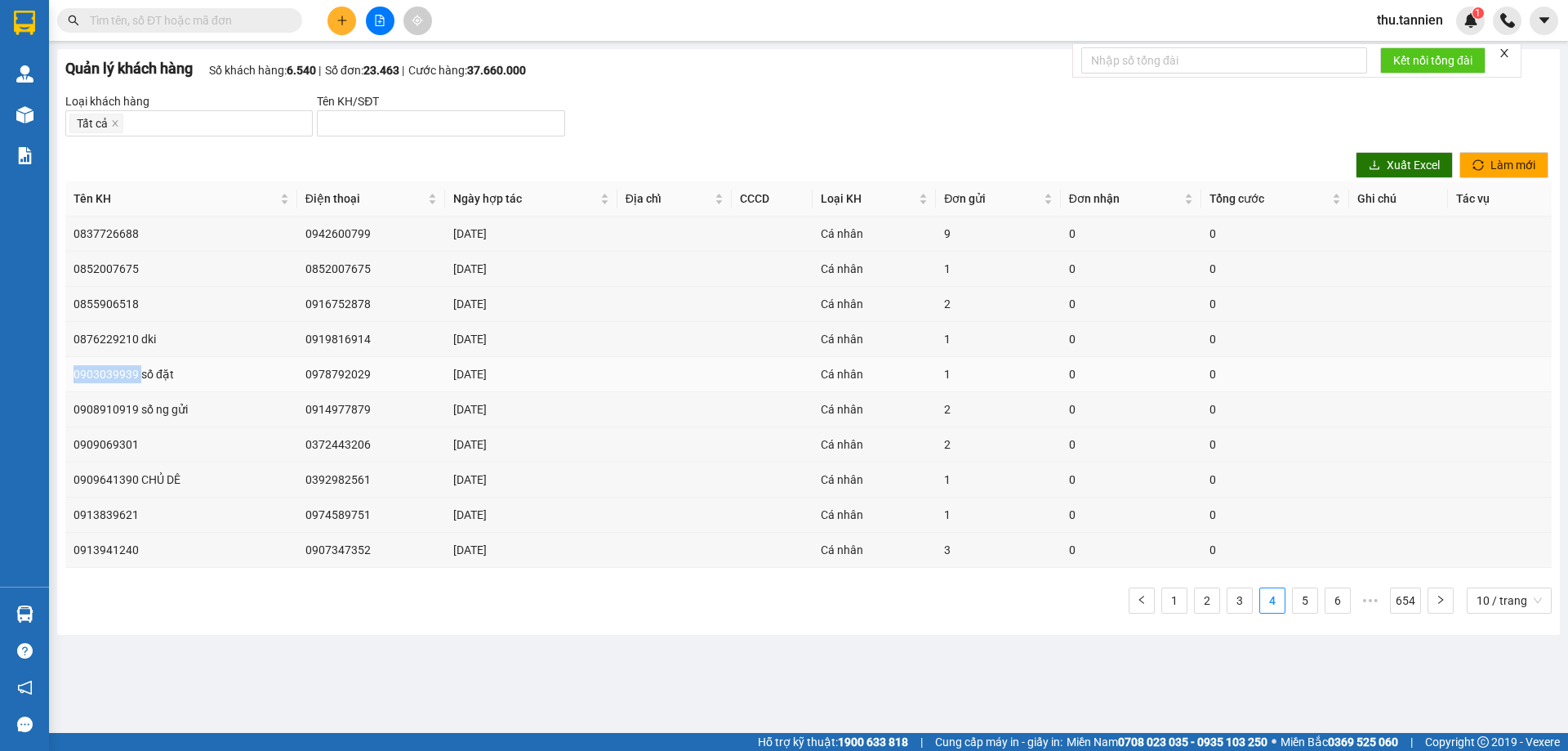
click at [107, 375] on td "0903039939 số đặt" at bounding box center [181, 374] width 232 height 35
click at [117, 410] on td "0908910919 số ng gửi" at bounding box center [181, 410] width 232 height 35
click at [311, 447] on td "0372443206" at bounding box center [371, 445] width 148 height 35
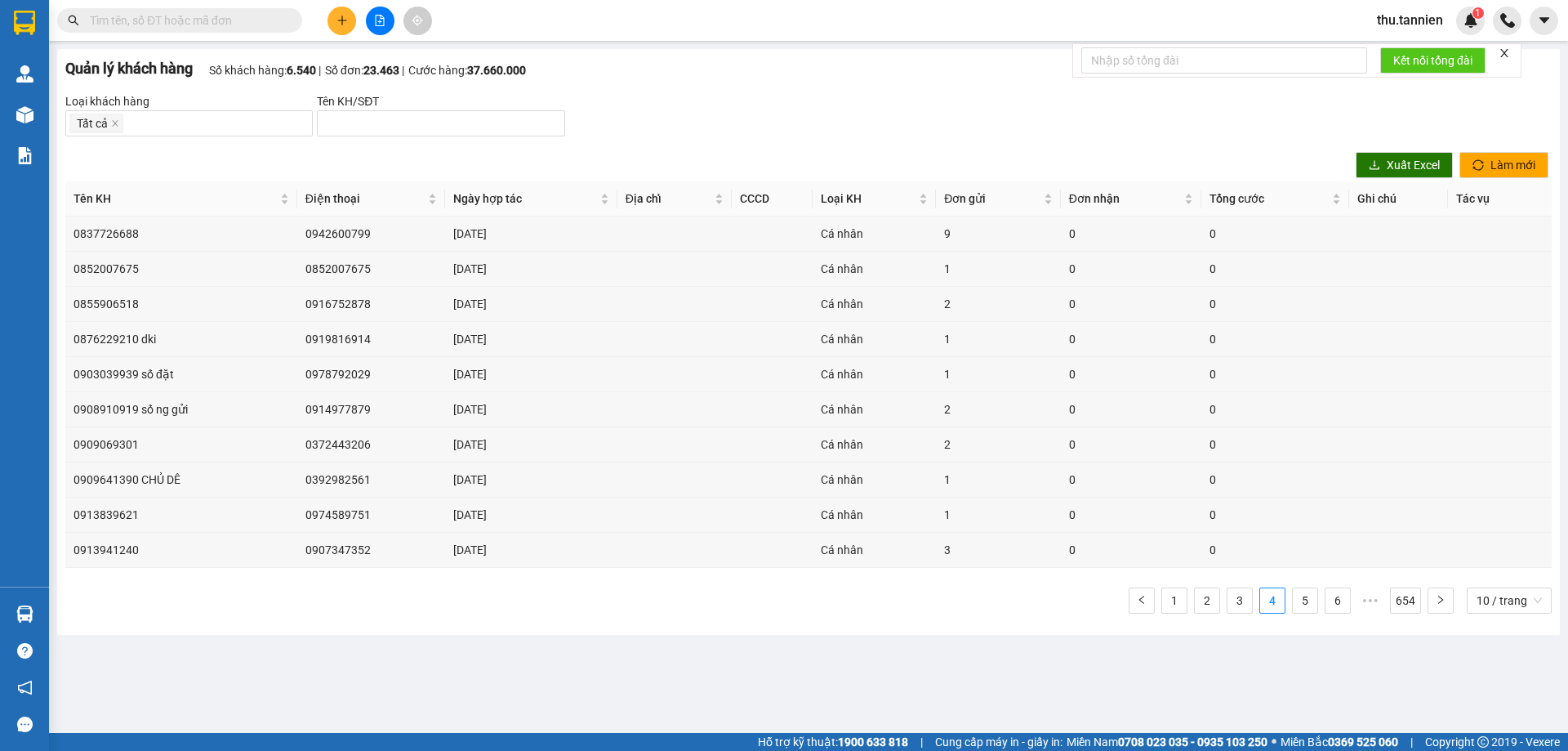
drag, startPoint x: 311, startPoint y: 447, endPoint x: 197, endPoint y: 647, distance: 230.2
click at [197, 647] on main "[PERSON_NAME] khách hàng Số khách hàng: 6.540 Số đơn: 23.463 Cước hàng:…" at bounding box center [784, 366] width 1568 height 733
click at [94, 481] on td "0909641390 CHỦ DÊ" at bounding box center [181, 479] width 232 height 35
click at [130, 508] on td "0913839621" at bounding box center [181, 515] width 232 height 35
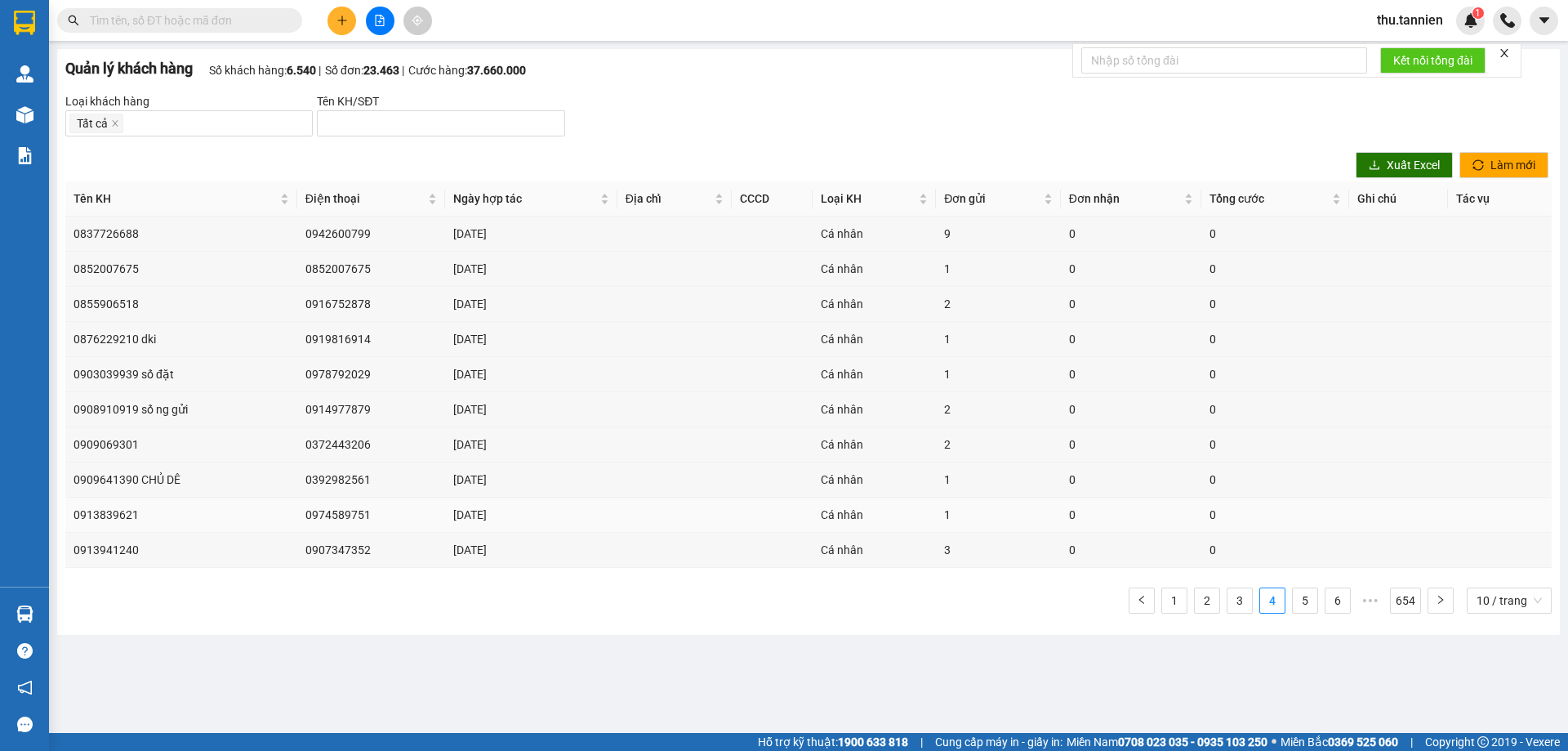
click at [130, 508] on td "0913839621" at bounding box center [181, 515] width 232 height 35
click at [343, 515] on td "0974589751" at bounding box center [371, 515] width 148 height 35
click at [336, 547] on td "0907347352" at bounding box center [371, 550] width 148 height 35
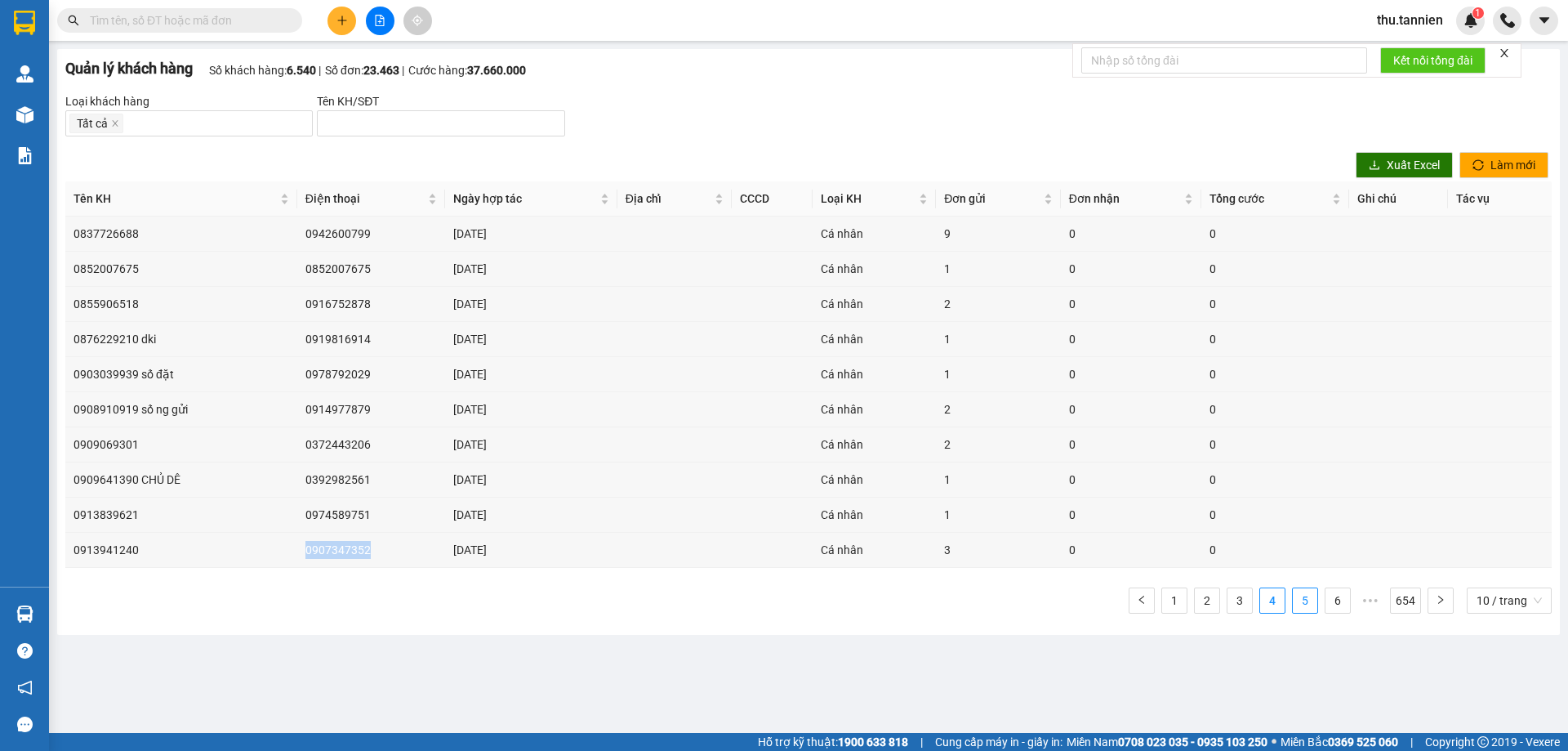
click at [1309, 606] on link "5" at bounding box center [1305, 601] width 25 height 25
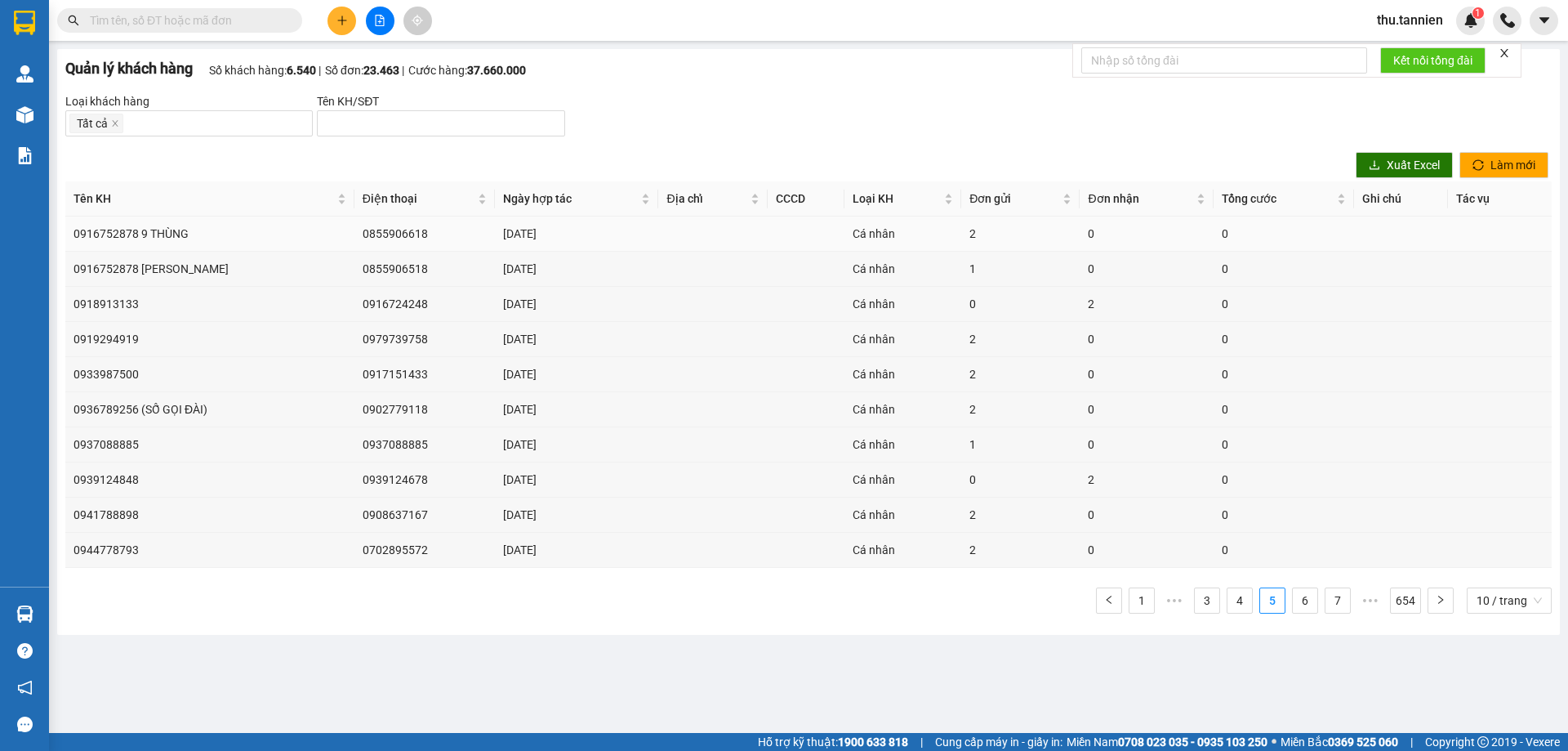
click at [106, 233] on td "0916752878 9 THÙNG" at bounding box center [210, 234] width 289 height 35
click at [119, 264] on td "0916752878 [PERSON_NAME]" at bounding box center [210, 269] width 289 height 35
drag, startPoint x: 119, startPoint y: 264, endPoint x: 227, endPoint y: 232, distance: 112.6
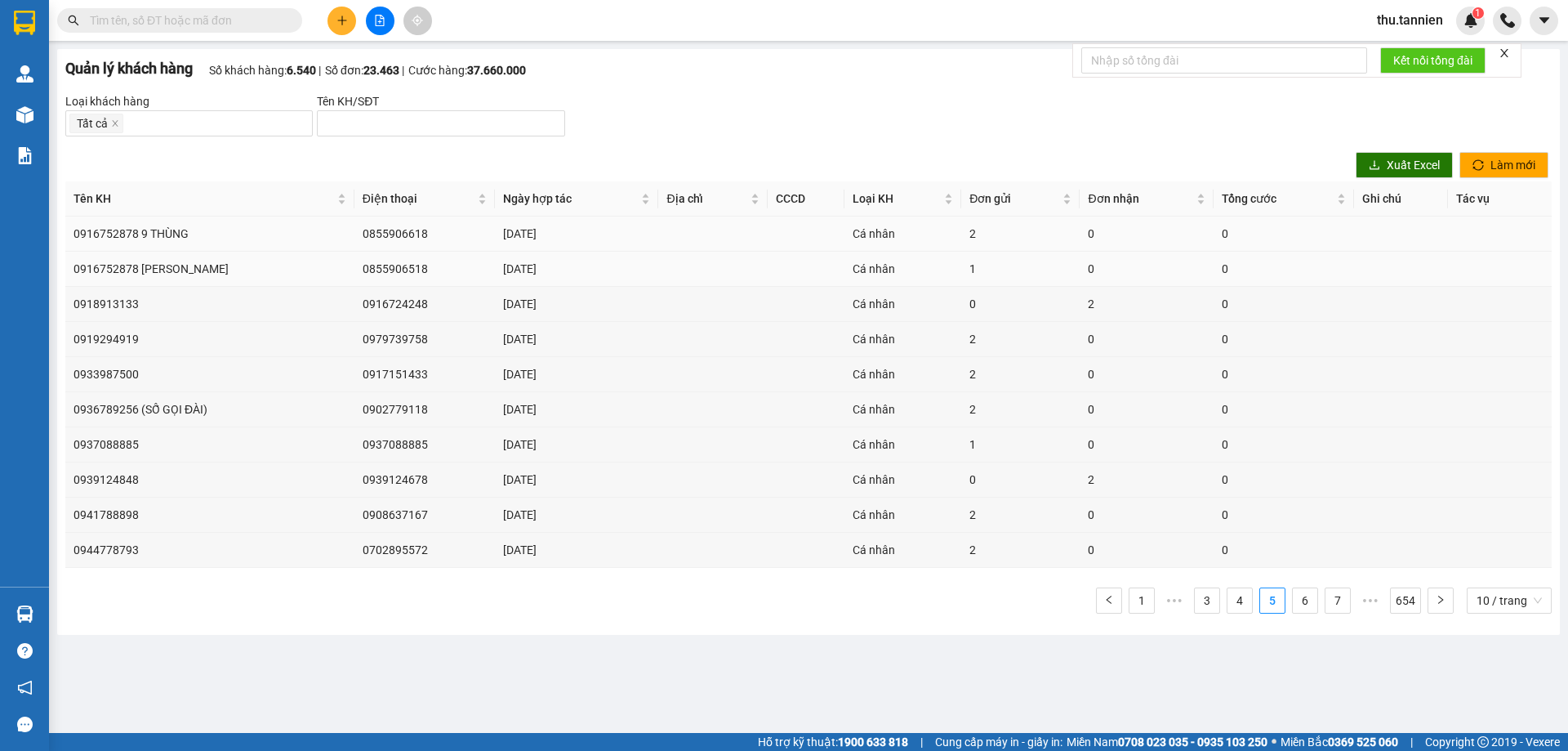
click at [227, 232] on td "0916752878 9 THÙNG" at bounding box center [210, 234] width 289 height 35
click at [120, 305] on td "0918913133" at bounding box center [210, 304] width 289 height 35
click at [115, 409] on td "0936789256 (SỐ GỌI ĐÀI)" at bounding box center [210, 410] width 289 height 35
